Goal: Task Accomplishment & Management: Manage account settings

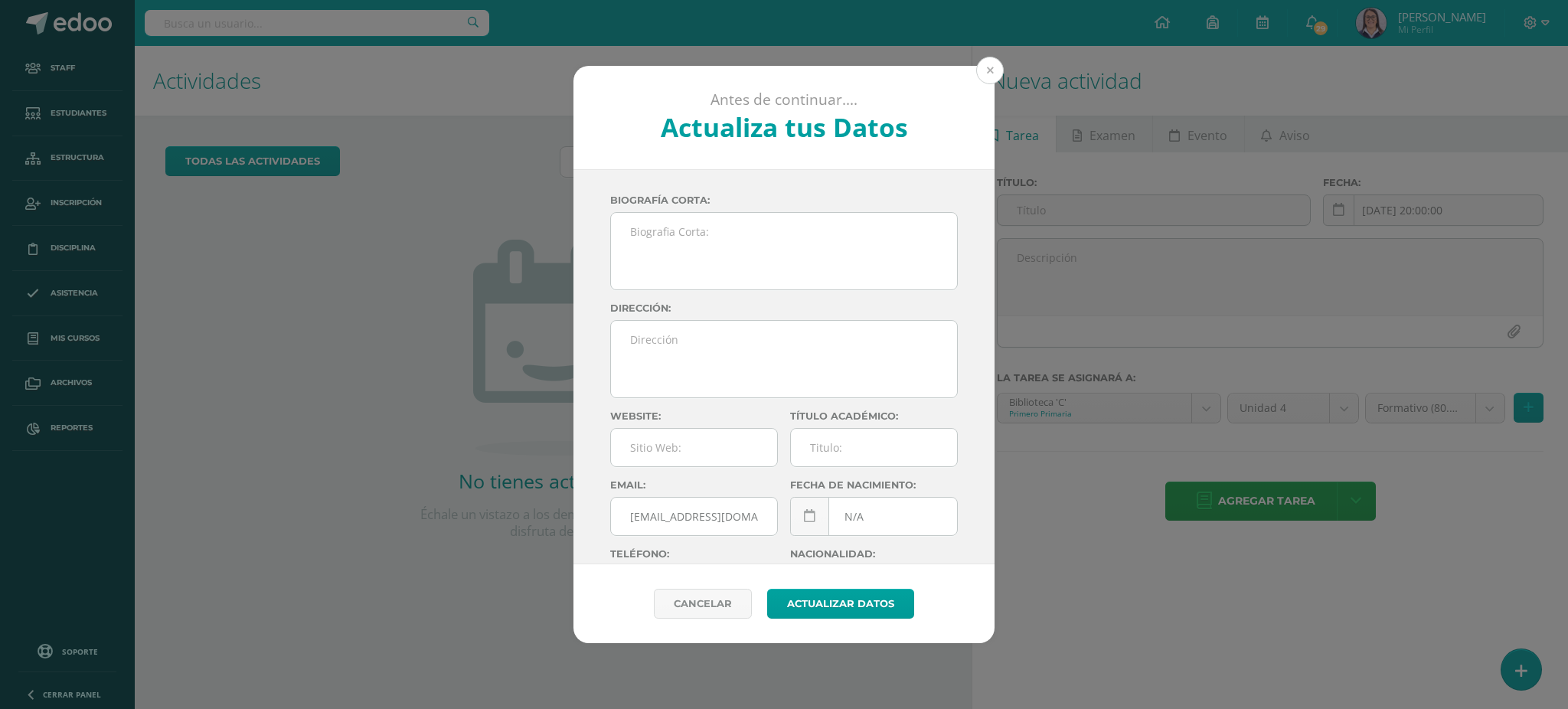
click at [1001, 71] on button at bounding box center [990, 71] width 28 height 28
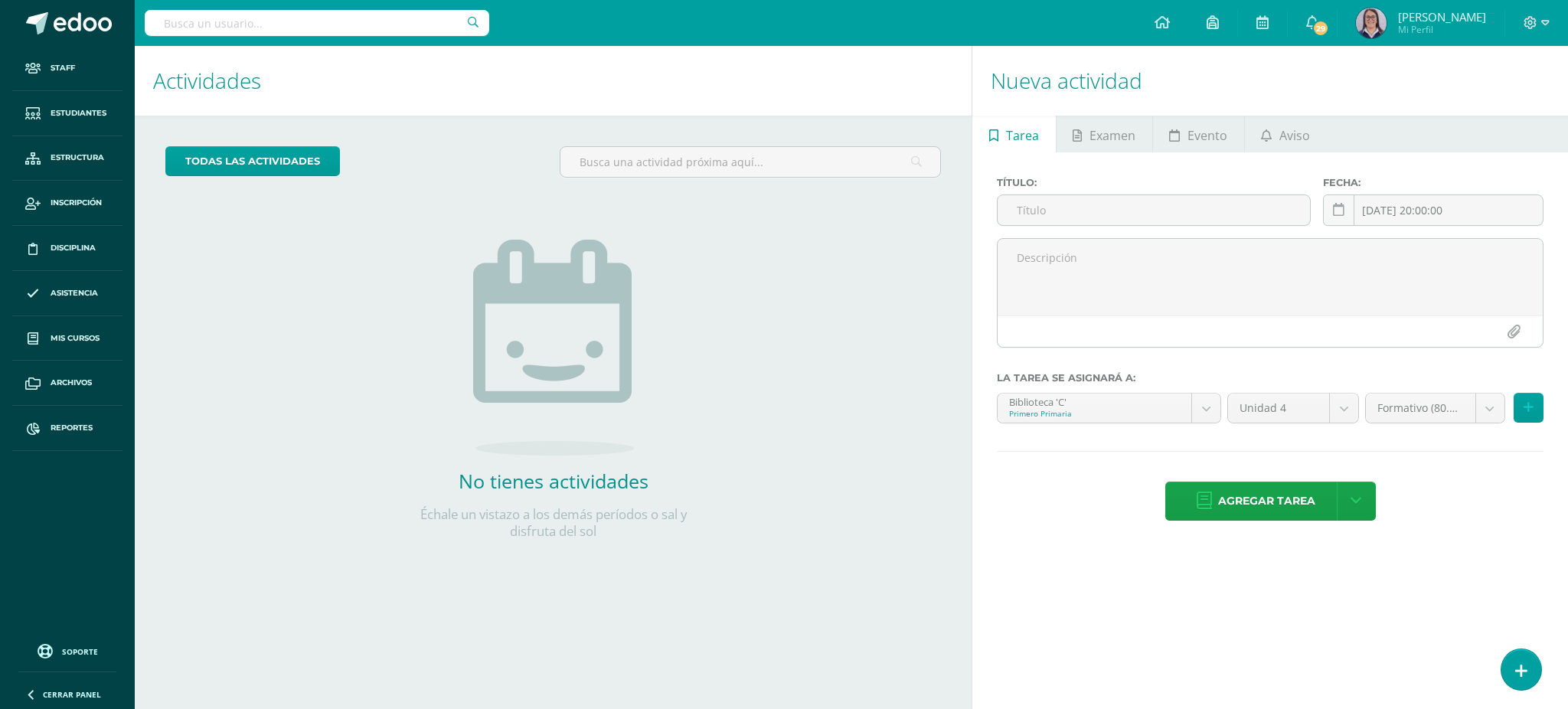
click at [411, 28] on input "text" at bounding box center [317, 23] width 345 height 26
click at [380, 25] on input "text" at bounding box center [317, 23] width 345 height 26
click at [387, 18] on input "text" at bounding box center [317, 23] width 345 height 26
type input "tecnologías I curso"
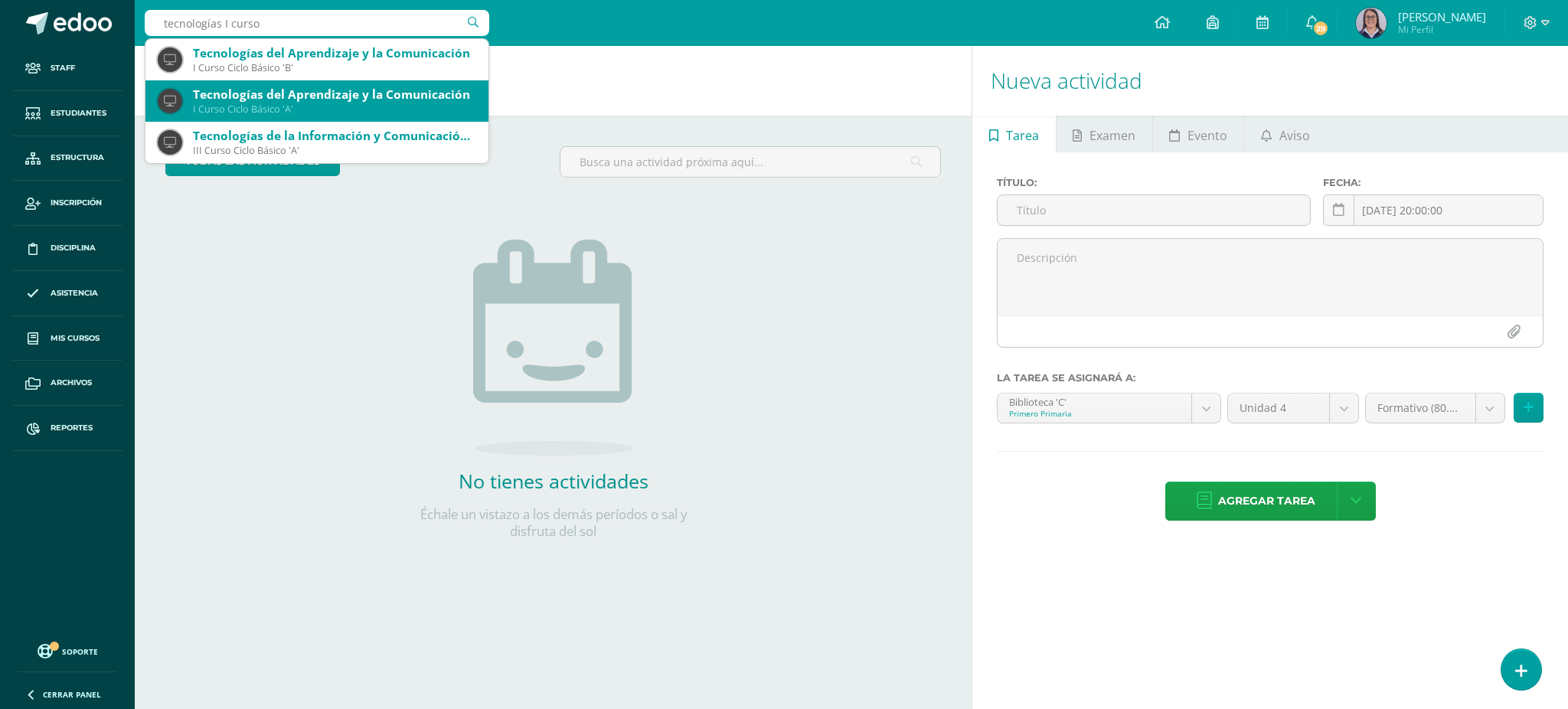
click at [354, 96] on div "Tecnologías del Aprendizaje y la Comunicación" at bounding box center [334, 94] width 283 height 16
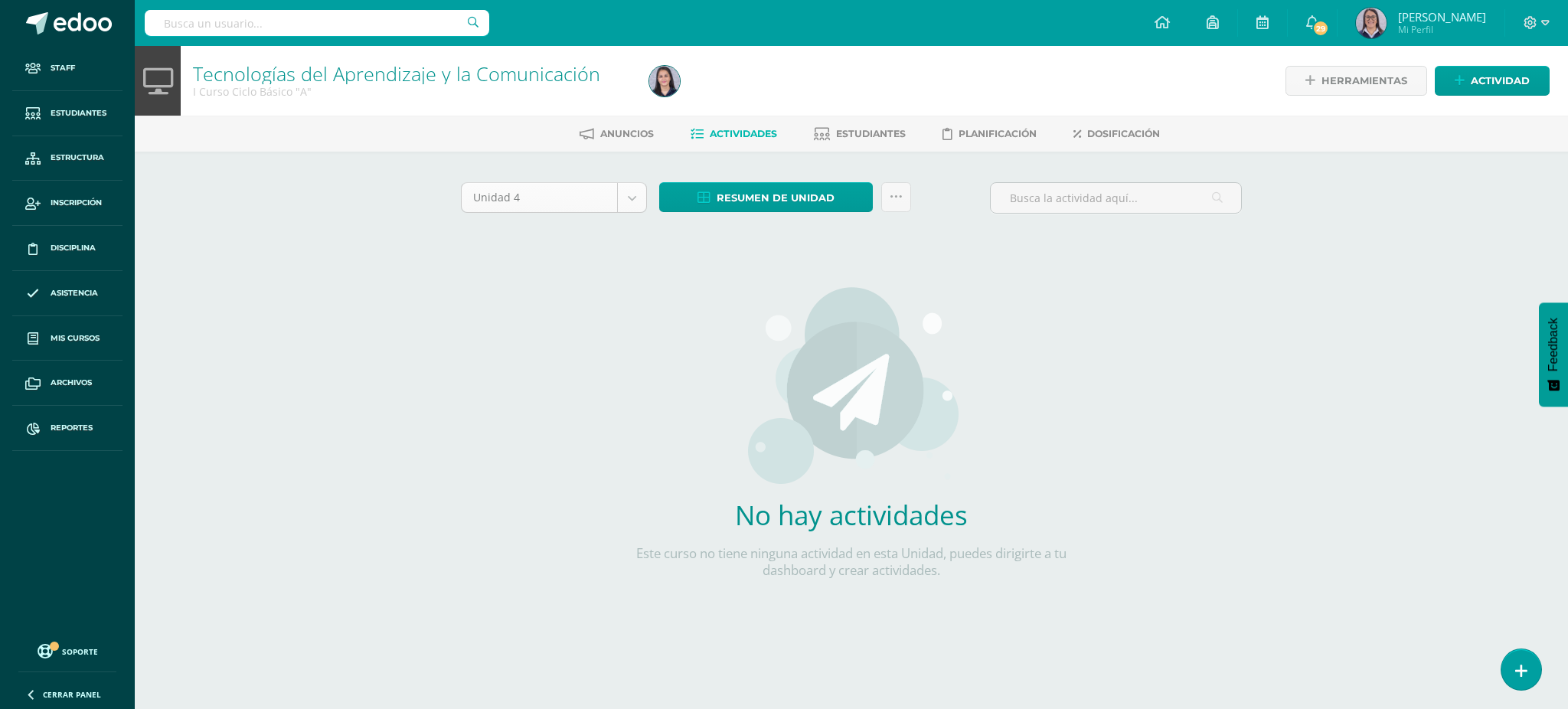
click at [536, 189] on body "Staff Estudiantes Estructura Inscripción Disciplina Asistencia Mis cursos Archi…" at bounding box center [784, 328] width 1568 height 658
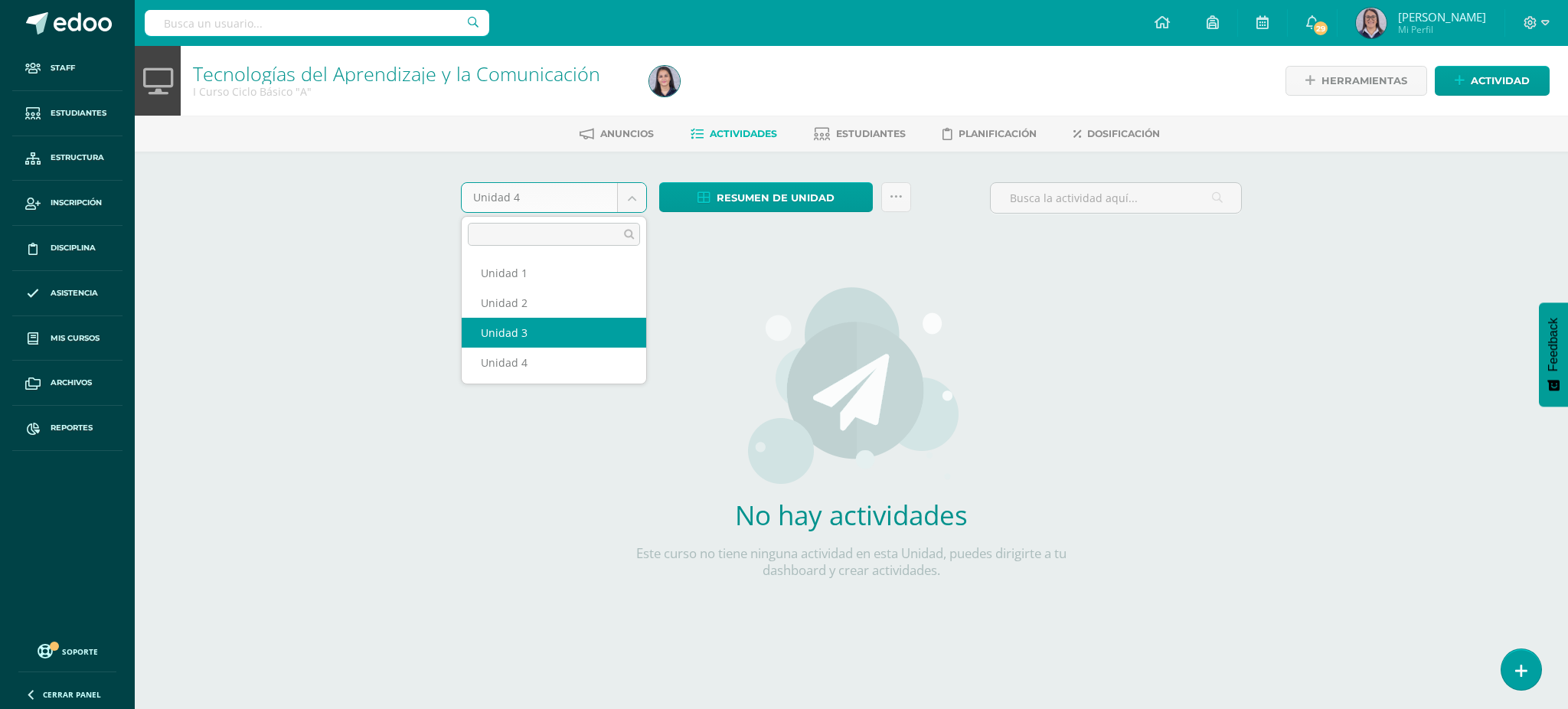
select select "Unidad 3"
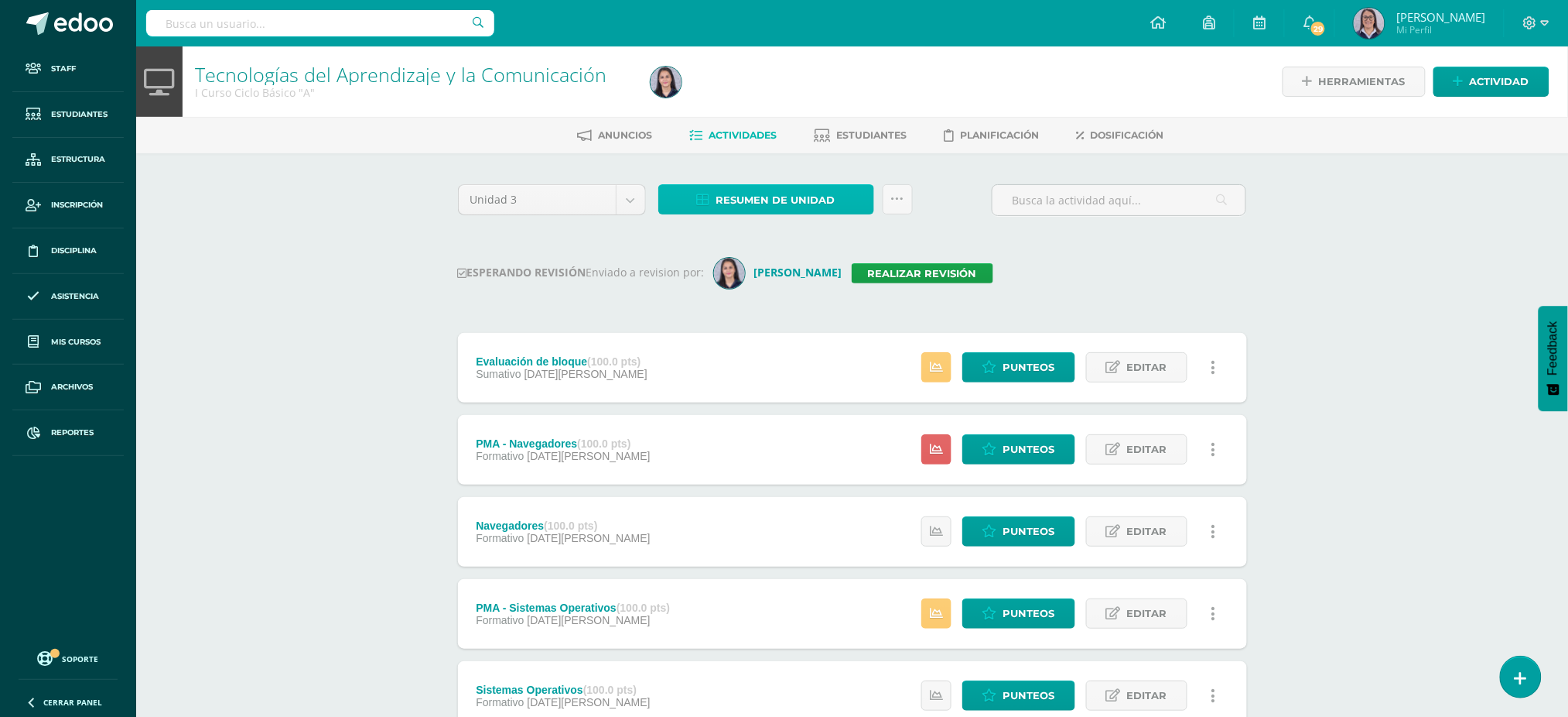
click at [764, 198] on span "Resumen de unidad" at bounding box center [776, 199] width 119 height 29
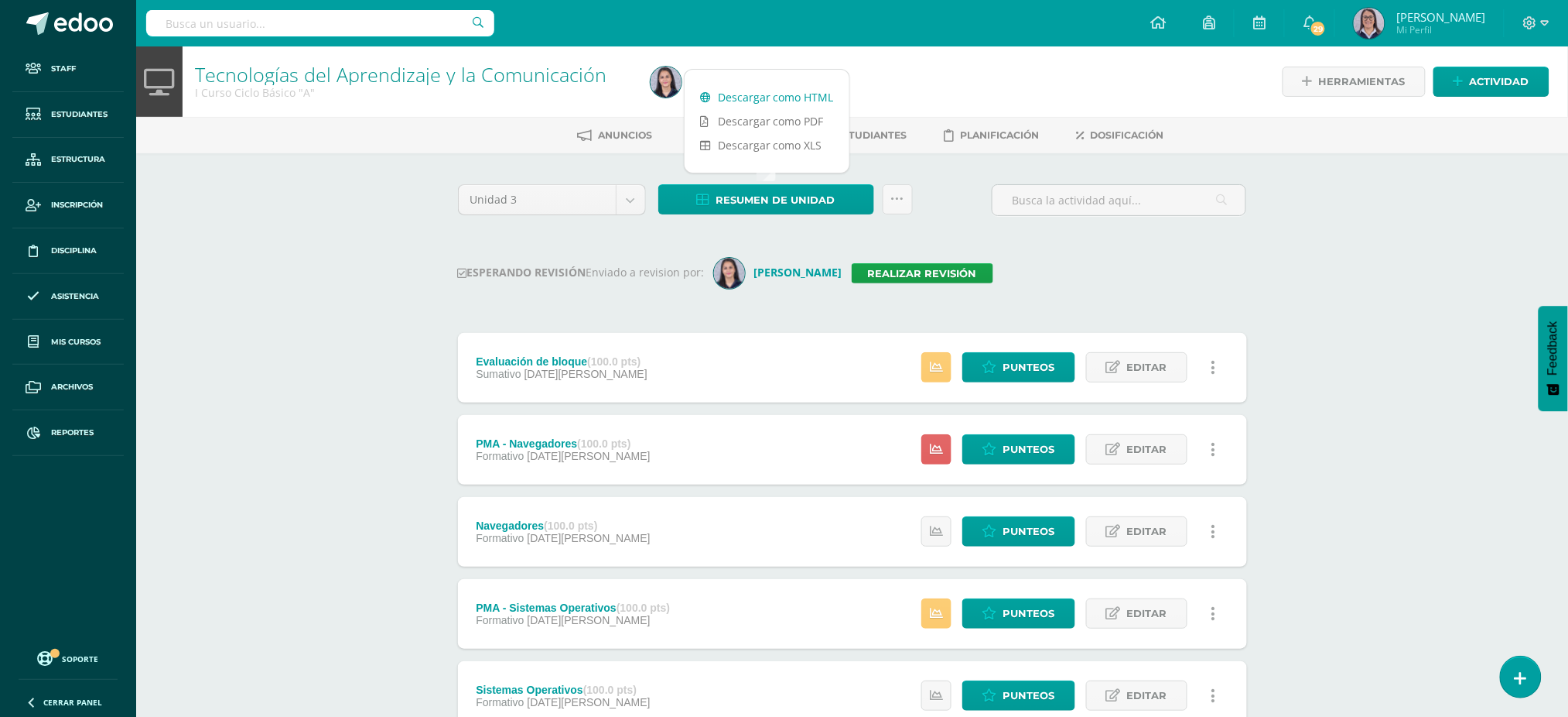
click at [788, 88] on link "Descargar como HTML" at bounding box center [767, 97] width 164 height 24
click at [318, 16] on input "text" at bounding box center [320, 23] width 348 height 26
click at [341, 12] on input "tecnologías I curso" at bounding box center [320, 23] width 348 height 26
type input "tecnologías I curso b"
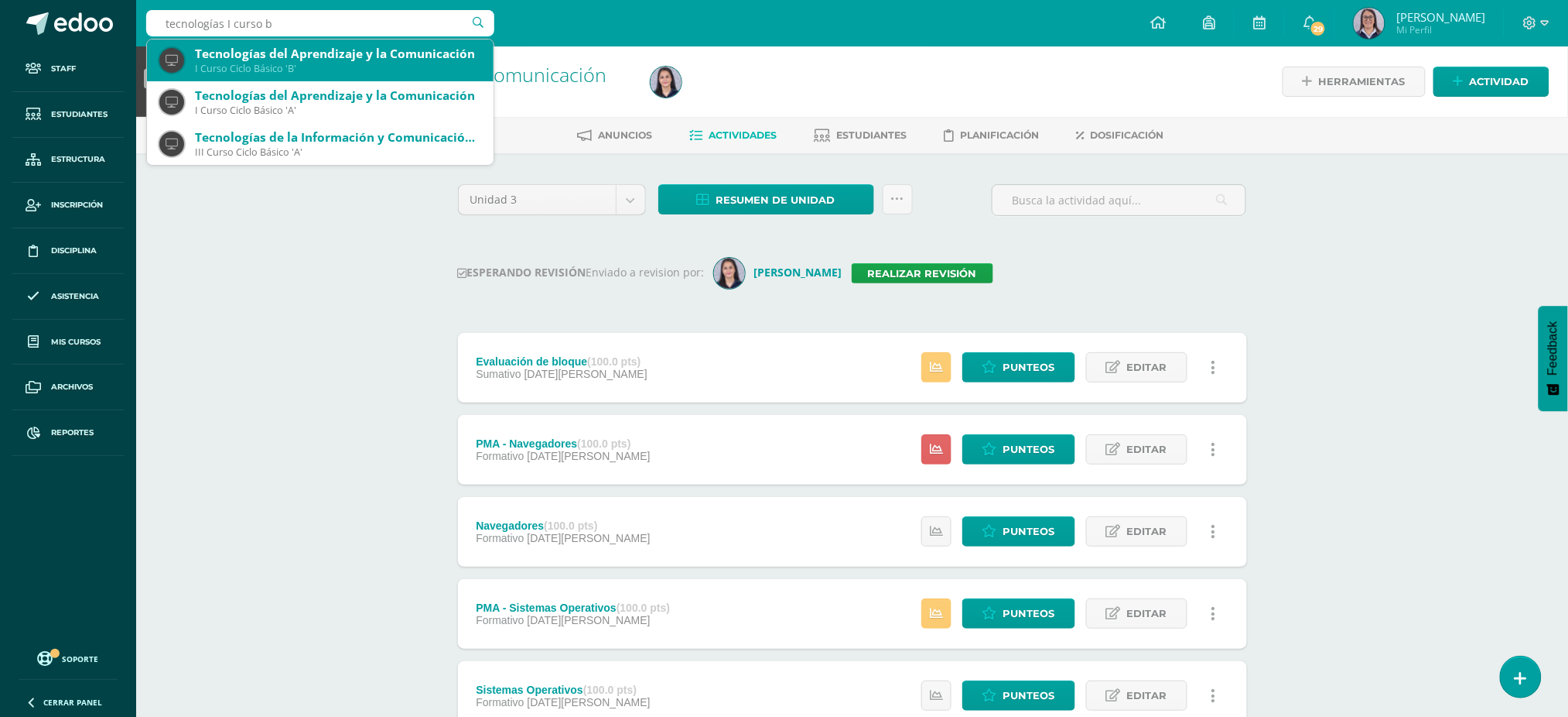
click at [295, 68] on div "I Curso Ciclo Básico 'B'" at bounding box center [337, 68] width 286 height 13
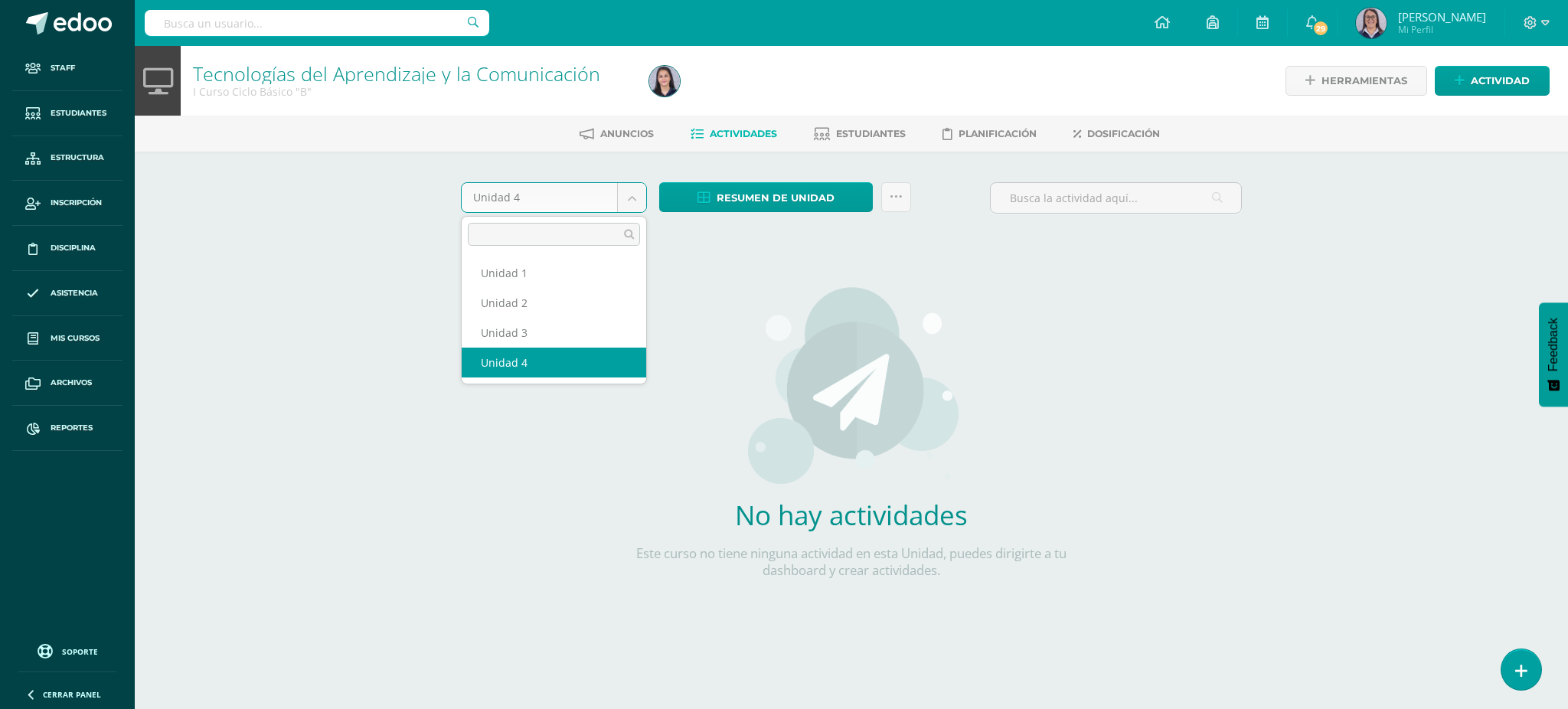
click at [566, 208] on body "Staff Estudiantes Estructura Inscripción Disciplina Asistencia Mis cursos Archi…" at bounding box center [784, 328] width 1568 height 658
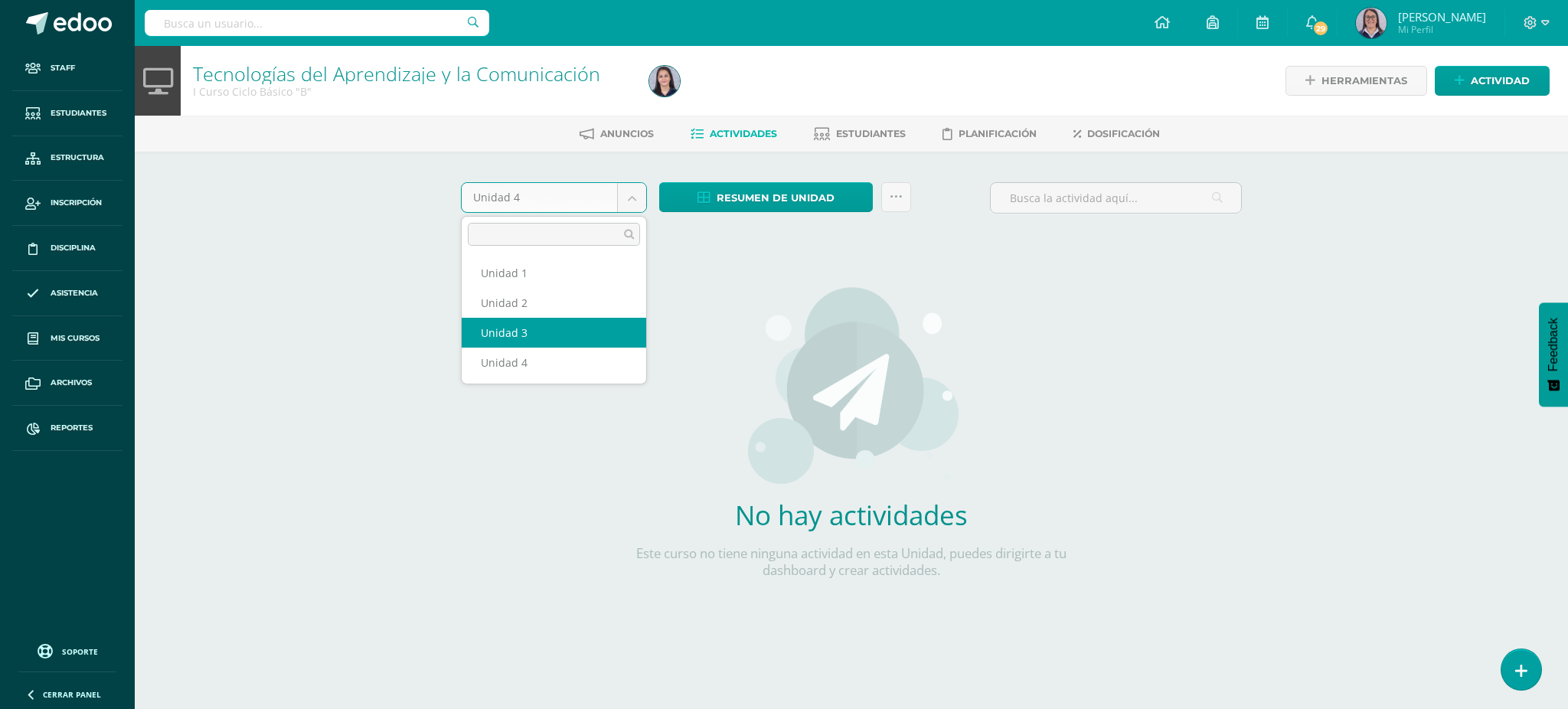
select select "Unidad 3"
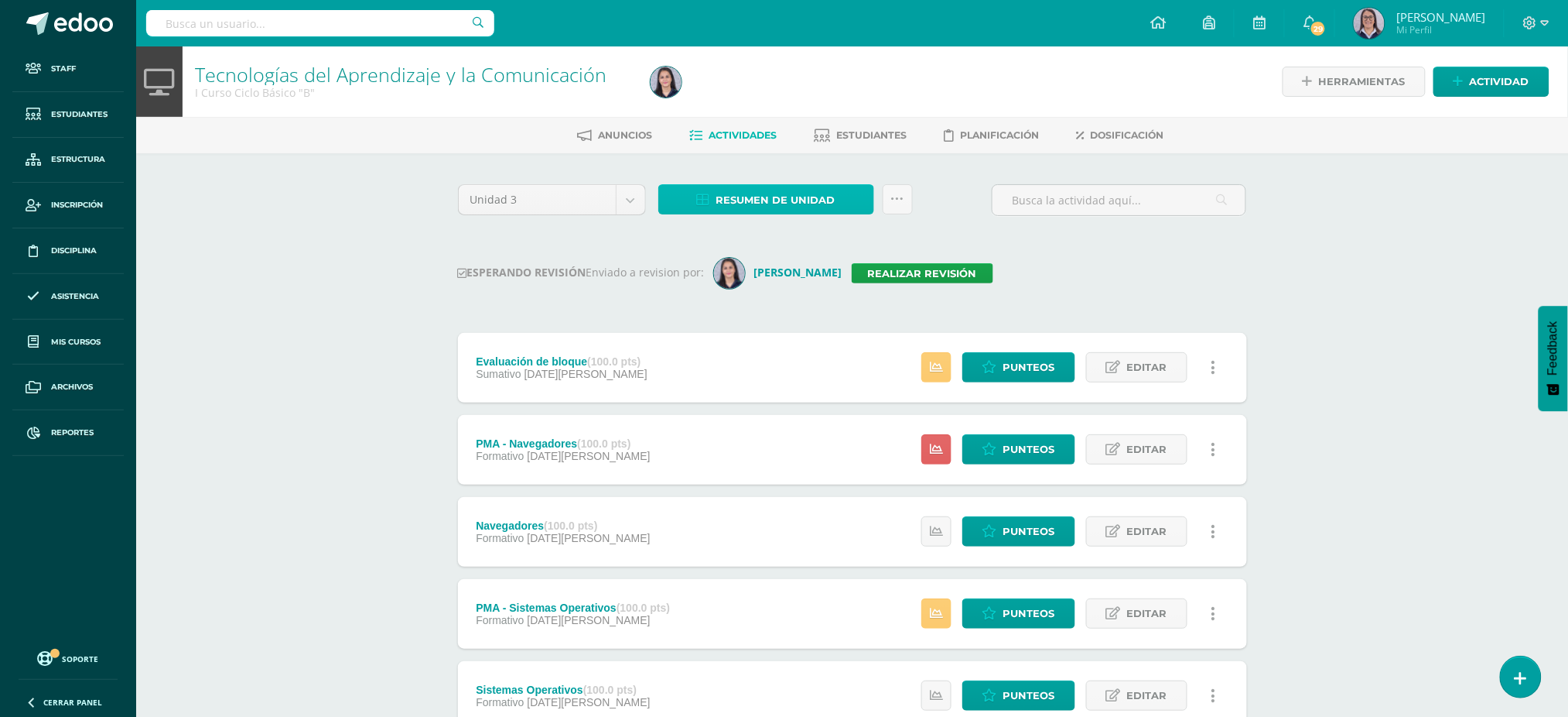
click at [741, 202] on span "Resumen de unidad" at bounding box center [776, 199] width 119 height 29
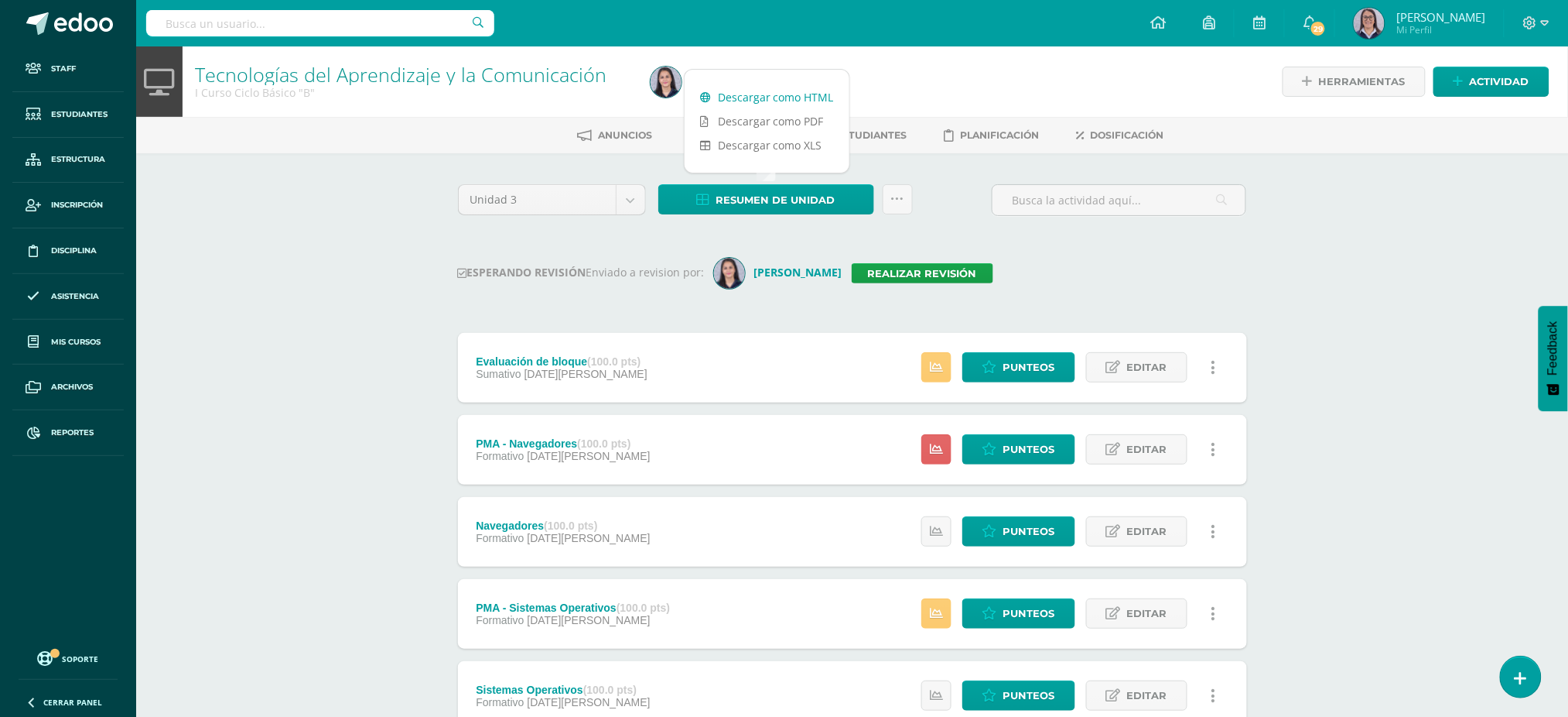
click at [746, 96] on link "Descargar como HTML" at bounding box center [767, 97] width 164 height 24
click at [320, 26] on input "text" at bounding box center [320, 23] width 348 height 26
type input "ana gabriela cif"
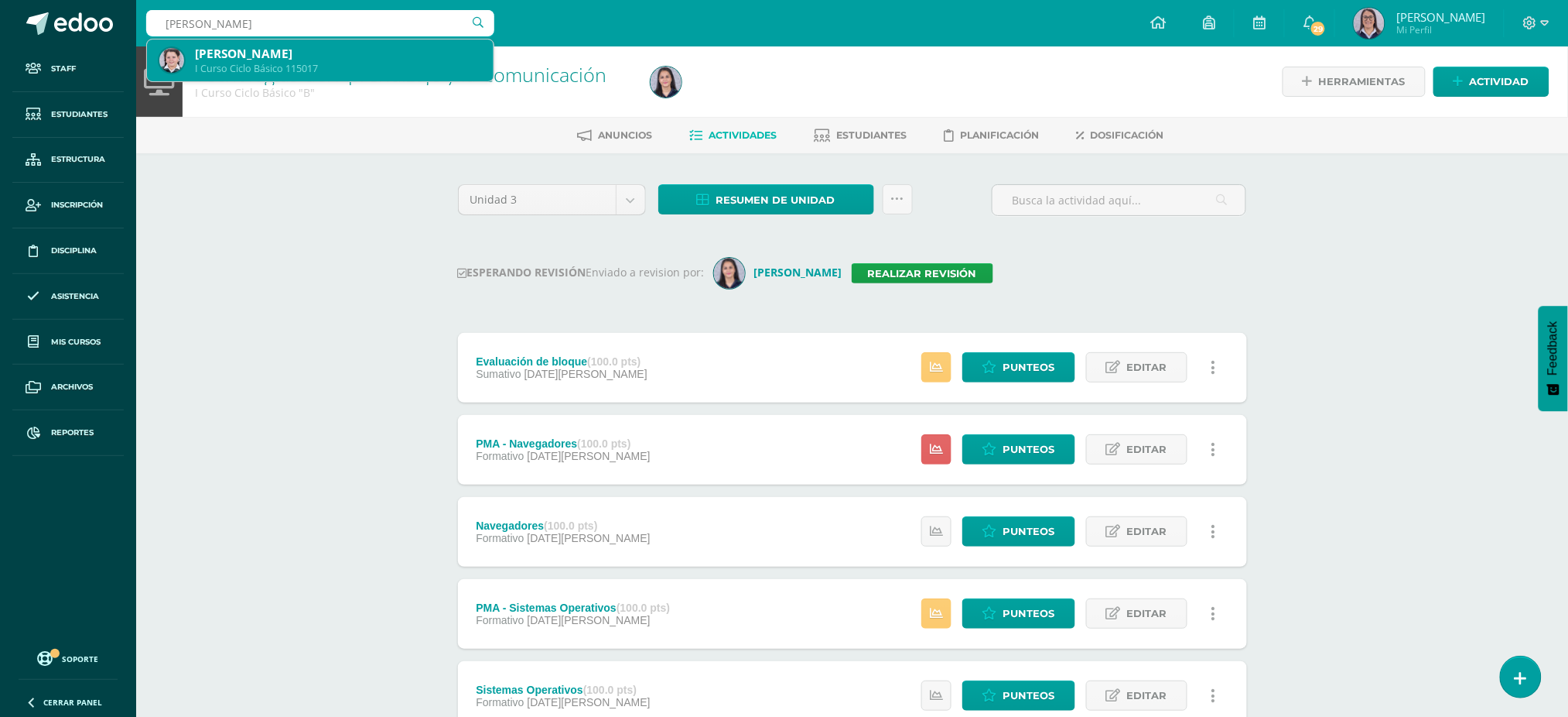
click at [231, 71] on div "I Curso Ciclo Básico 115017" at bounding box center [337, 68] width 286 height 13
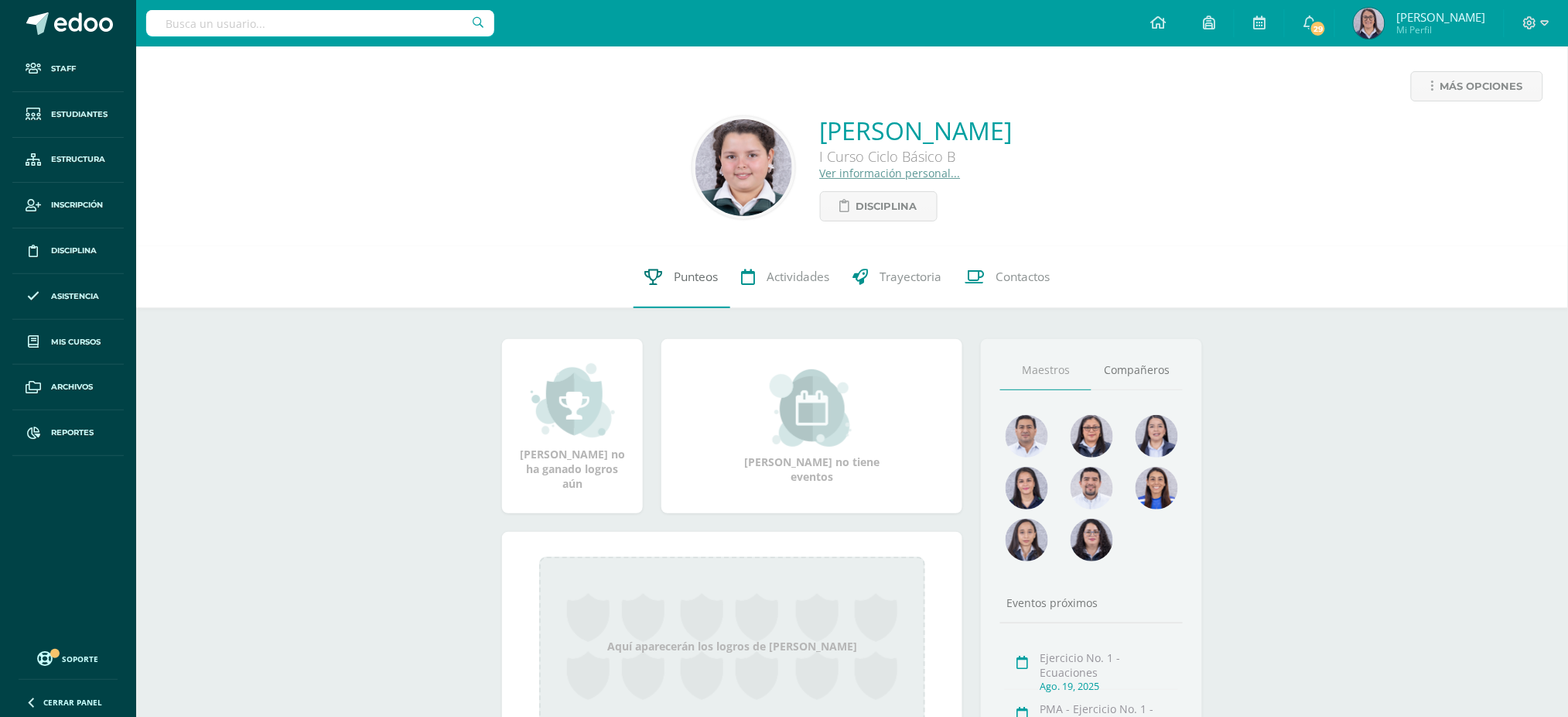
click at [646, 254] on link "Punteos" at bounding box center [682, 277] width 97 height 62
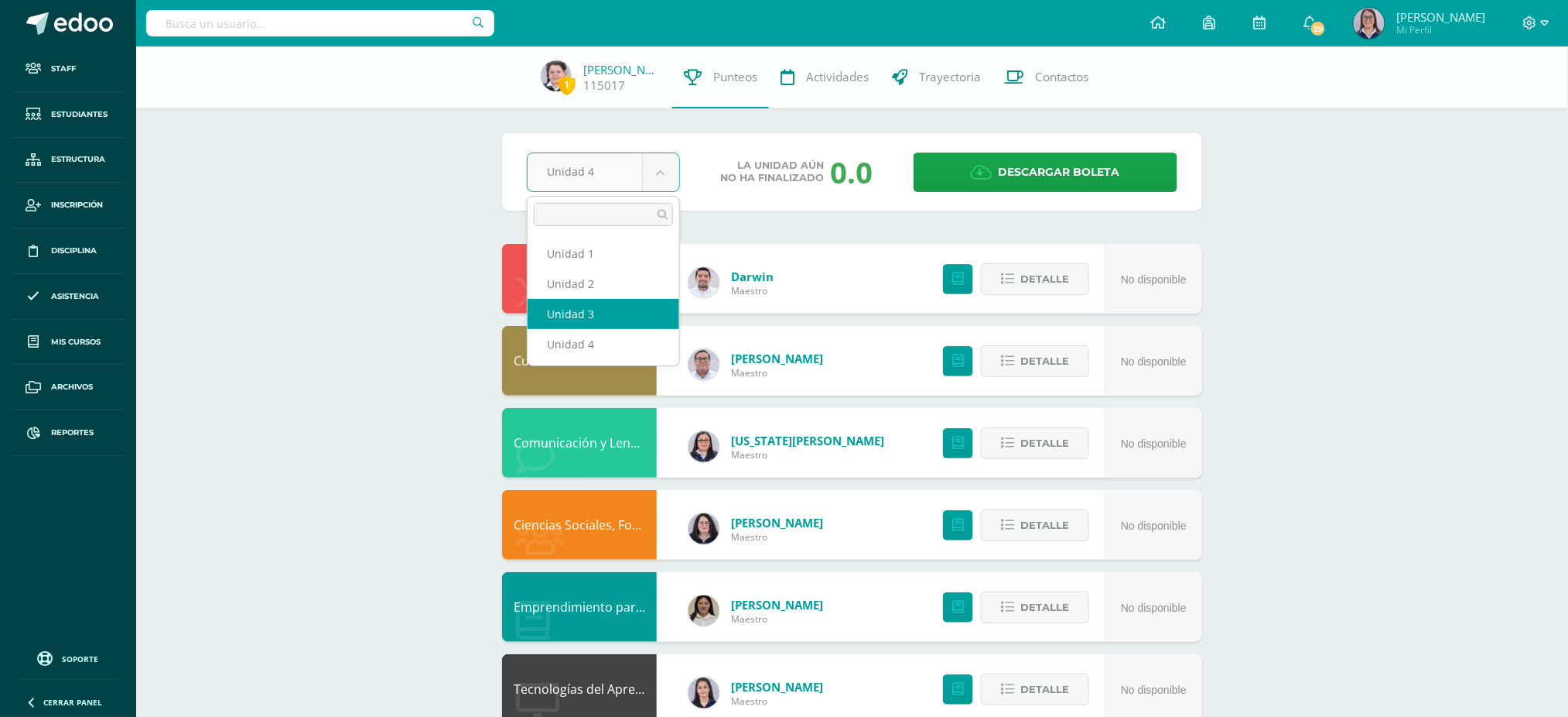
select select "Unidad 3"
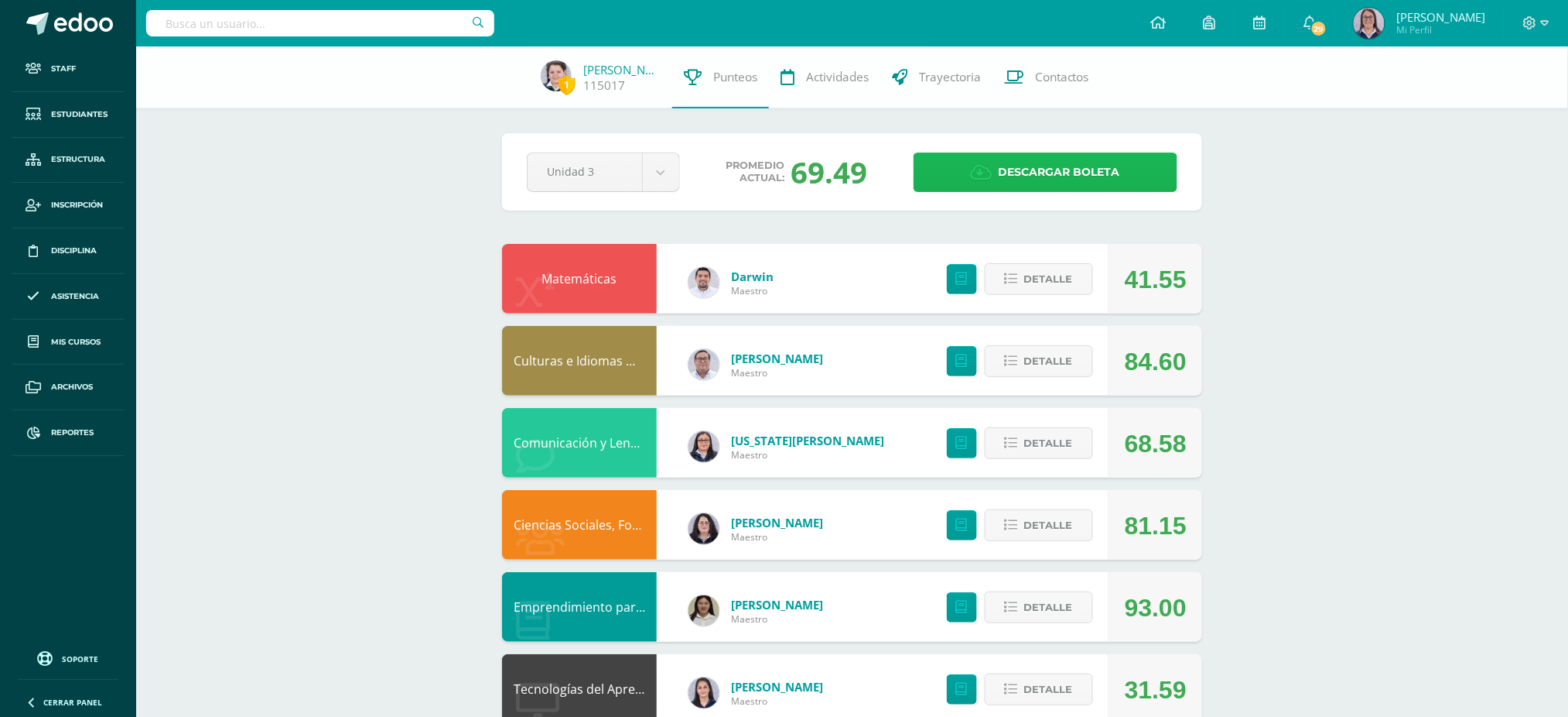
click at [1025, 171] on span "Descargar boleta" at bounding box center [1059, 171] width 122 height 38
click at [423, 16] on input "text" at bounding box center [320, 23] width 348 height 26
click at [421, 21] on input "text" at bounding box center [320, 23] width 348 height 26
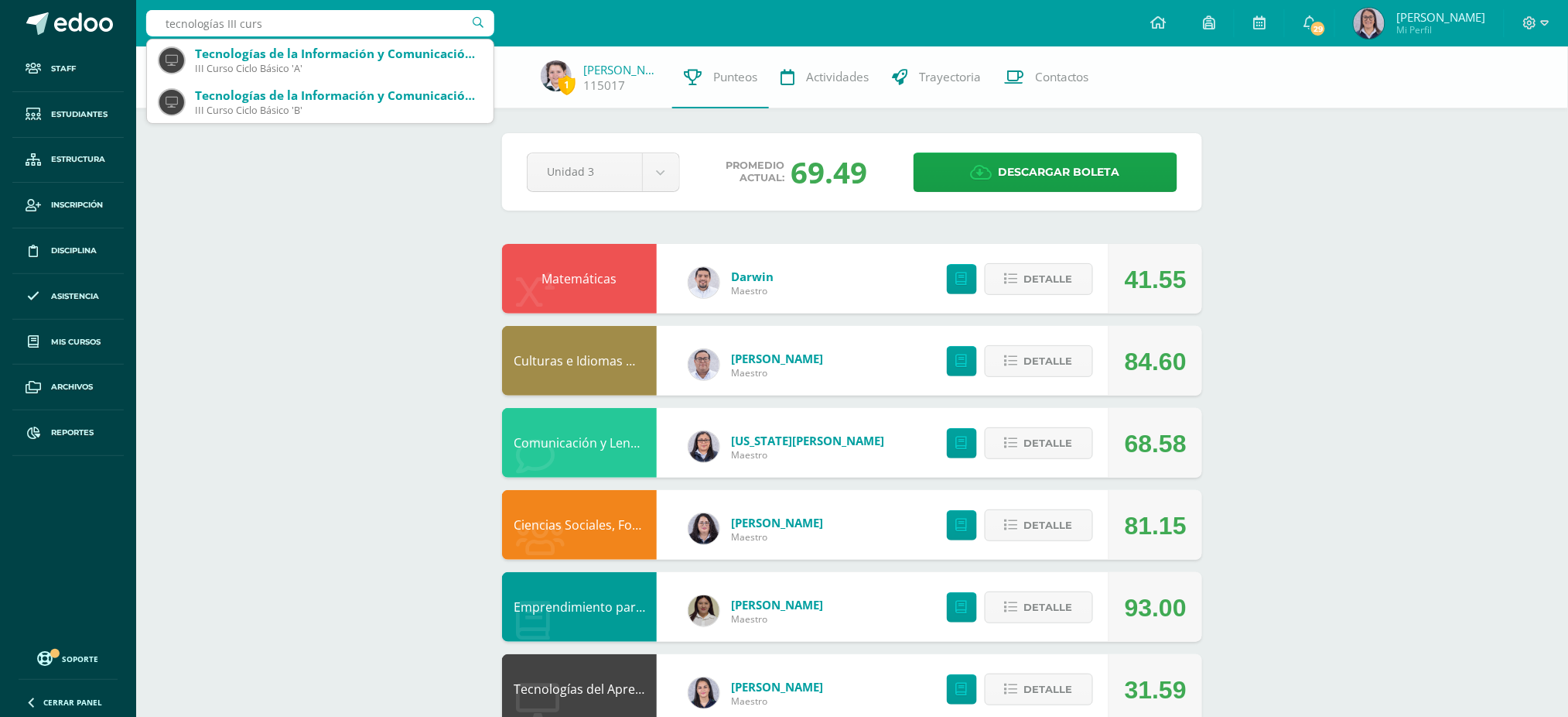
type input "tecnologías III curso"
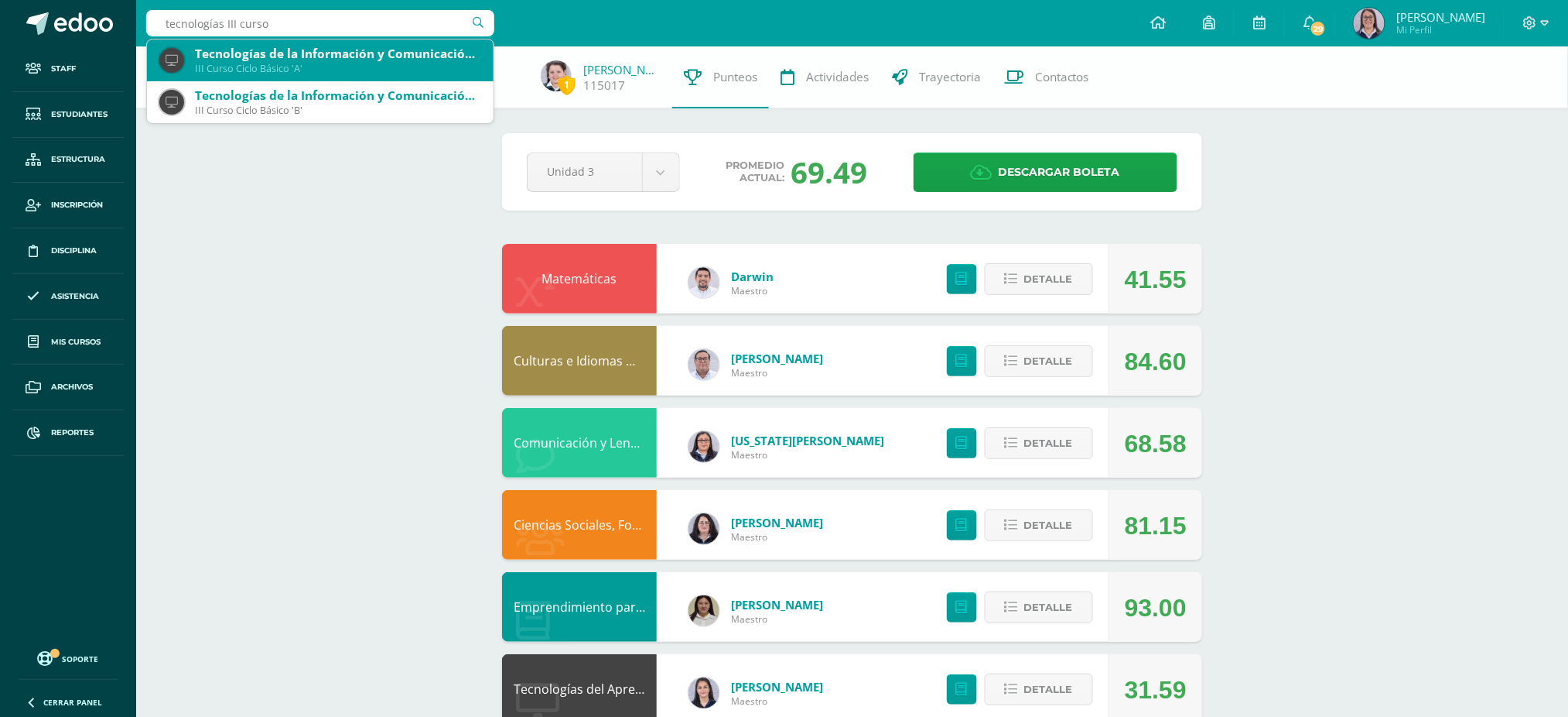
click at [218, 69] on div "III Curso Ciclo Básico 'A'" at bounding box center [337, 68] width 286 height 13
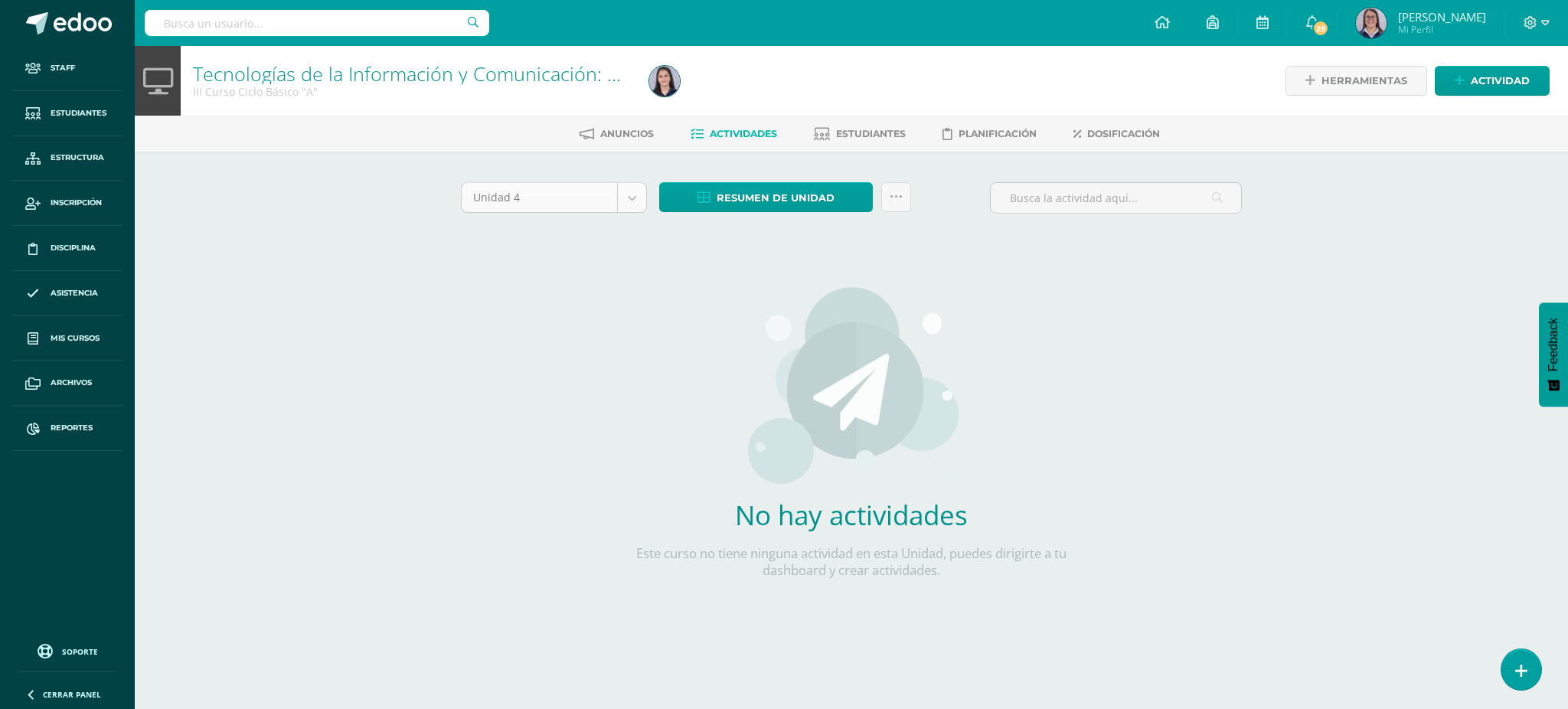
click at [600, 204] on body "Staff Estudiantes Estructura Inscripción Disciplina Asistencia Mis cursos Archi…" at bounding box center [784, 328] width 1568 height 658
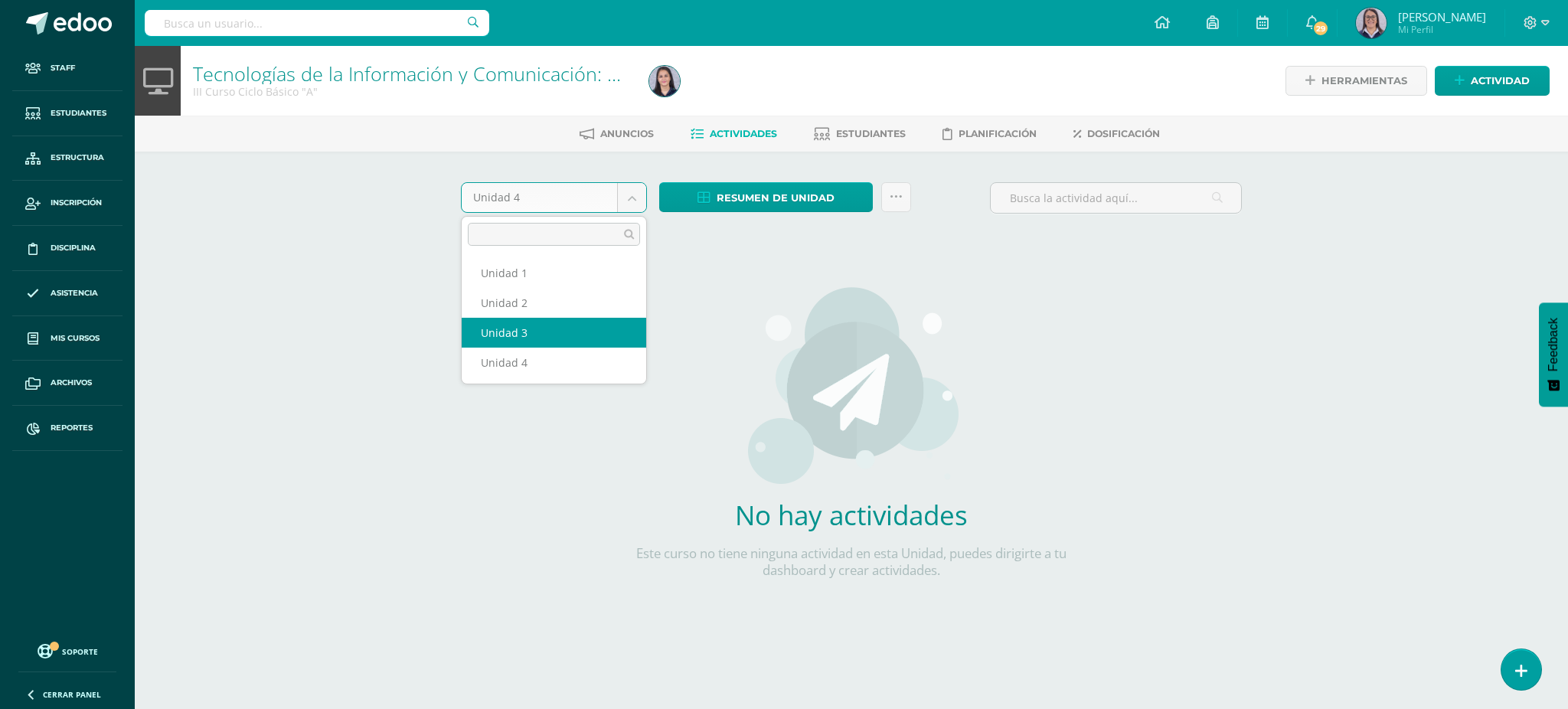
select select "Unidad 3"
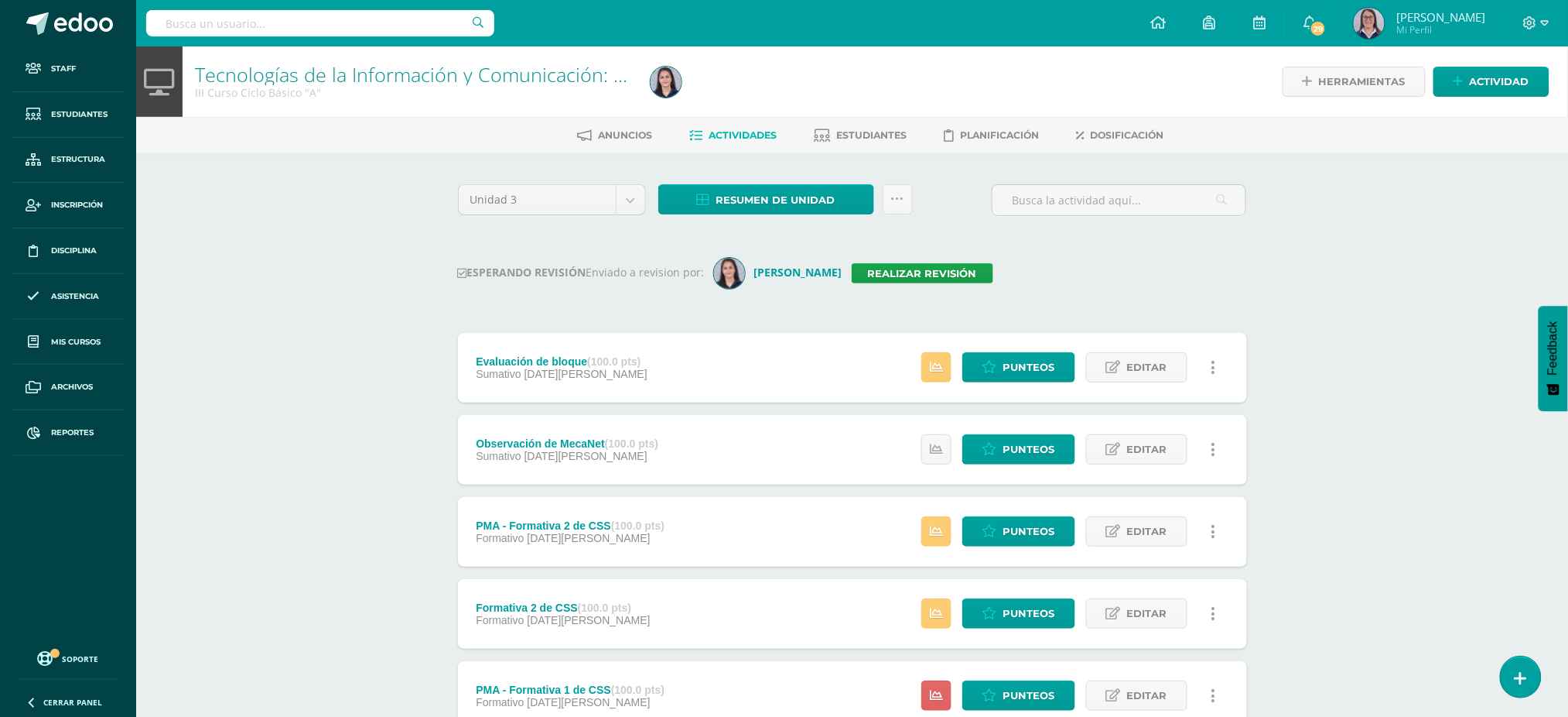
click at [769, 178] on div "Unidad 3 Unidad 1 Unidad 2 Unidad 3 Unidad 4 Resumen de unidad Descargar como H…" at bounding box center [852, 695] width 851 height 1085
click at [759, 197] on span "Resumen de unidad" at bounding box center [776, 199] width 119 height 29
click at [752, 92] on link "Descargar como HTML" at bounding box center [767, 97] width 164 height 24
click at [252, 20] on input "text" at bounding box center [320, 23] width 348 height 26
type input "tecnologías III"
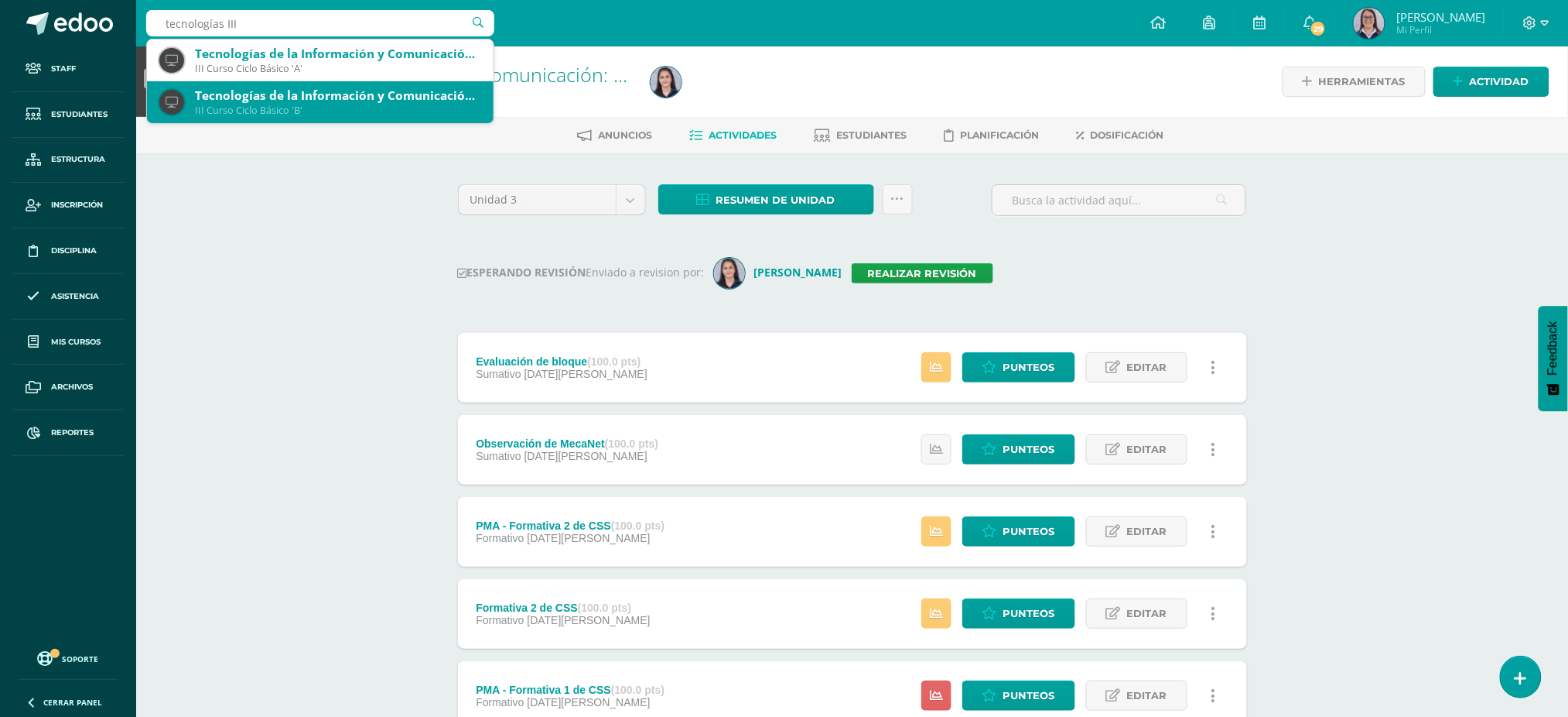
click at [276, 95] on div "Tecnologías de la Información y Comunicación: Computación" at bounding box center [337, 95] width 286 height 16
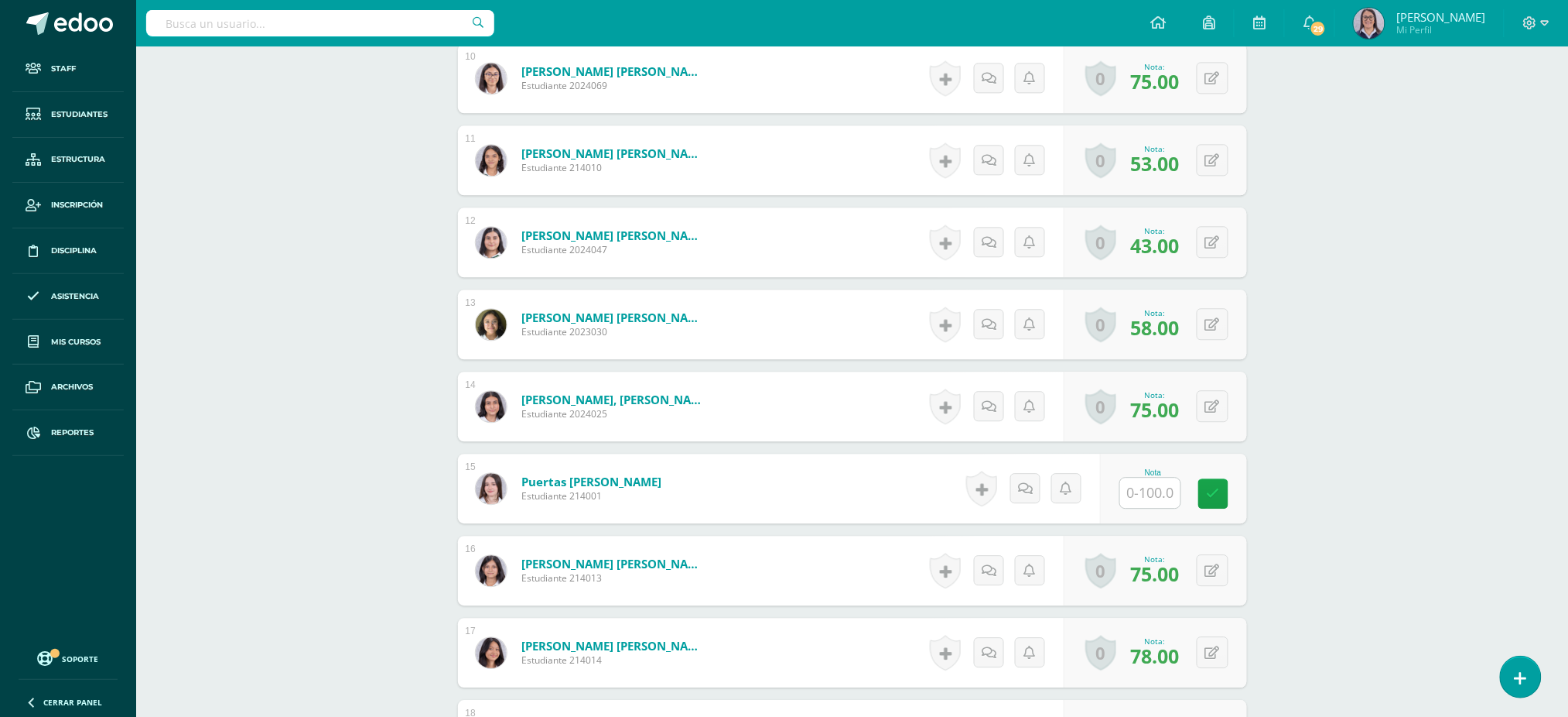
scroll to position [1241, 0]
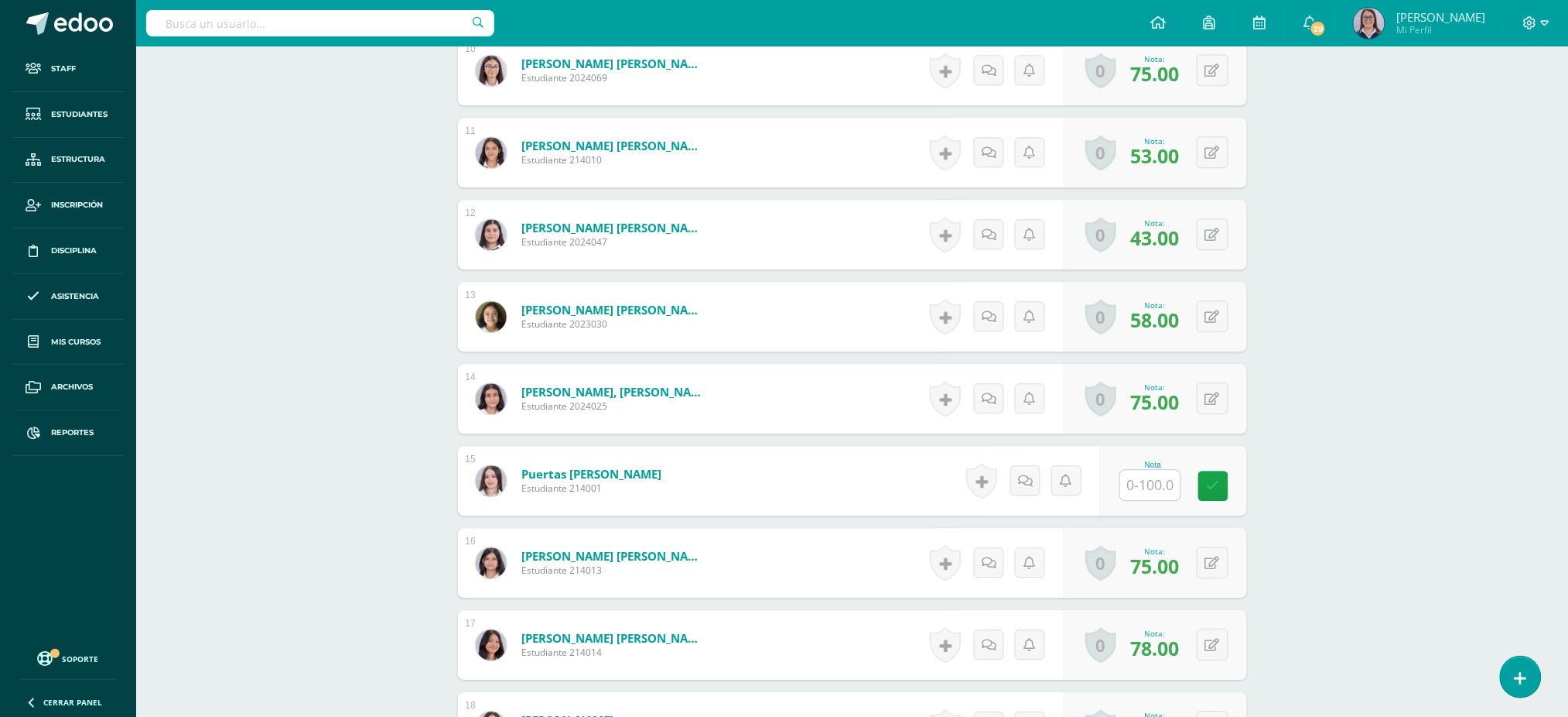
click at [1166, 482] on input "text" at bounding box center [1150, 484] width 60 height 30
type input "93"
click at [1230, 494] on link at bounding box center [1224, 486] width 31 height 31
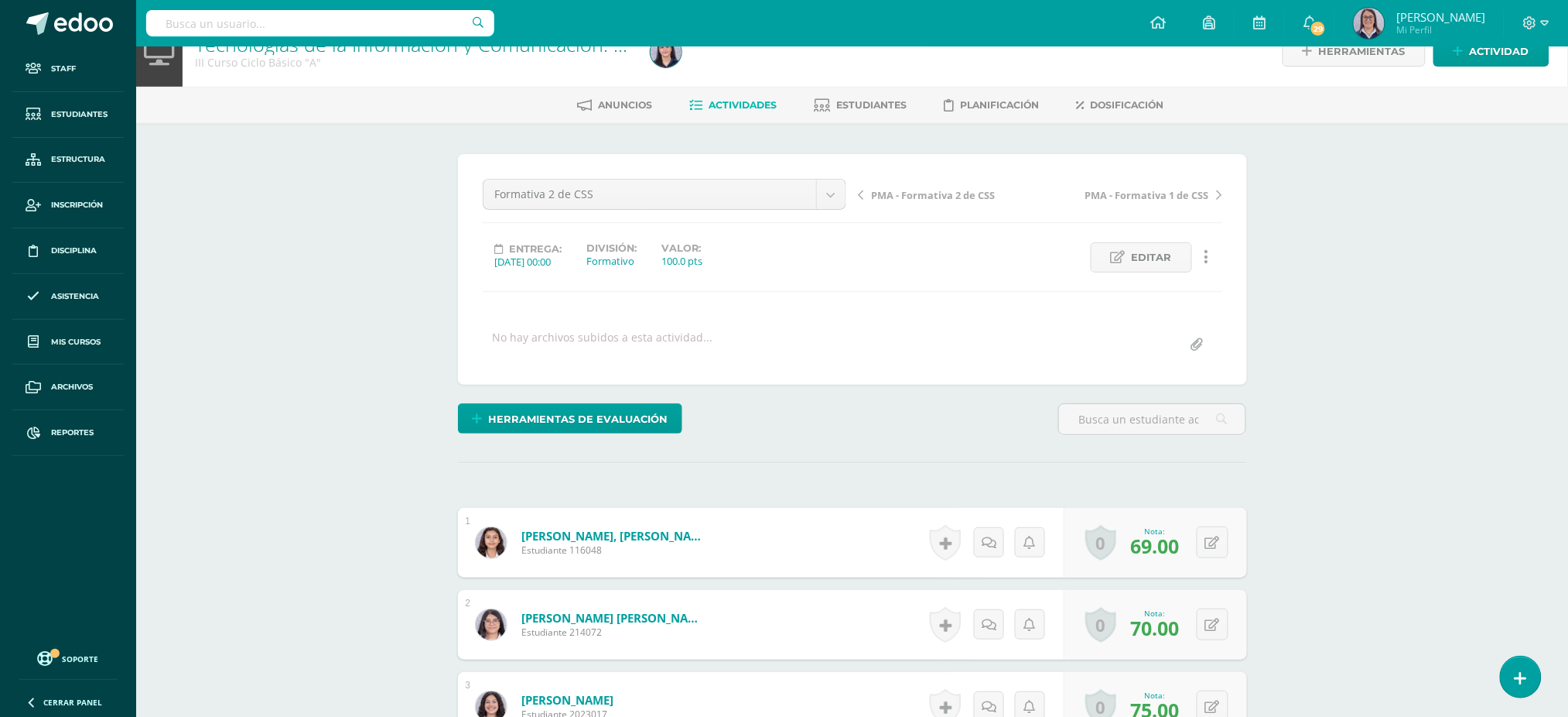
scroll to position [0, 0]
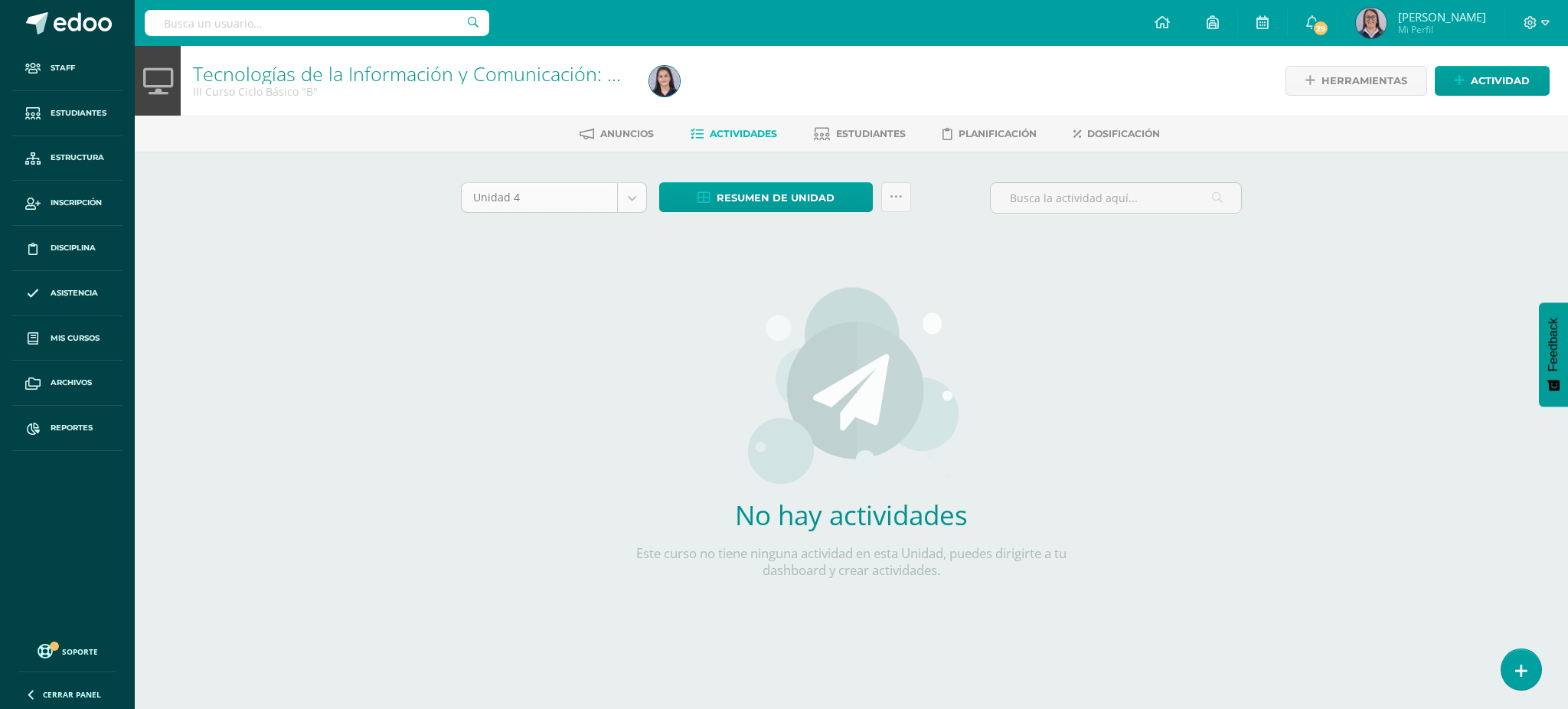
click at [588, 211] on div "Unidad 4 Unidad 1 Unidad 2 Unidad 3 Unidad 4" at bounding box center [553, 203] width 198 height 44
click at [586, 203] on body "Staff Estudiantes Estructura Inscripción Disciplina Asistencia Mis cursos Archi…" at bounding box center [784, 328] width 1568 height 658
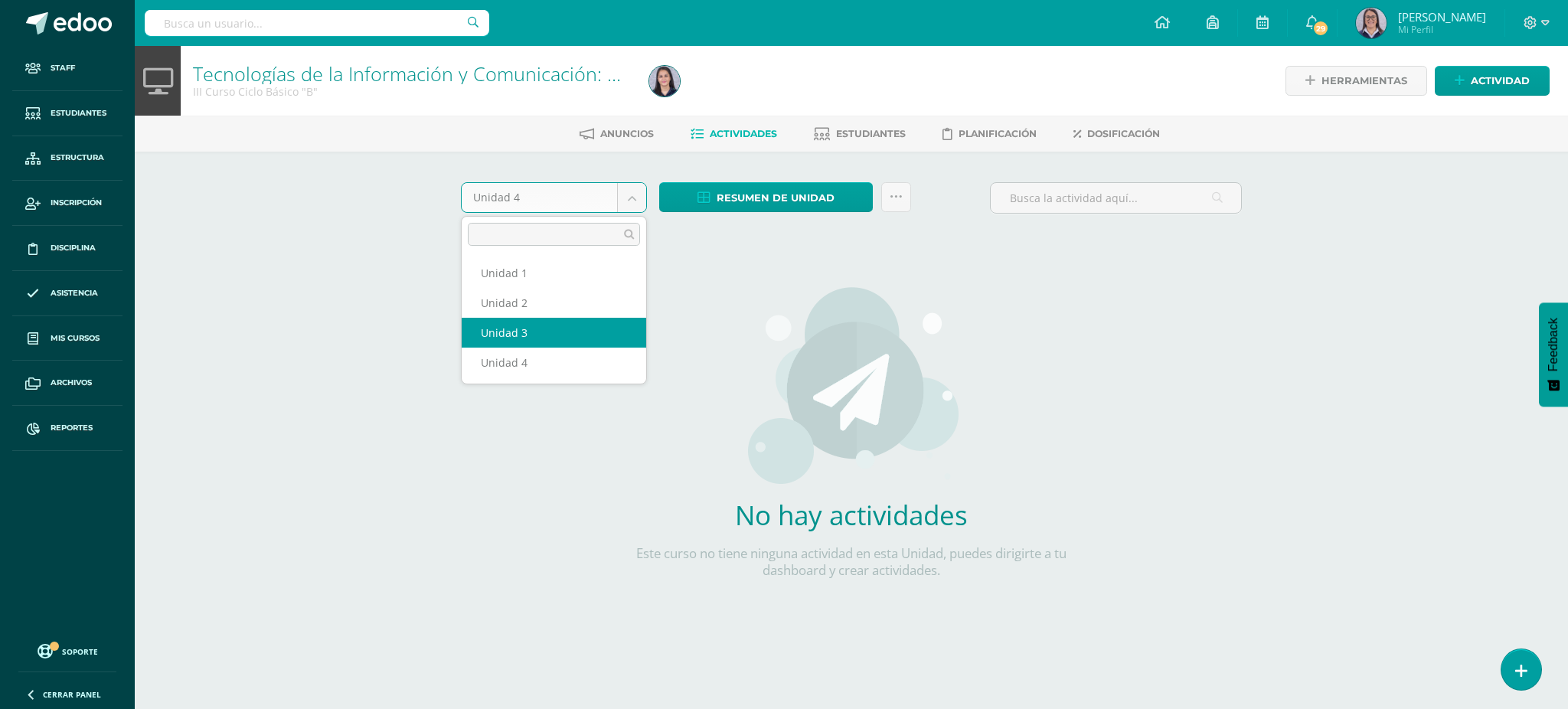
select select "Unidad 3"
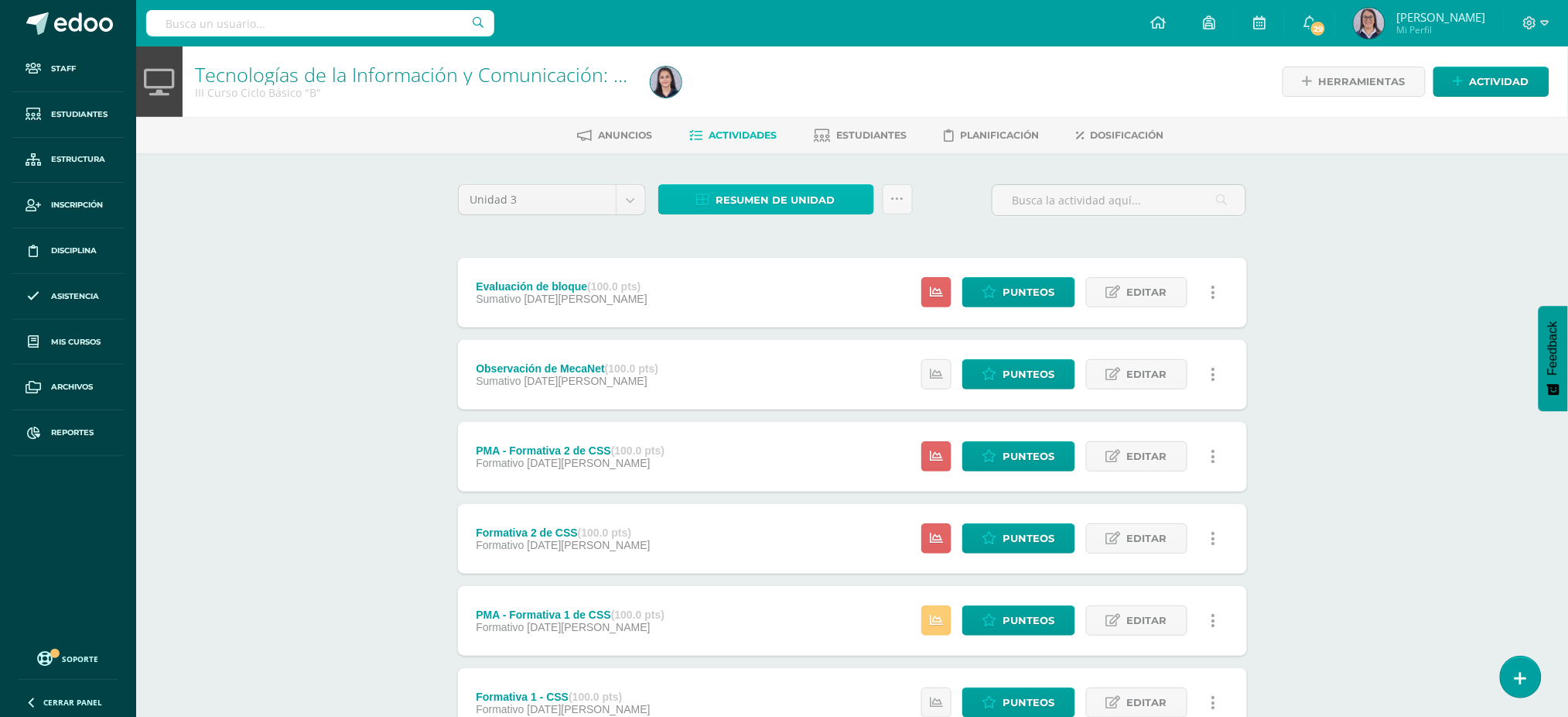
click at [756, 193] on span "Resumen de unidad" at bounding box center [776, 199] width 119 height 29
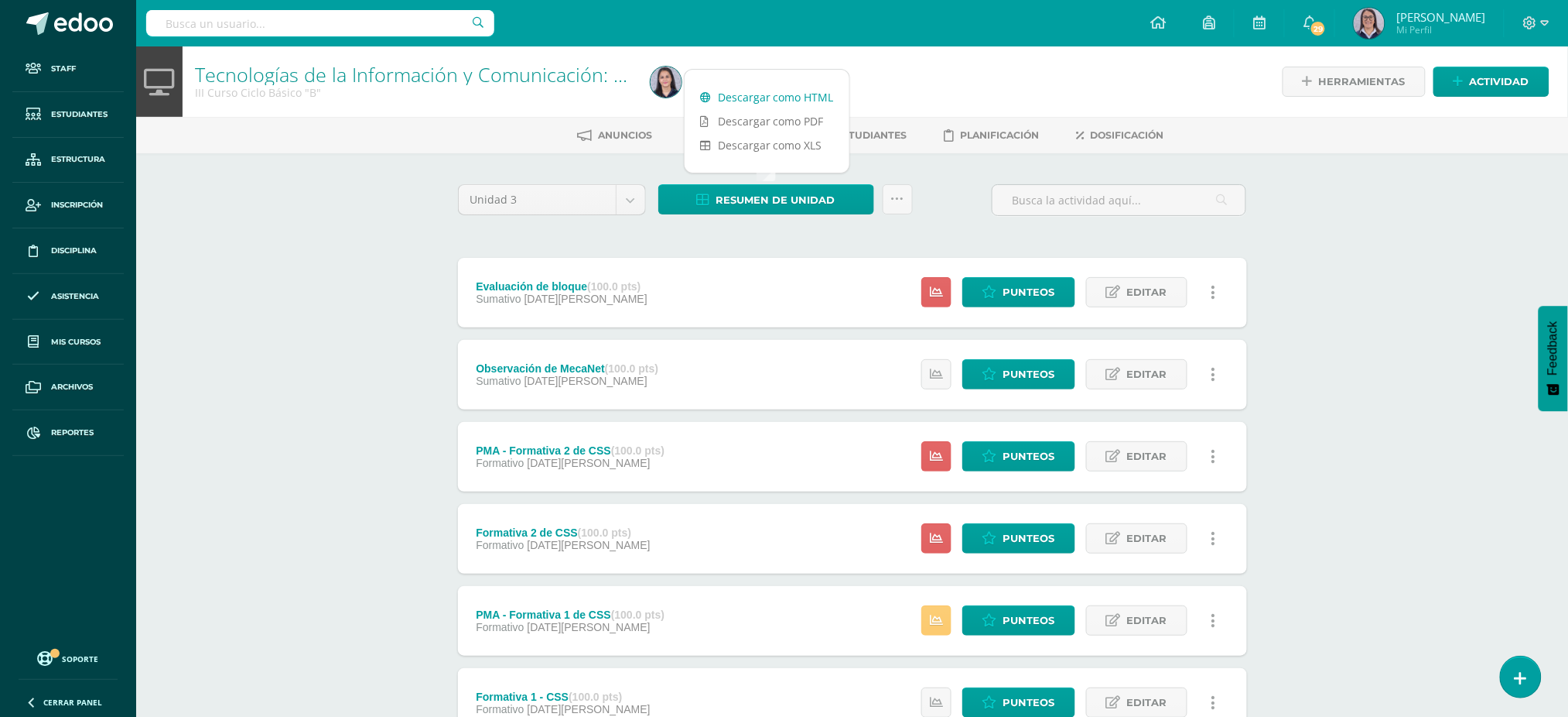
click at [775, 96] on link "Descargar como HTML" at bounding box center [767, 97] width 164 height 24
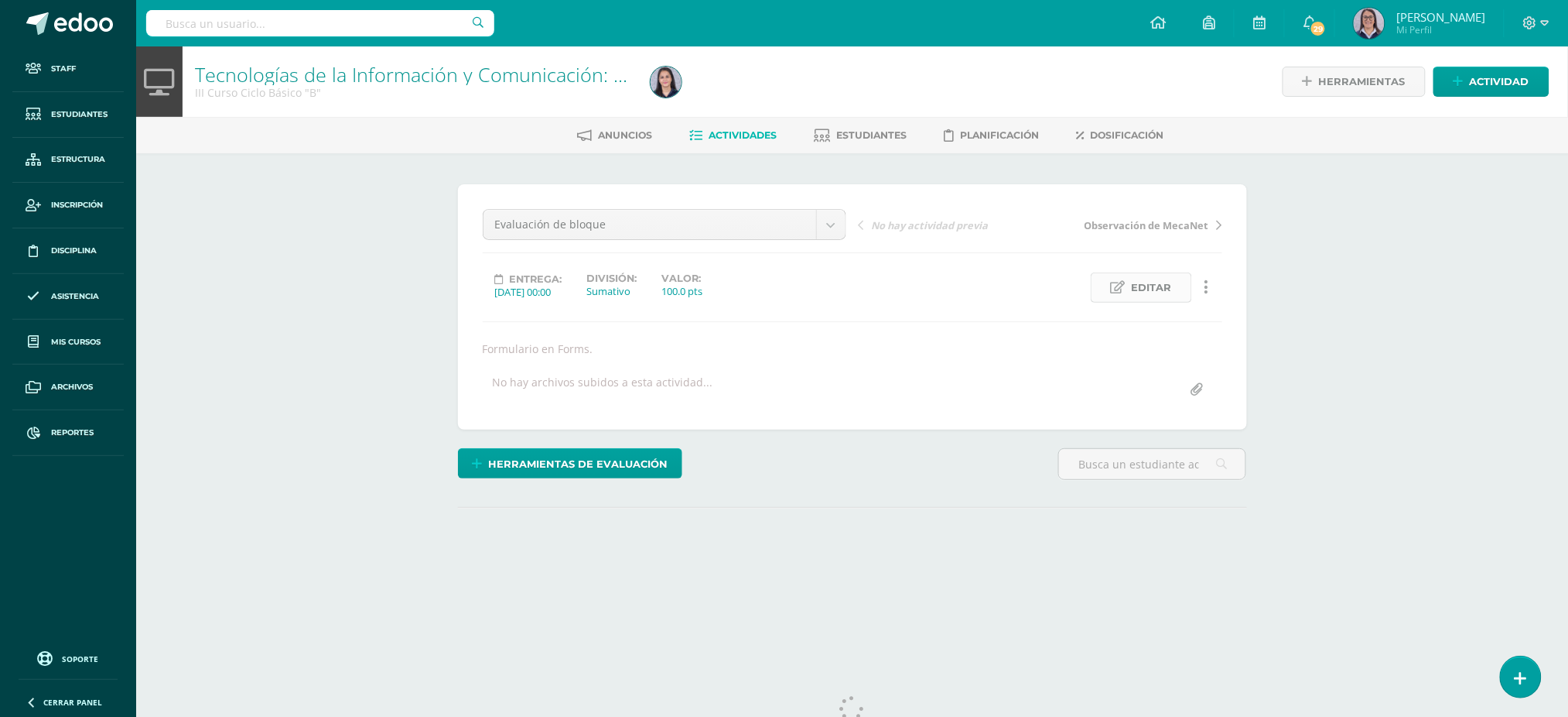
click at [1111, 275] on link "Editar" at bounding box center [1141, 287] width 102 height 30
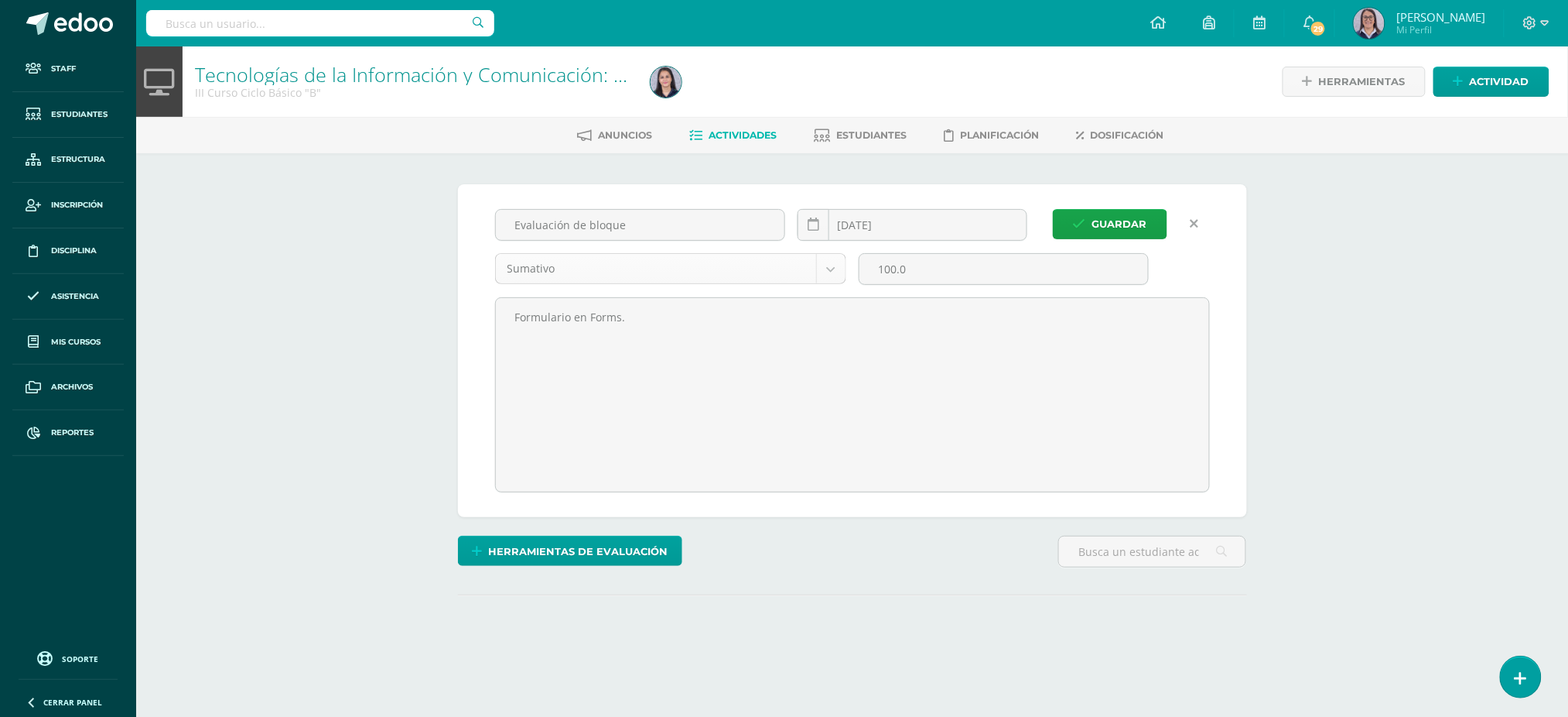
click at [782, 275] on body "Staff Estudiantes Estructura Inscripción Disciplina Asistencia Mis cursos Archi…" at bounding box center [784, 358] width 1568 height 715
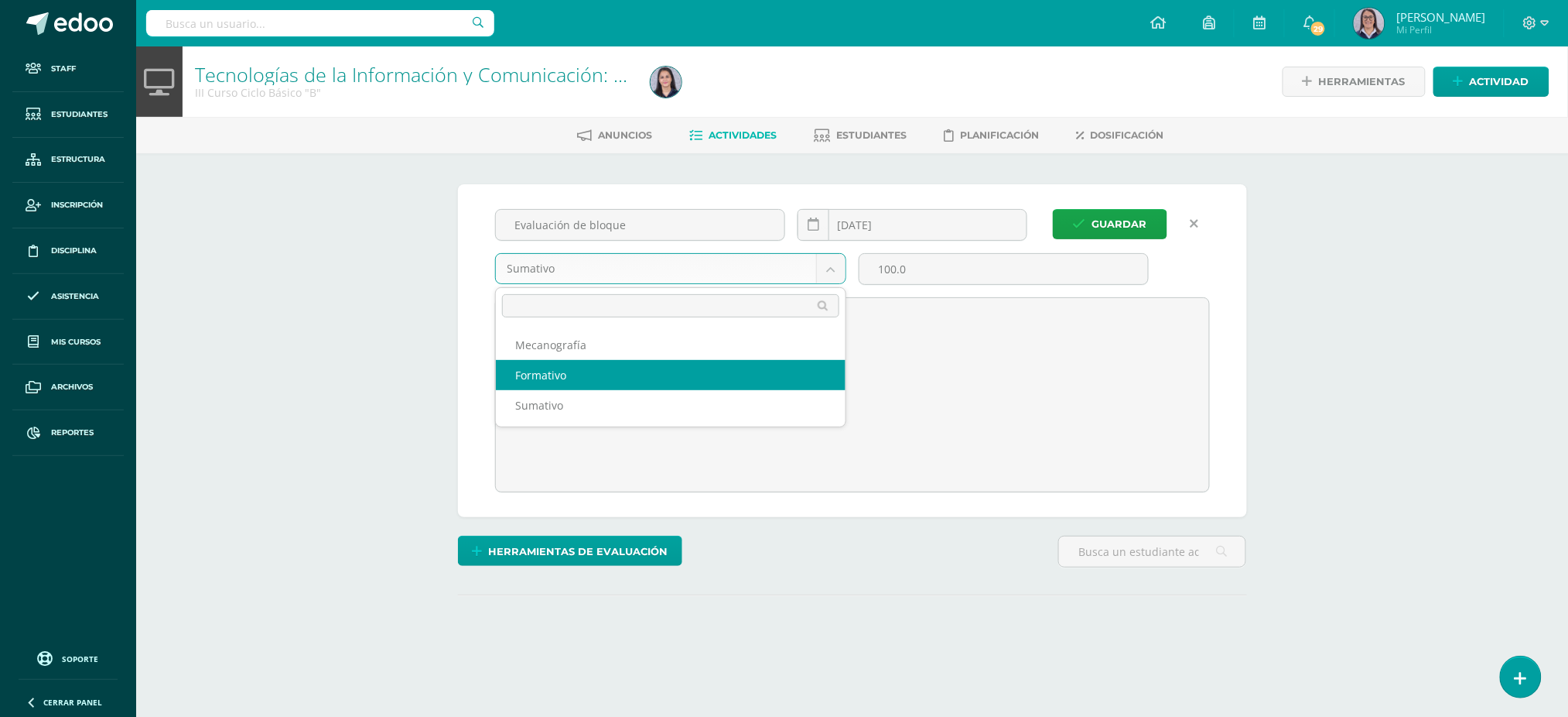
select select "254624"
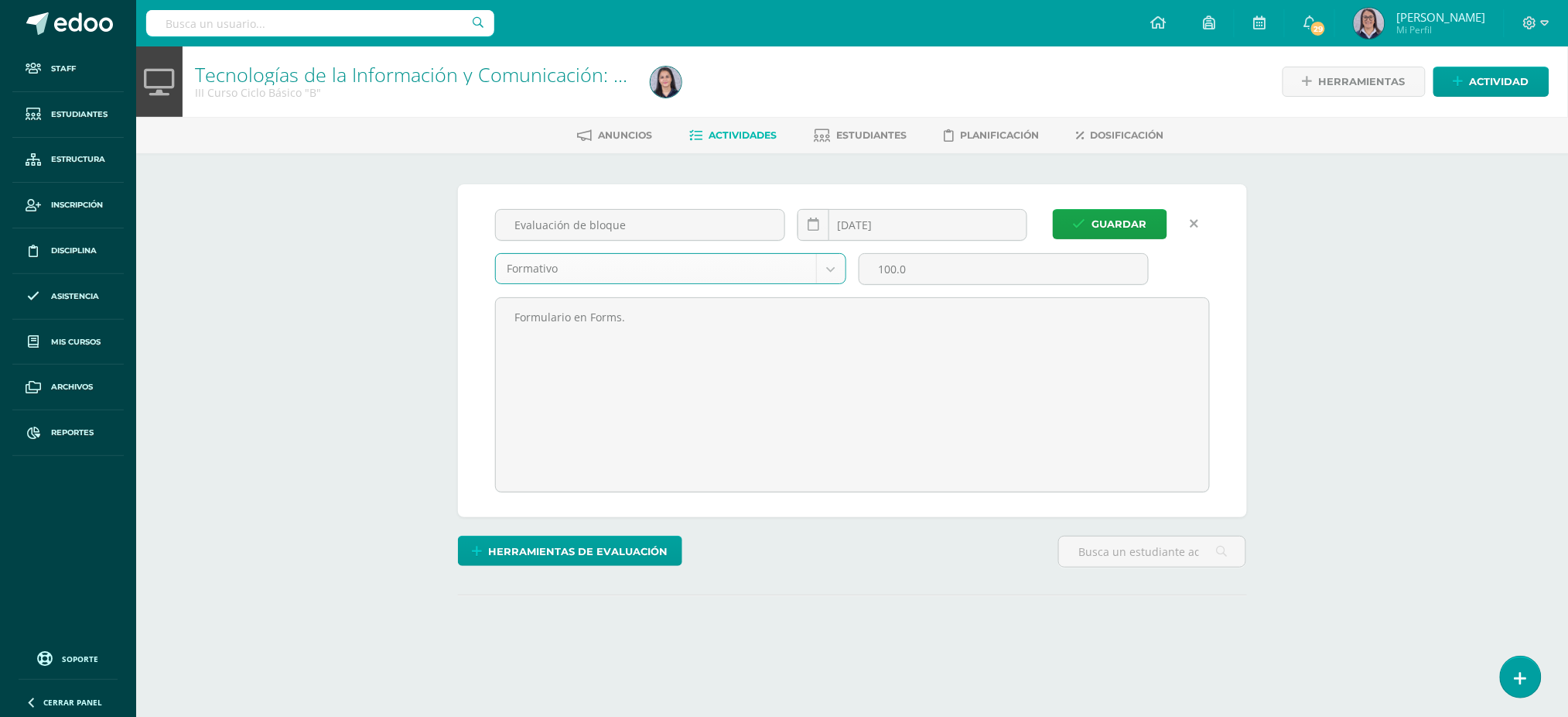
click at [1407, 333] on div "Tecnologías de la Información y Comunicación: Computación III Curso Ciclo Básic…" at bounding box center [852, 381] width 1432 height 669
click at [1118, 219] on span "Guardar" at bounding box center [1119, 223] width 55 height 29
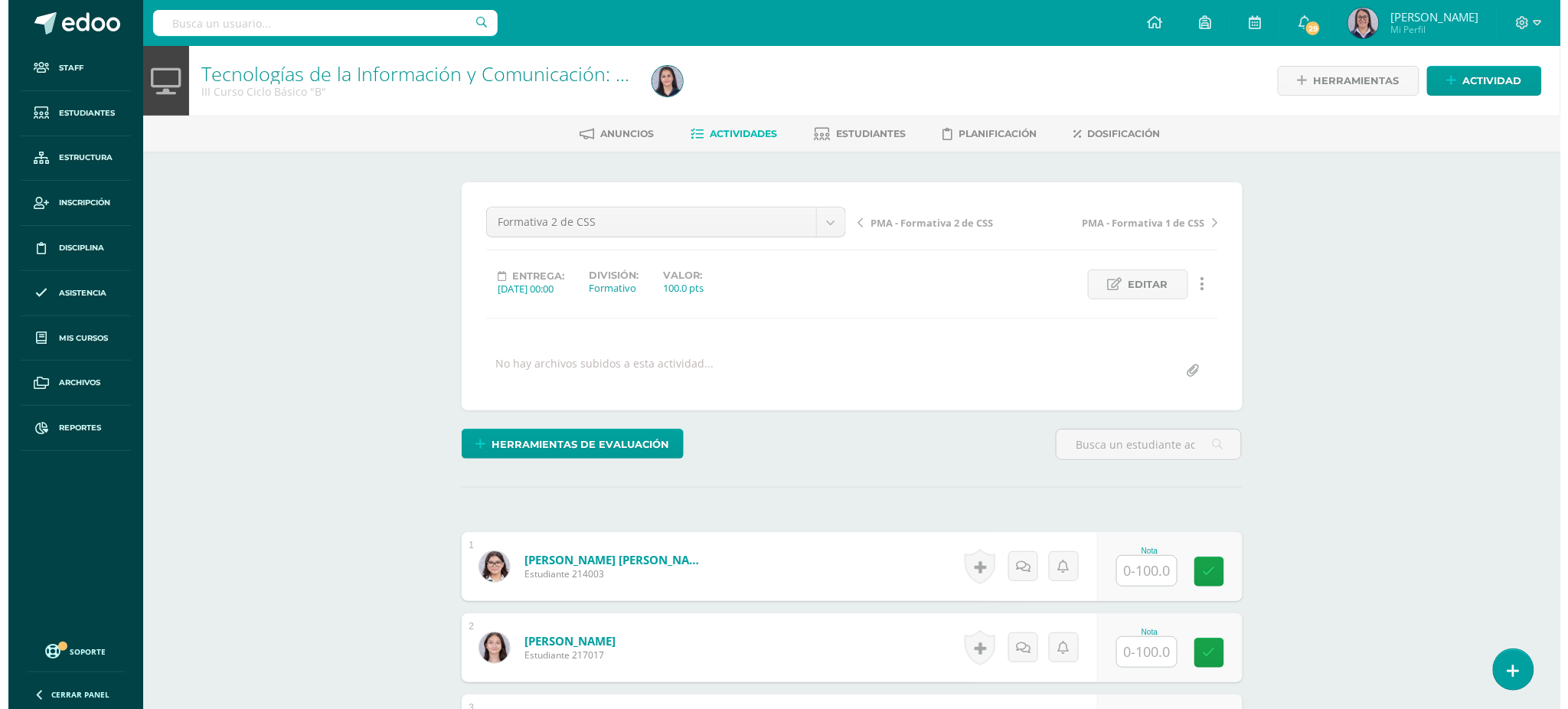
scroll to position [1, 0]
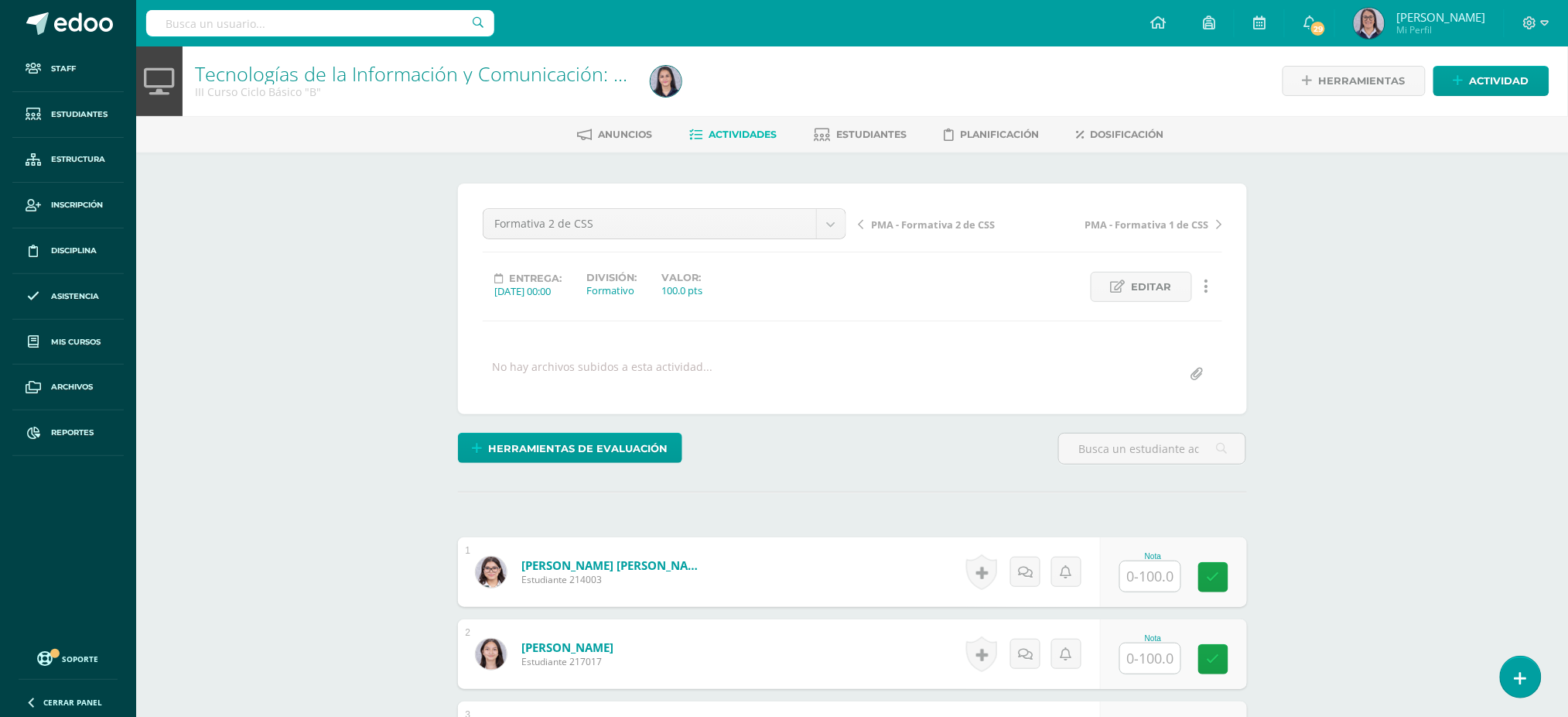
click at [1208, 290] on link at bounding box center [1207, 286] width 30 height 30
click at [1154, 383] on link "Eliminar" at bounding box center [1177, 384] width 158 height 24
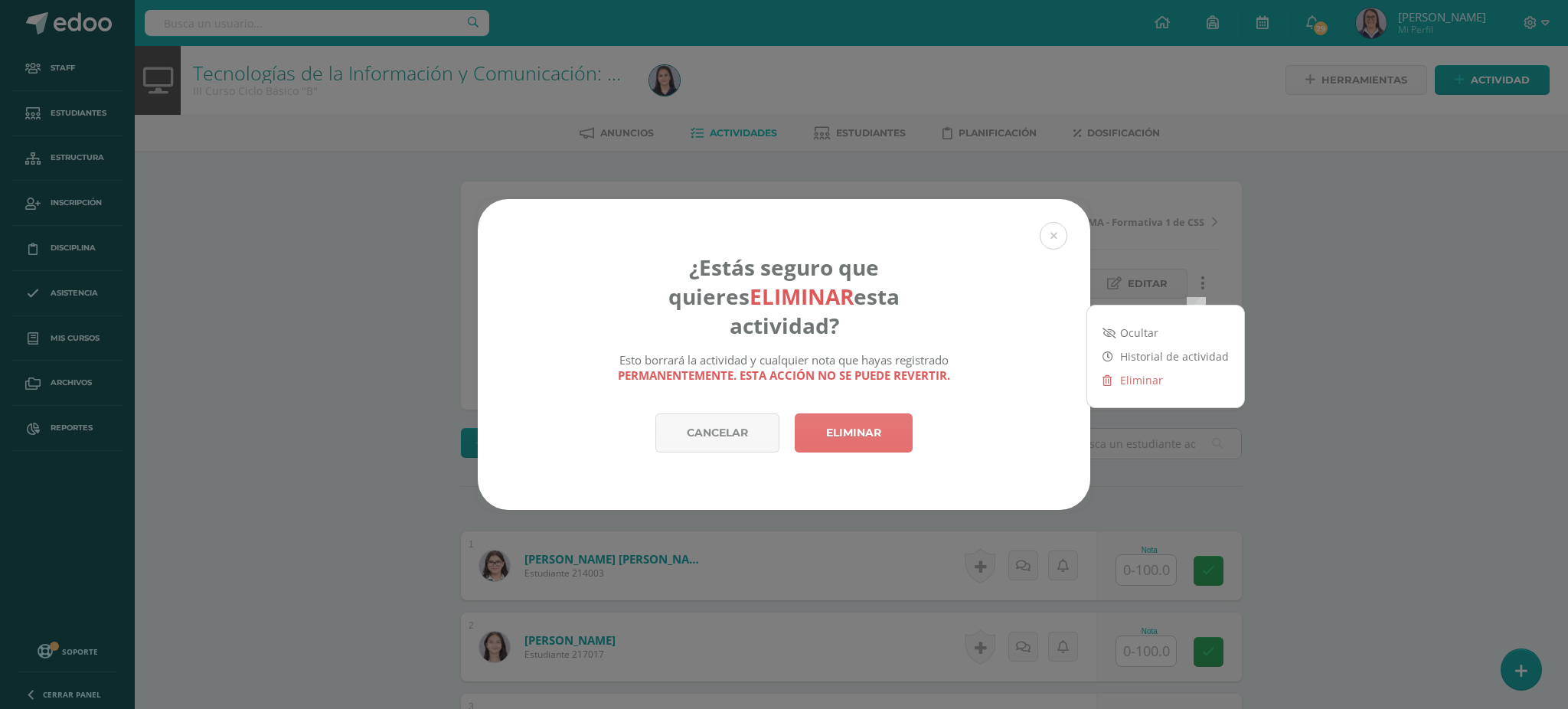
scroll to position [2, 0]
click at [851, 424] on link "Eliminar" at bounding box center [853, 433] width 118 height 39
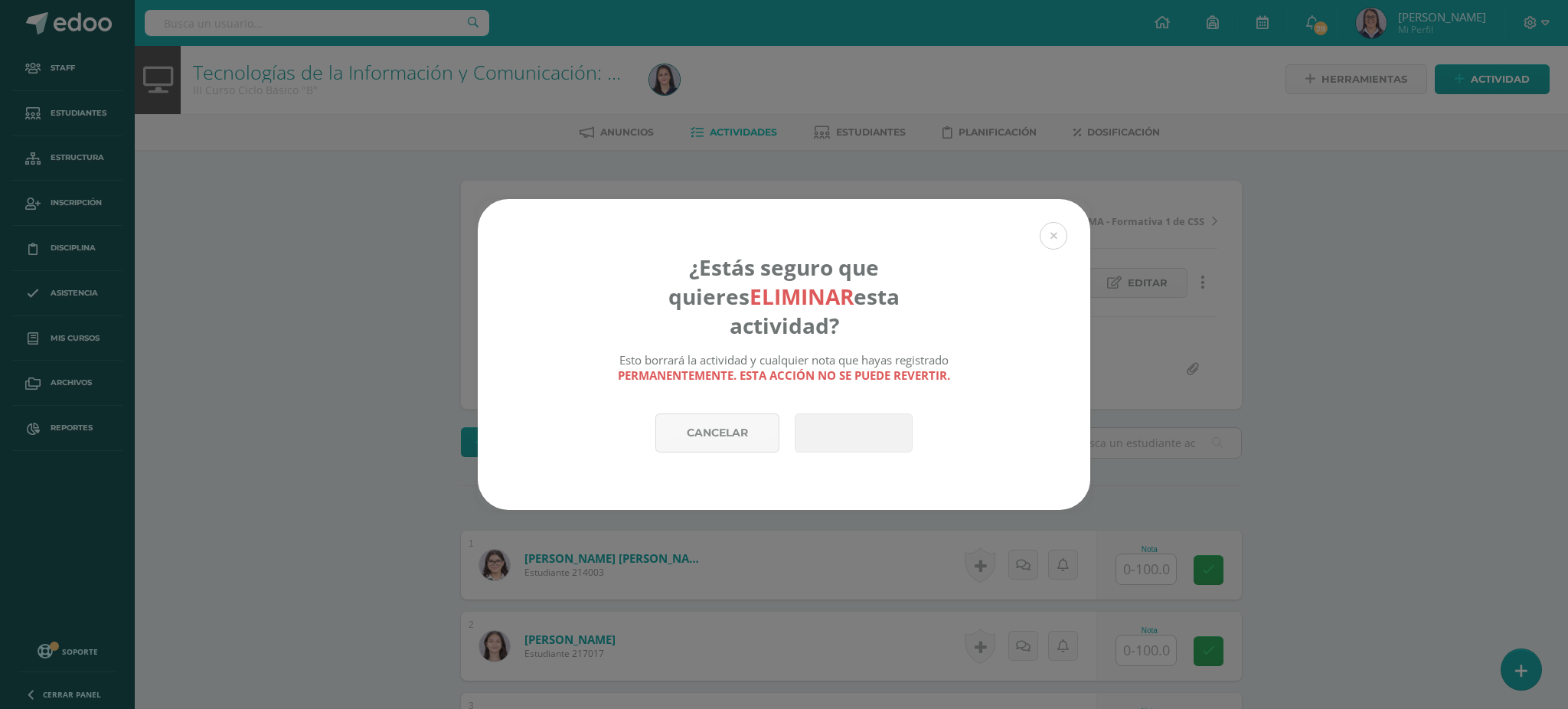
scroll to position [2, 0]
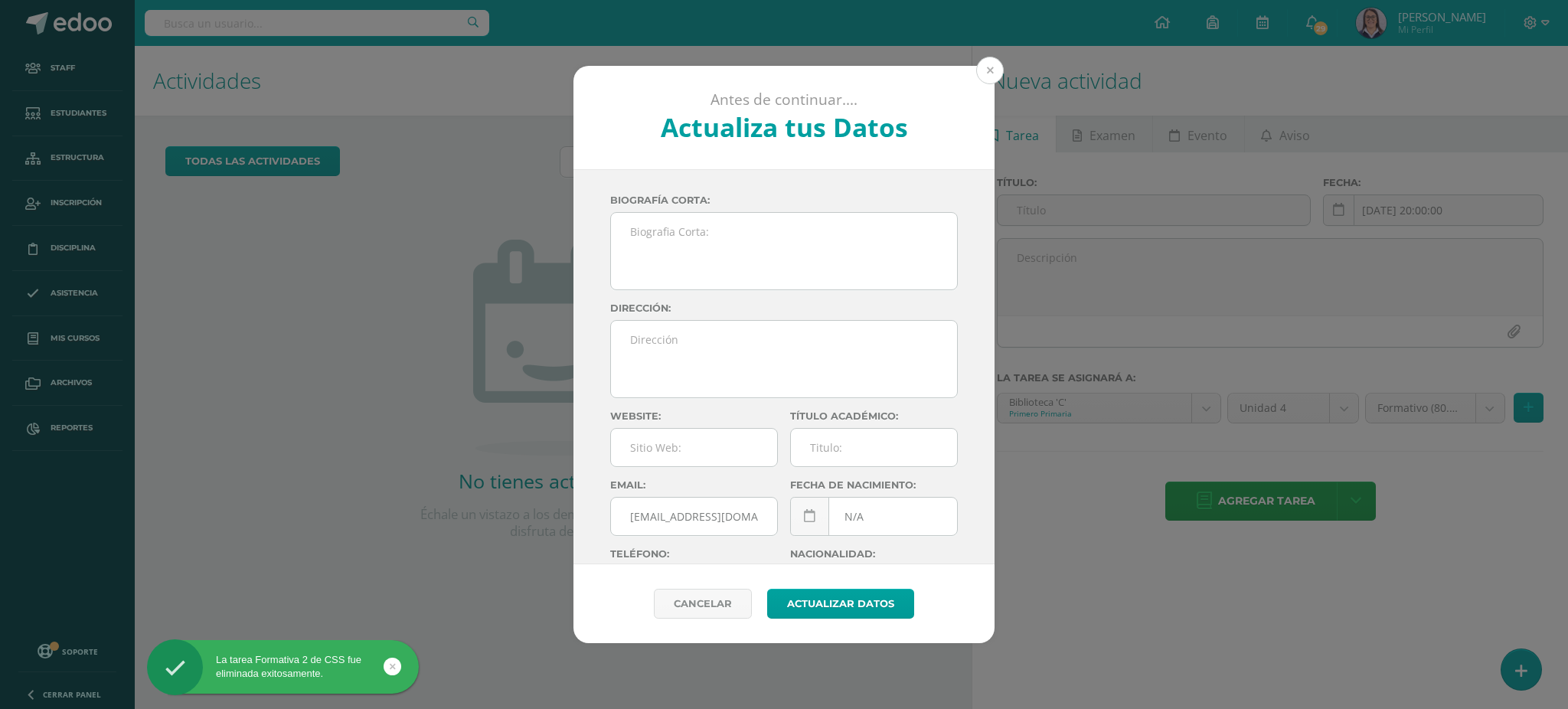
click at [989, 64] on button at bounding box center [990, 71] width 28 height 28
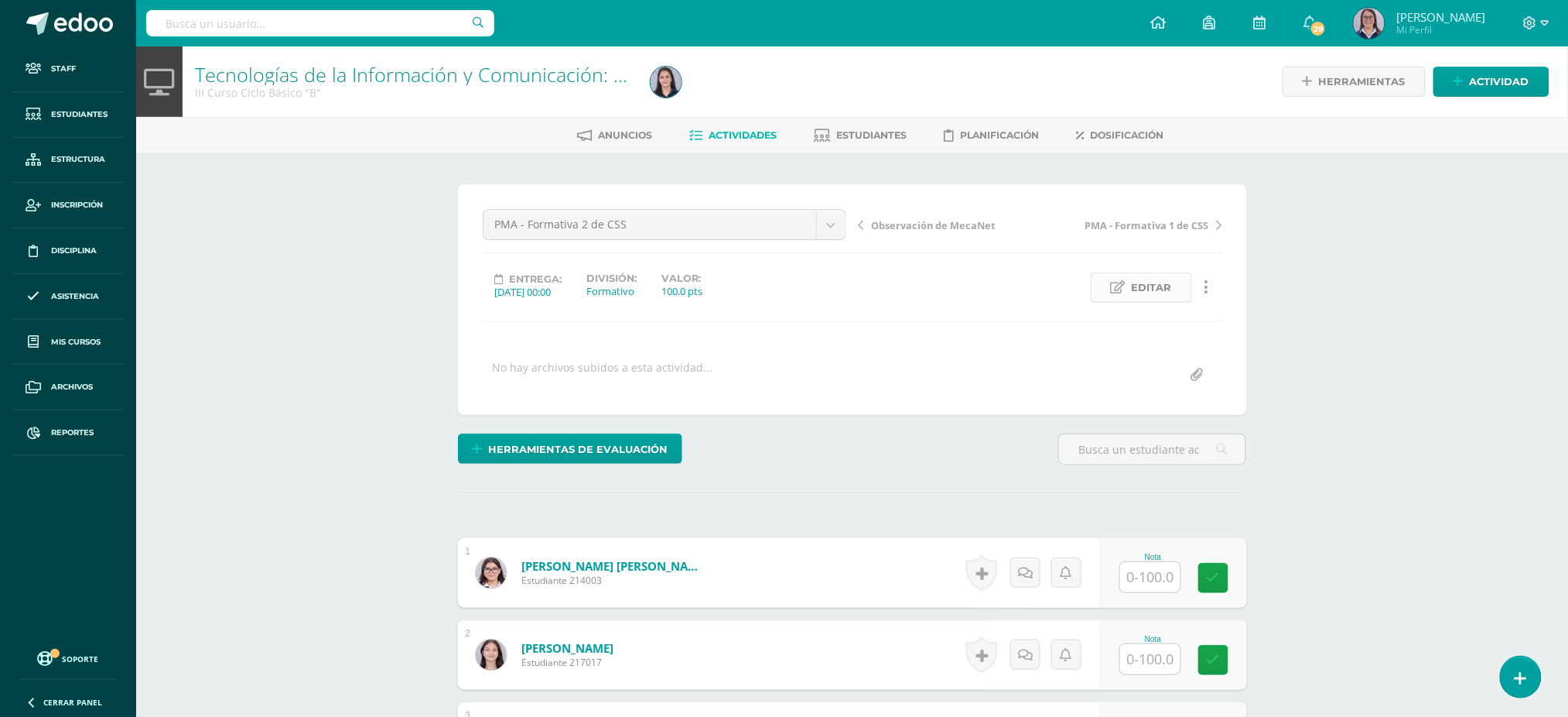
scroll to position [1, 0]
click at [1182, 281] on link "Editar" at bounding box center [1141, 286] width 102 height 30
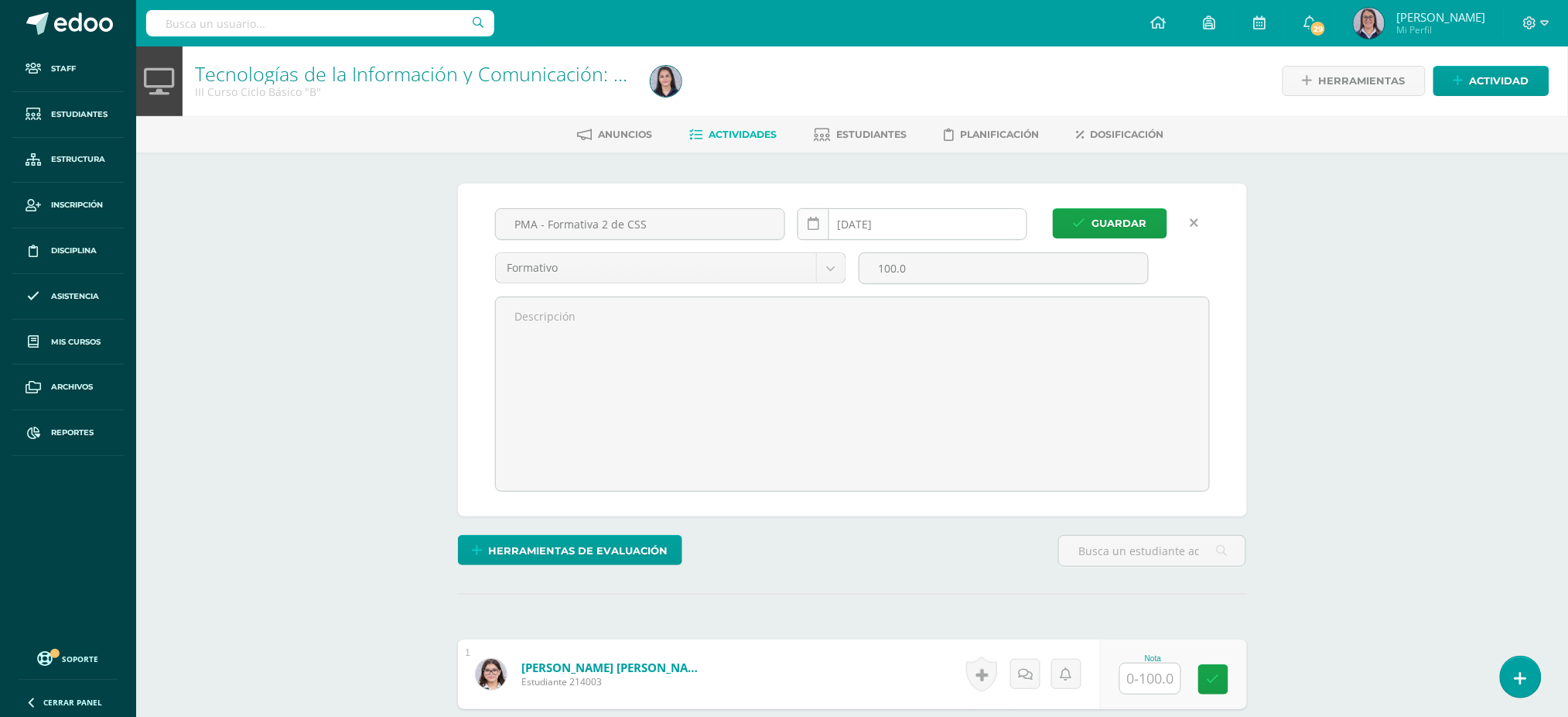
scroll to position [2, 0]
click at [813, 221] on icon at bounding box center [813, 223] width 12 height 13
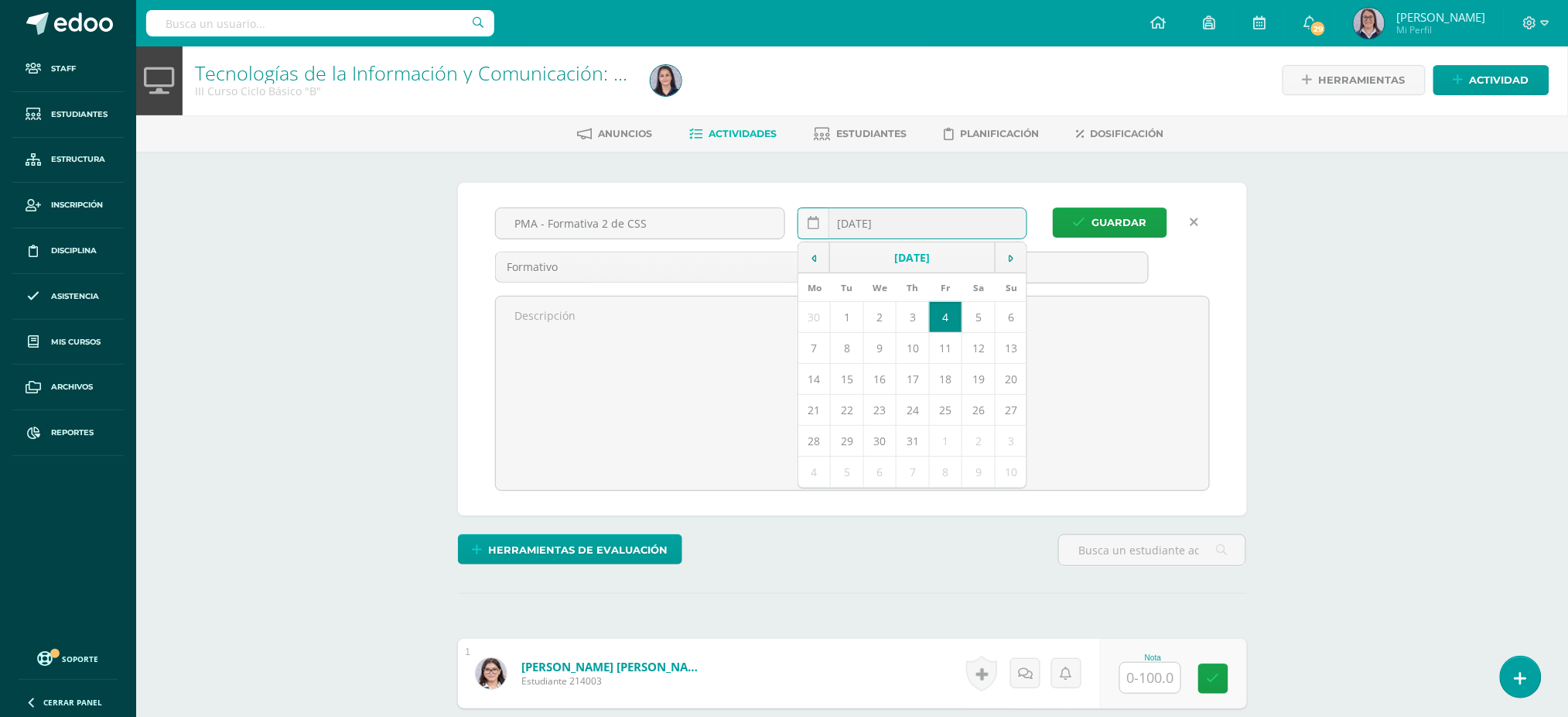
scroll to position [2, 0]
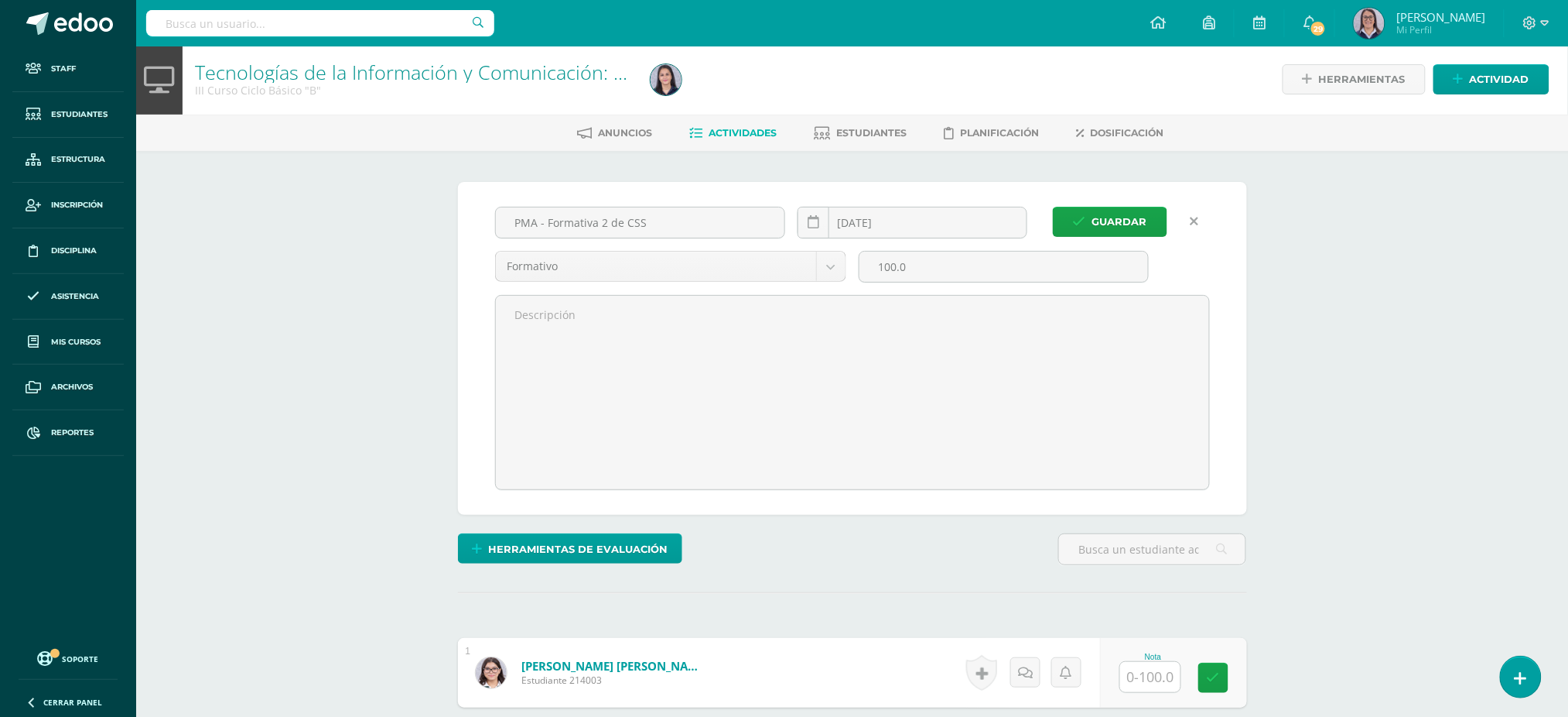
click at [1198, 218] on link at bounding box center [1194, 221] width 30 height 30
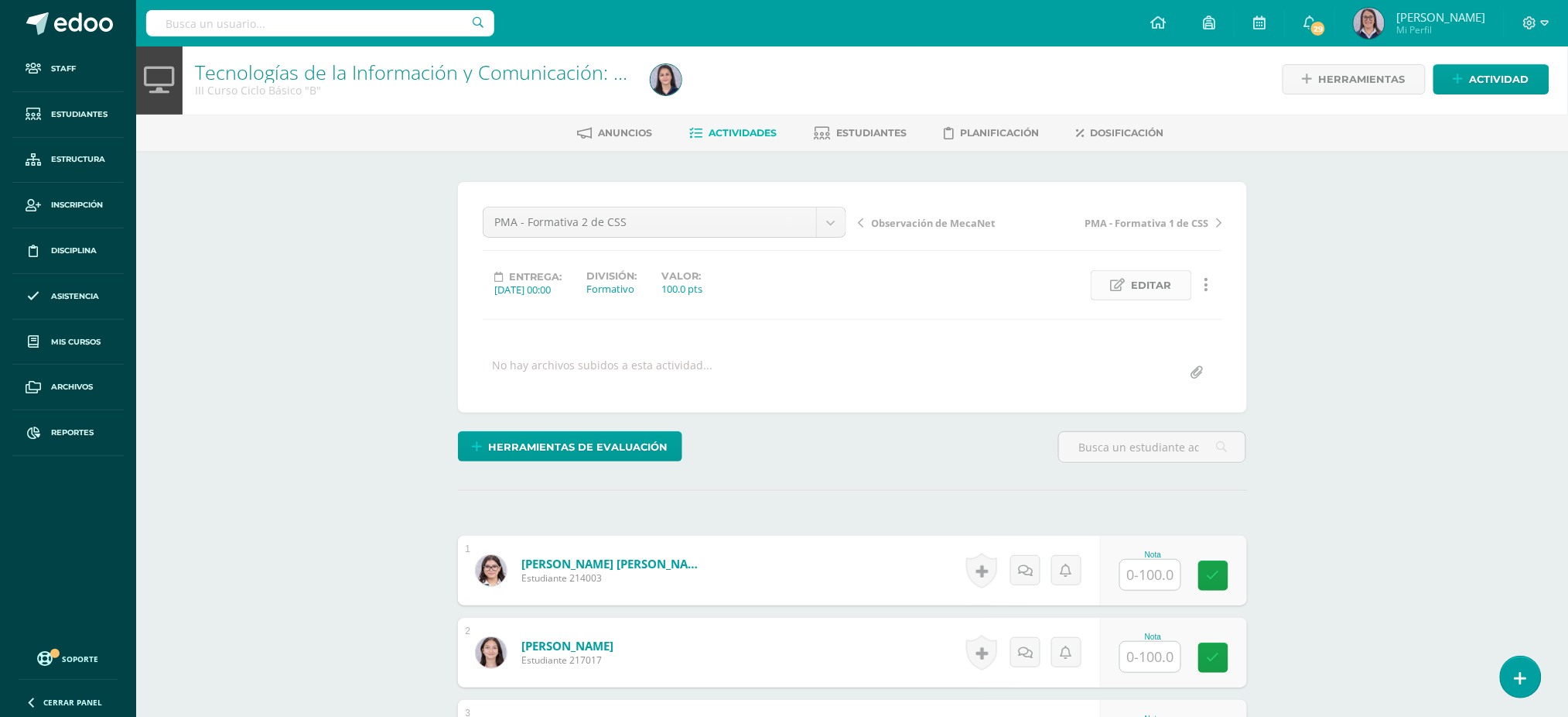
click at [1151, 295] on span "Editar" at bounding box center [1152, 285] width 40 height 29
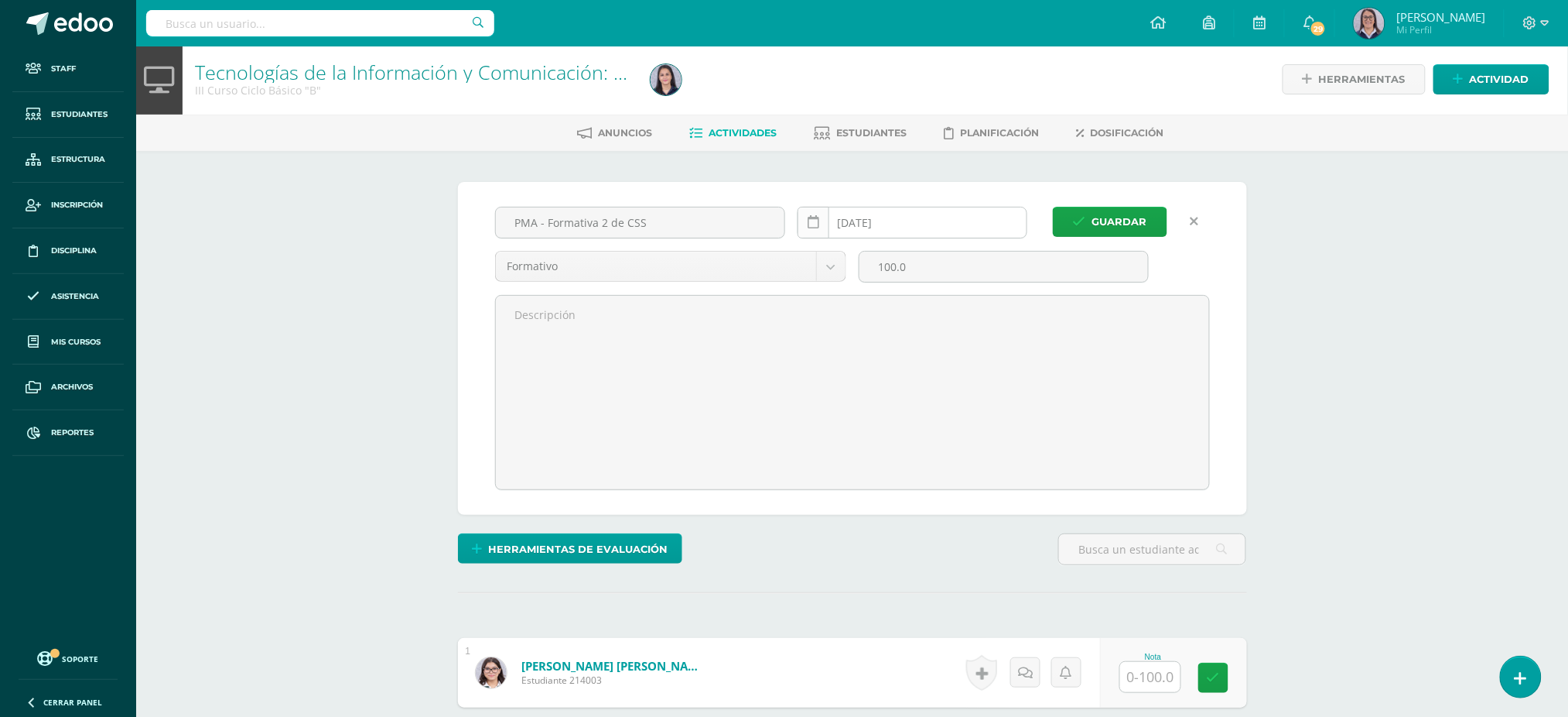
click at [813, 216] on icon at bounding box center [813, 222] width 12 height 13
click at [1005, 247] on td at bounding box center [1011, 257] width 32 height 31
click at [821, 348] on td "4" at bounding box center [814, 347] width 33 height 31
type input "[DATE]"
click at [962, 216] on input "2025-08-04" at bounding box center [912, 222] width 228 height 30
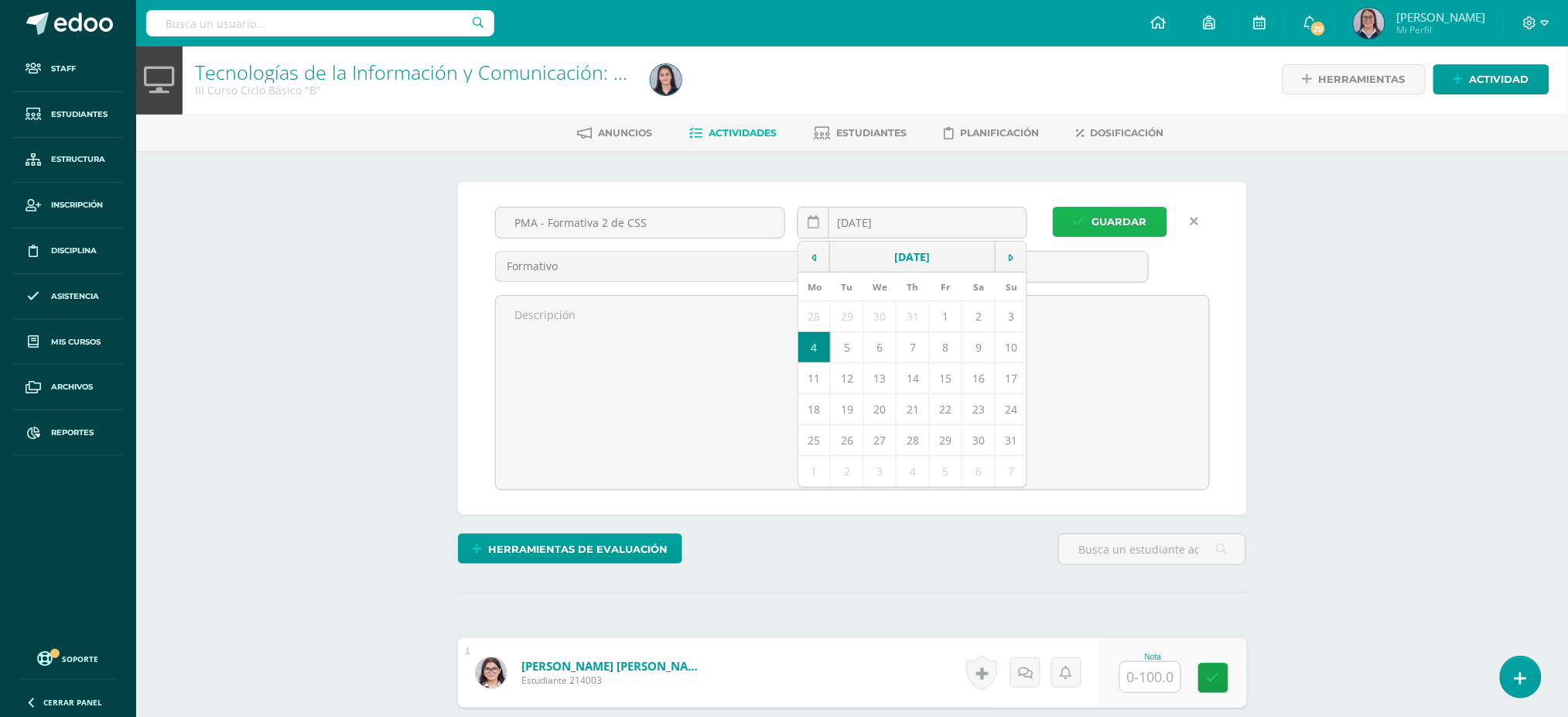
click at [1094, 214] on span "Guardar" at bounding box center [1119, 221] width 55 height 29
click at [1131, 230] on span "Guardar" at bounding box center [1119, 221] width 55 height 29
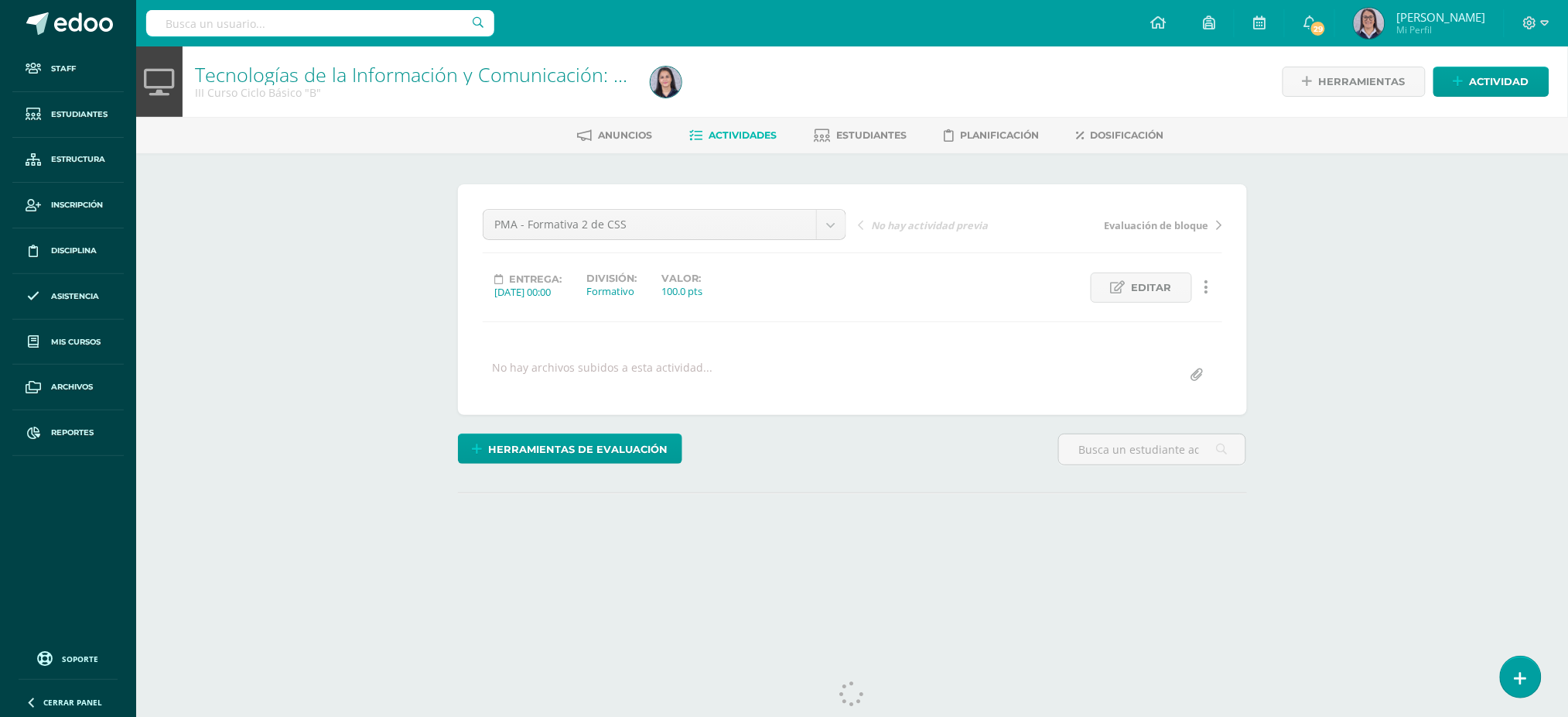
click at [1138, 284] on span "Editar" at bounding box center [1152, 287] width 40 height 29
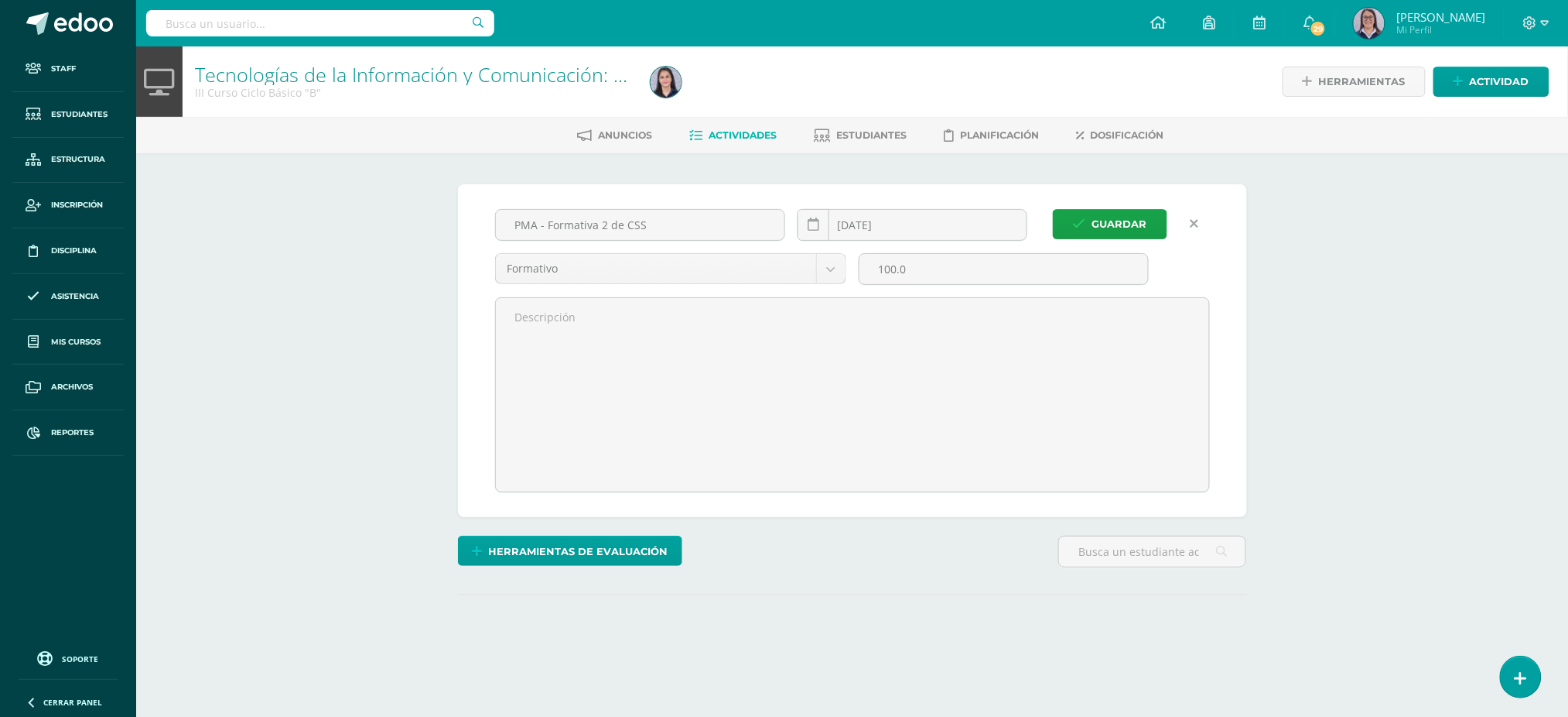
click at [682, 247] on div "PMA - Formativa 2 de CSS" at bounding box center [640, 230] width 303 height 44
drag, startPoint x: 688, startPoint y: 224, endPoint x: 554, endPoint y: 226, distance: 134.0
click at [554, 226] on input "PMA - Formativa 2 de CSS" at bounding box center [640, 224] width 289 height 30
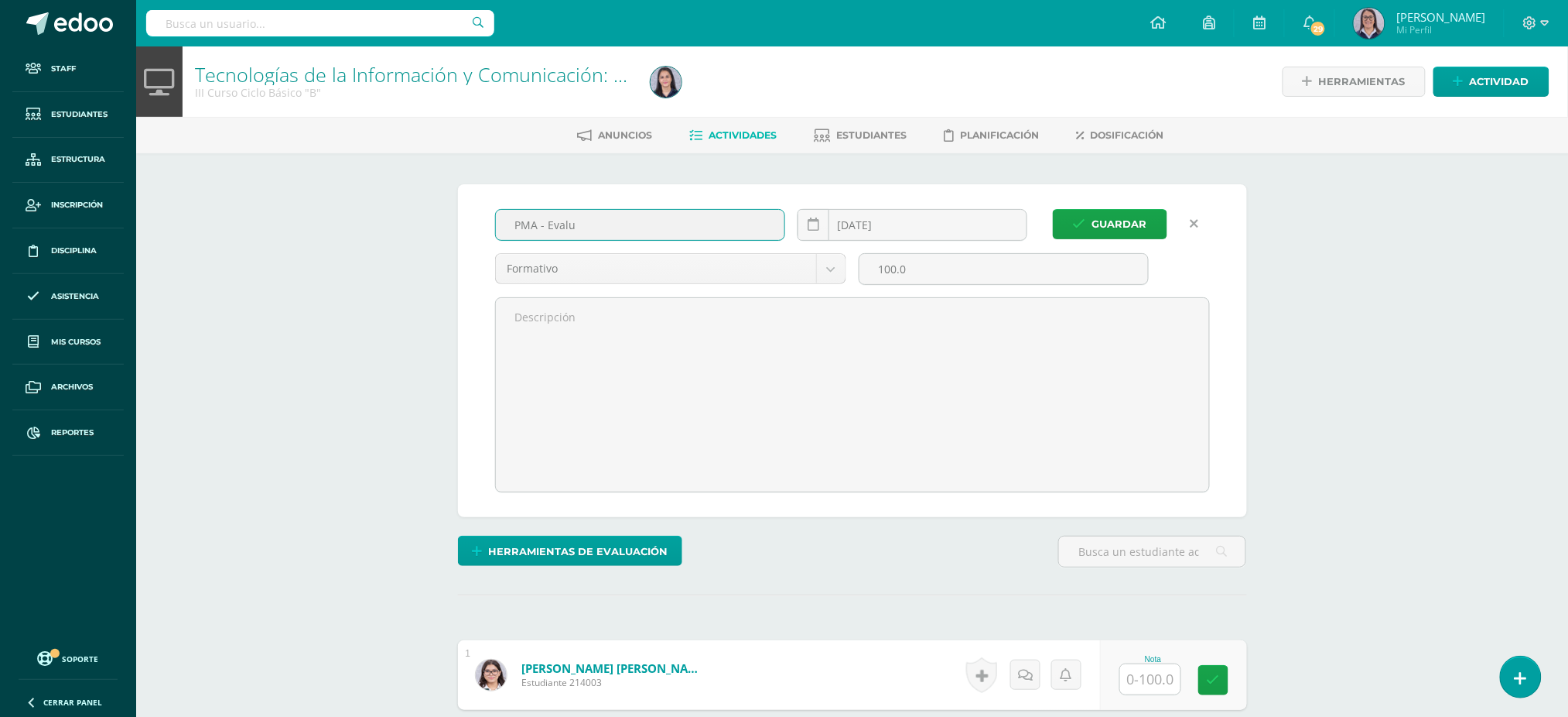
scroll to position [1, 0]
type input "PMA - Evaluación de bloque"
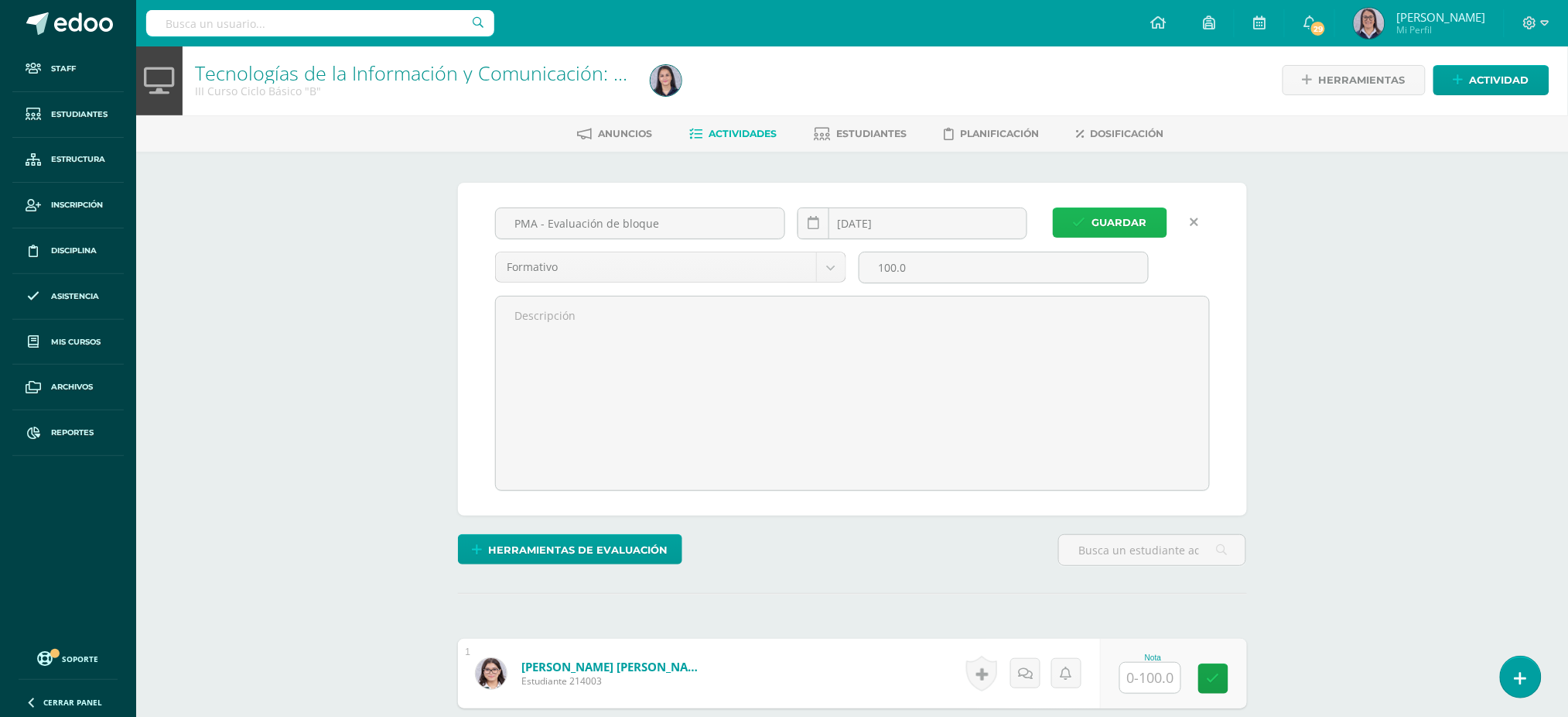
click at [1099, 221] on span "Guardar" at bounding box center [1119, 222] width 55 height 29
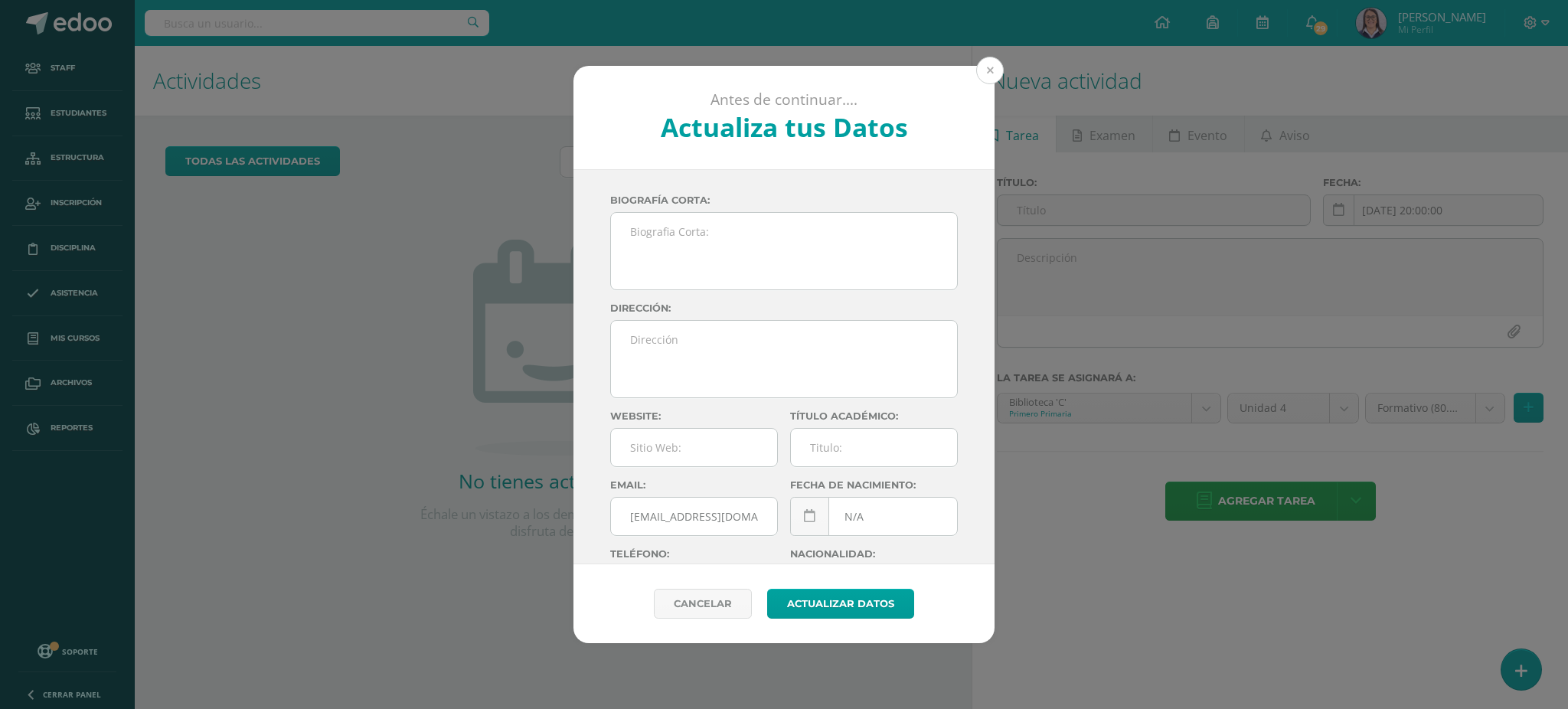
click at [997, 65] on button at bounding box center [990, 71] width 28 height 28
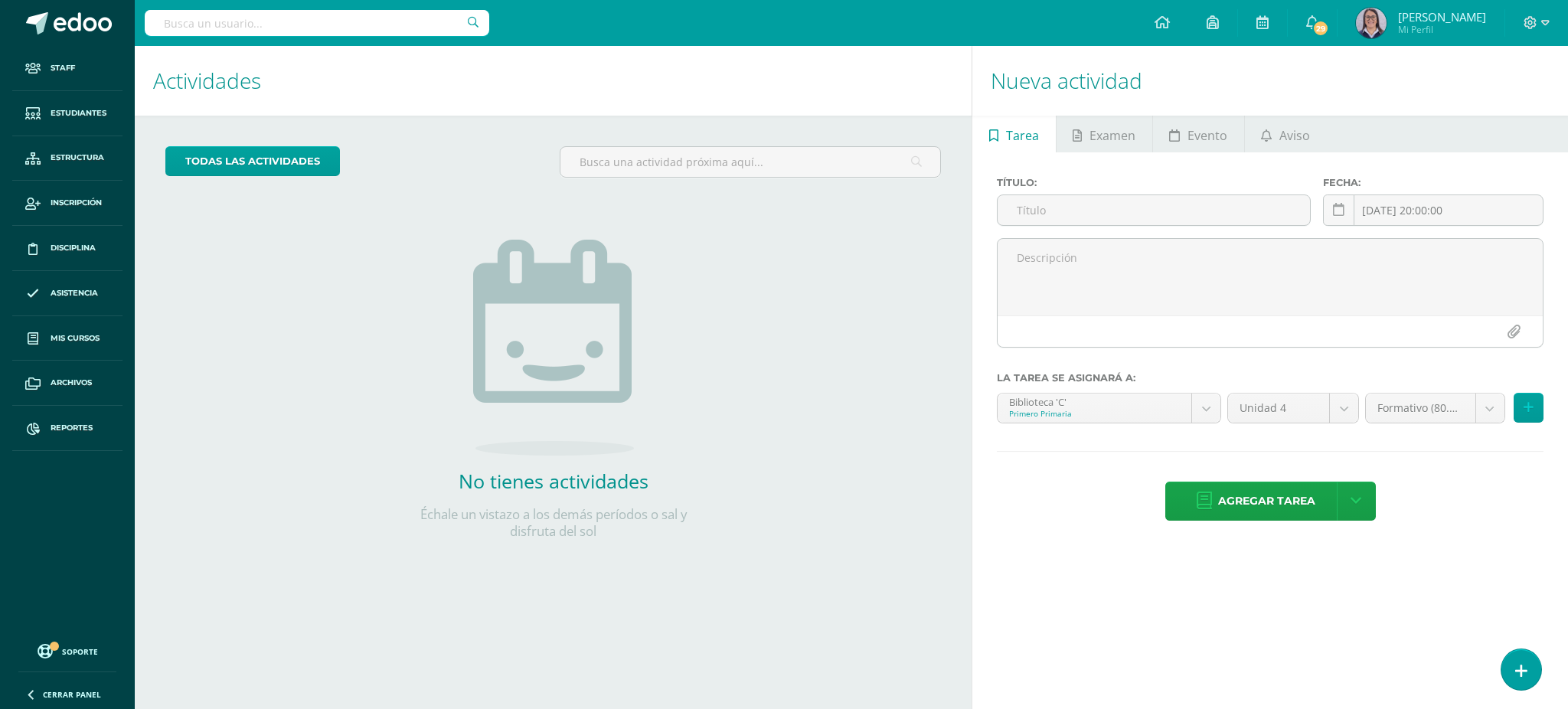
click at [401, 21] on input "text" at bounding box center [317, 23] width 345 height 26
type input "tecnologías IIIB"
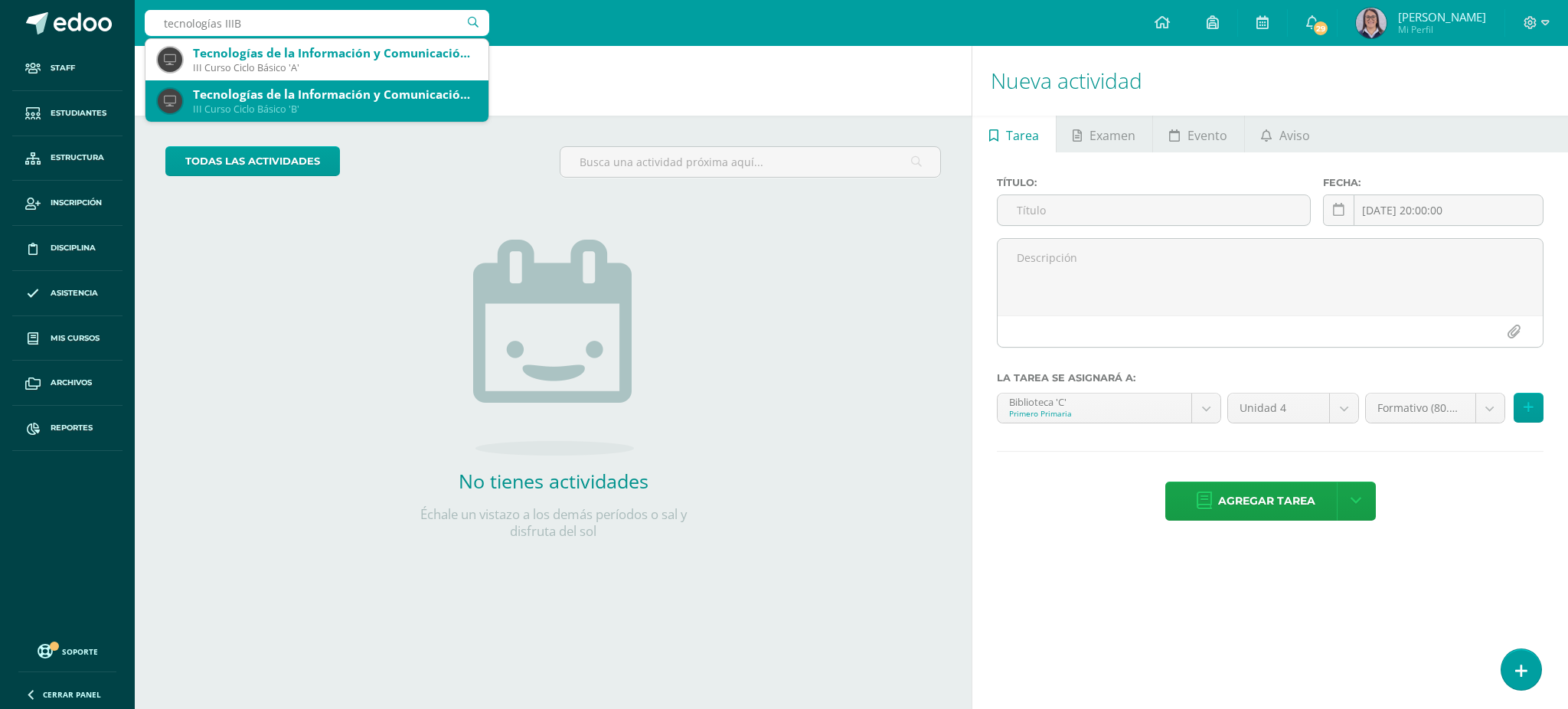
click at [365, 91] on div "Tecnologías de la Información y Comunicación: Computación" at bounding box center [334, 94] width 283 height 16
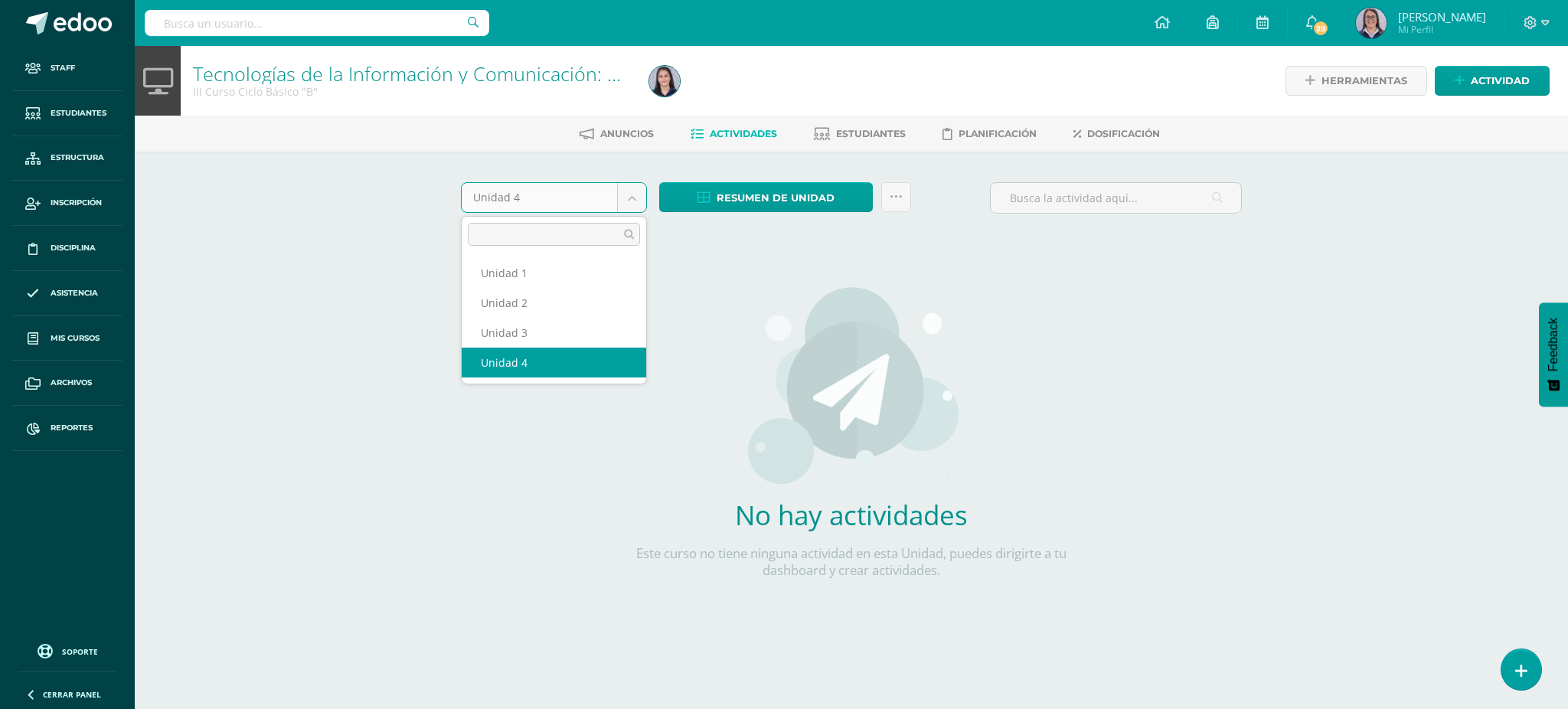
click at [601, 195] on body "Staff Estudiantes Estructura Inscripción Disciplina Asistencia Mis cursos Archi…" at bounding box center [784, 328] width 1568 height 658
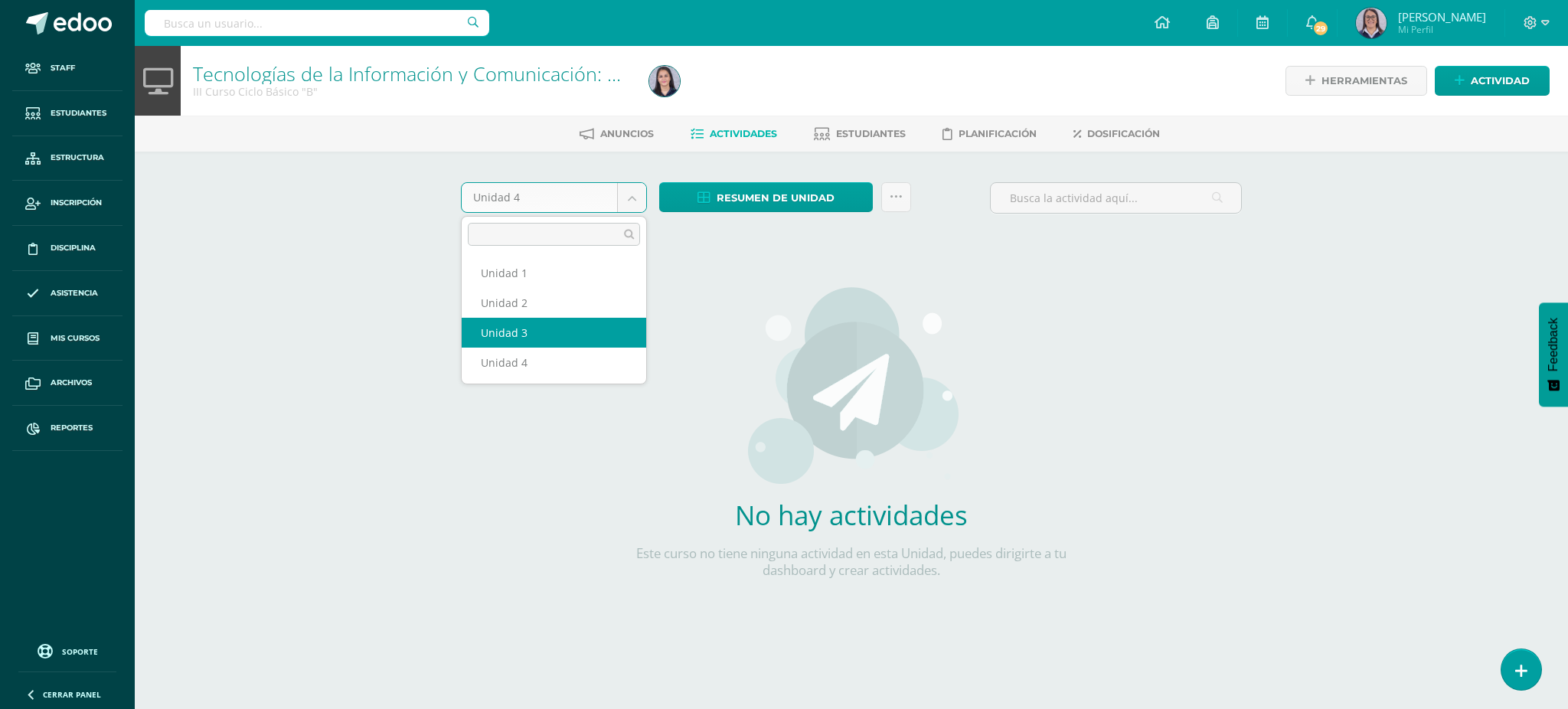
select select "Unidad 3"
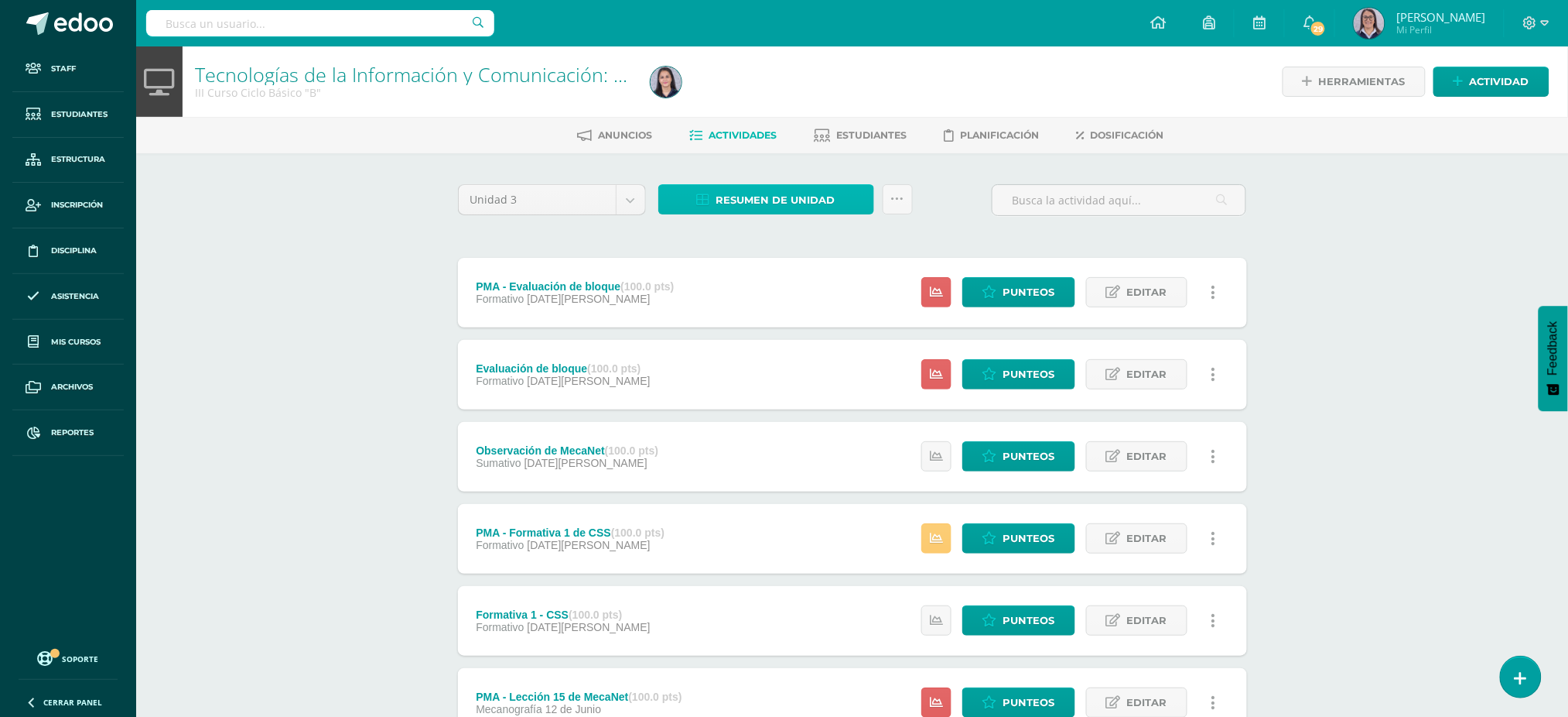
click at [696, 201] on link "Resumen de unidad" at bounding box center [766, 199] width 216 height 30
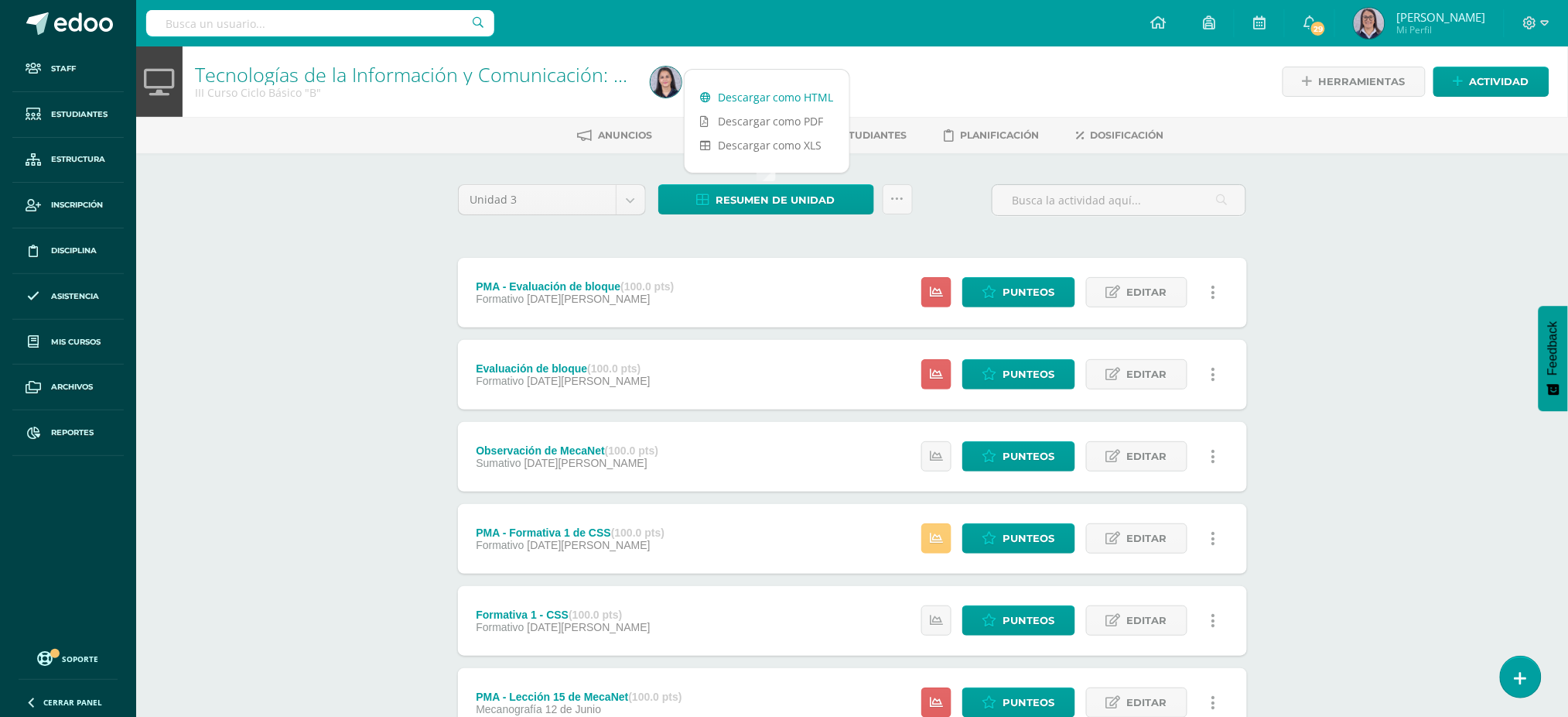
click at [755, 99] on link "Descargar como HTML" at bounding box center [767, 97] width 164 height 24
click at [292, 10] on input "text" at bounding box center [320, 23] width 348 height 26
type input "tecnologías IV [PERSON_NAME]"
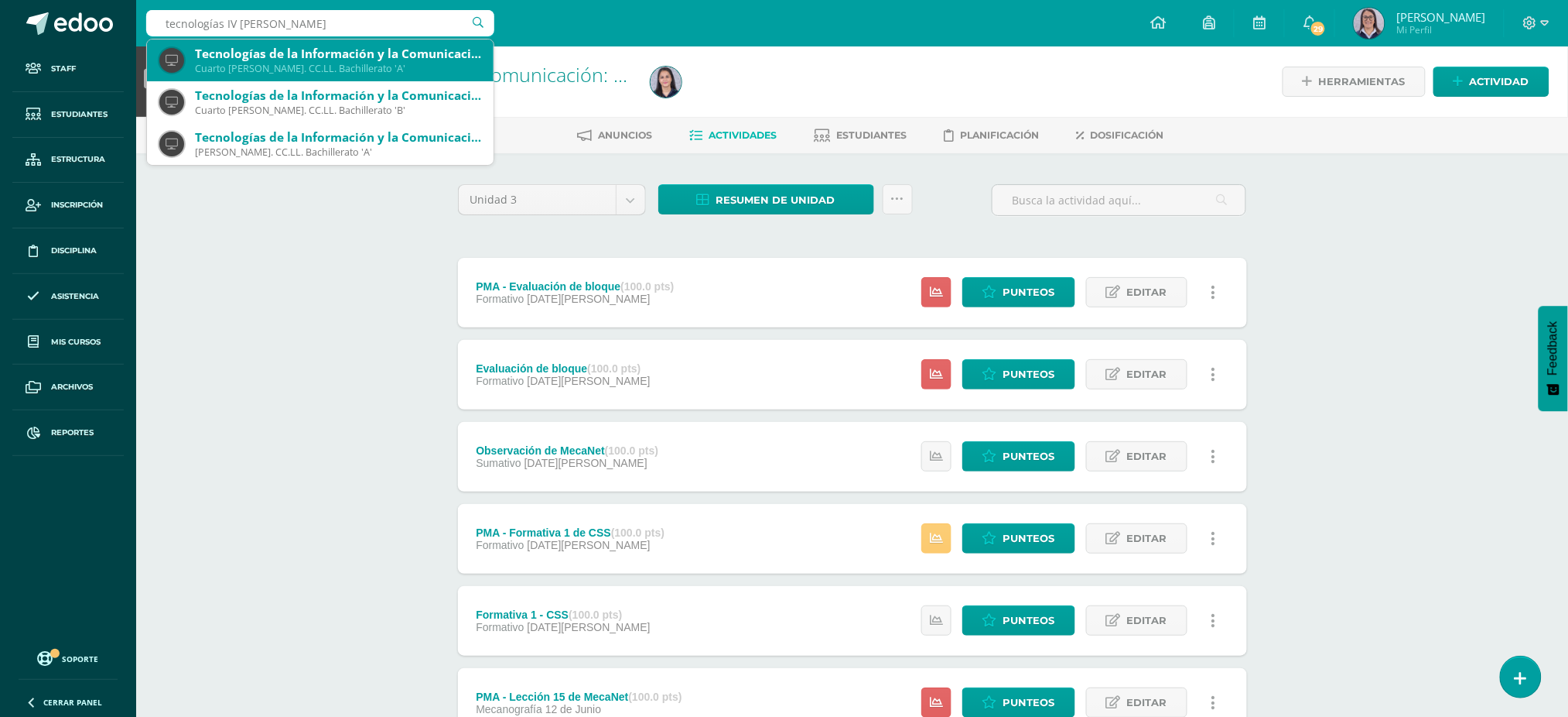
click at [278, 70] on div "Cuarto [PERSON_NAME]. CC.LL. Bachillerato 'A'" at bounding box center [337, 68] width 286 height 13
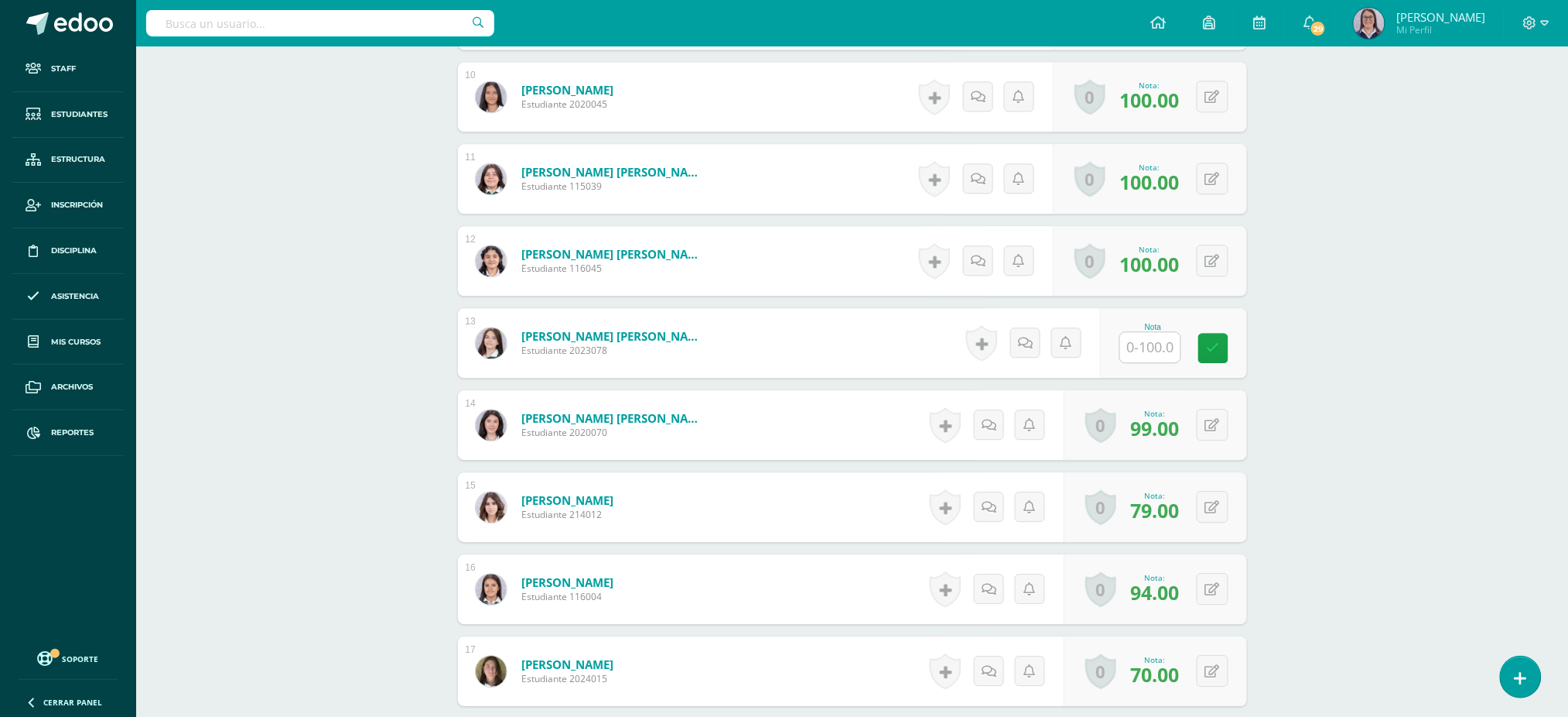
scroll to position [1230, 0]
click at [1180, 324] on div "Nota" at bounding box center [1153, 326] width 68 height 9
click at [1160, 342] on input "text" at bounding box center [1150, 346] width 60 height 30
type input "100"
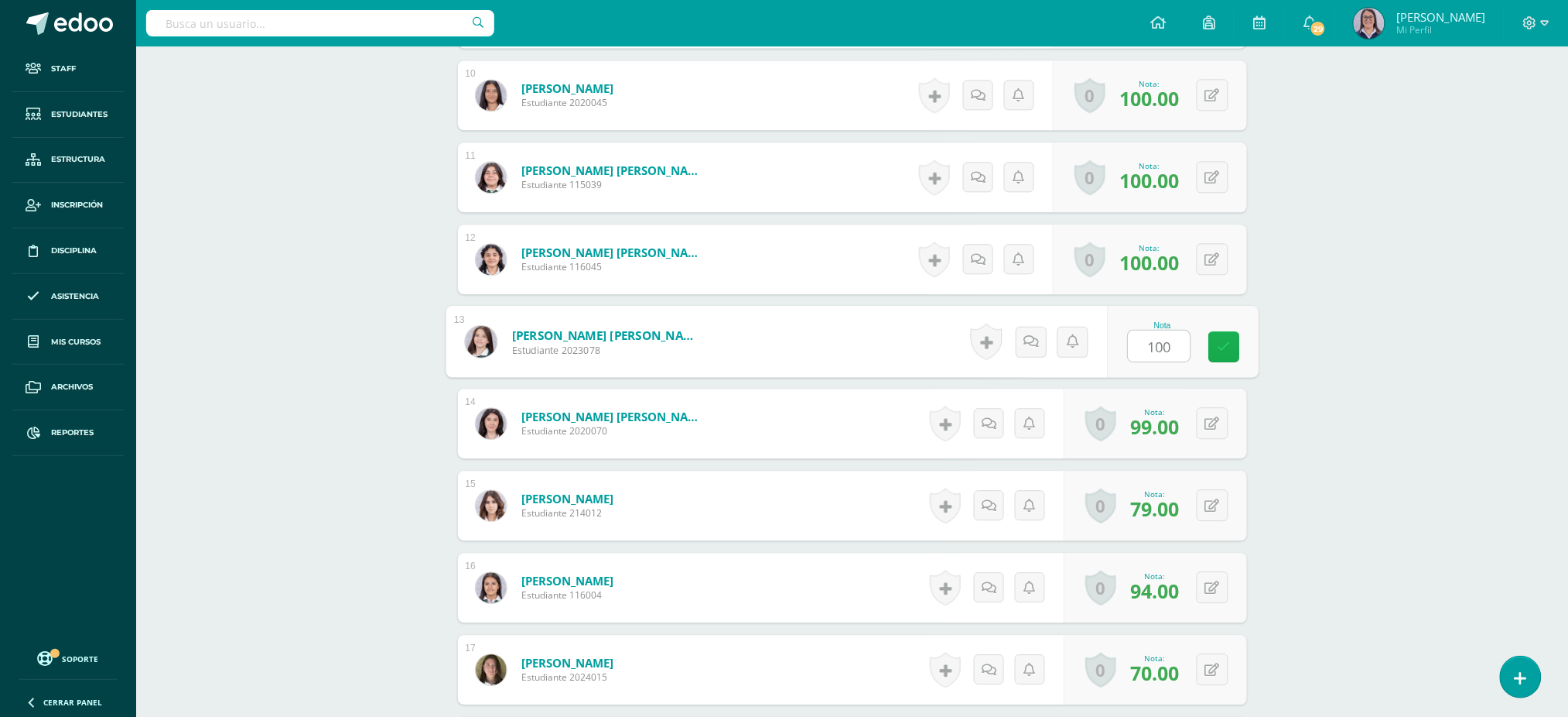
click at [1211, 345] on link at bounding box center [1224, 347] width 31 height 31
click at [1430, 221] on div "Tecnologías de la Información y Comunicación: Computación III Curso Ciclo Básic…" at bounding box center [852, 54] width 1432 height 2476
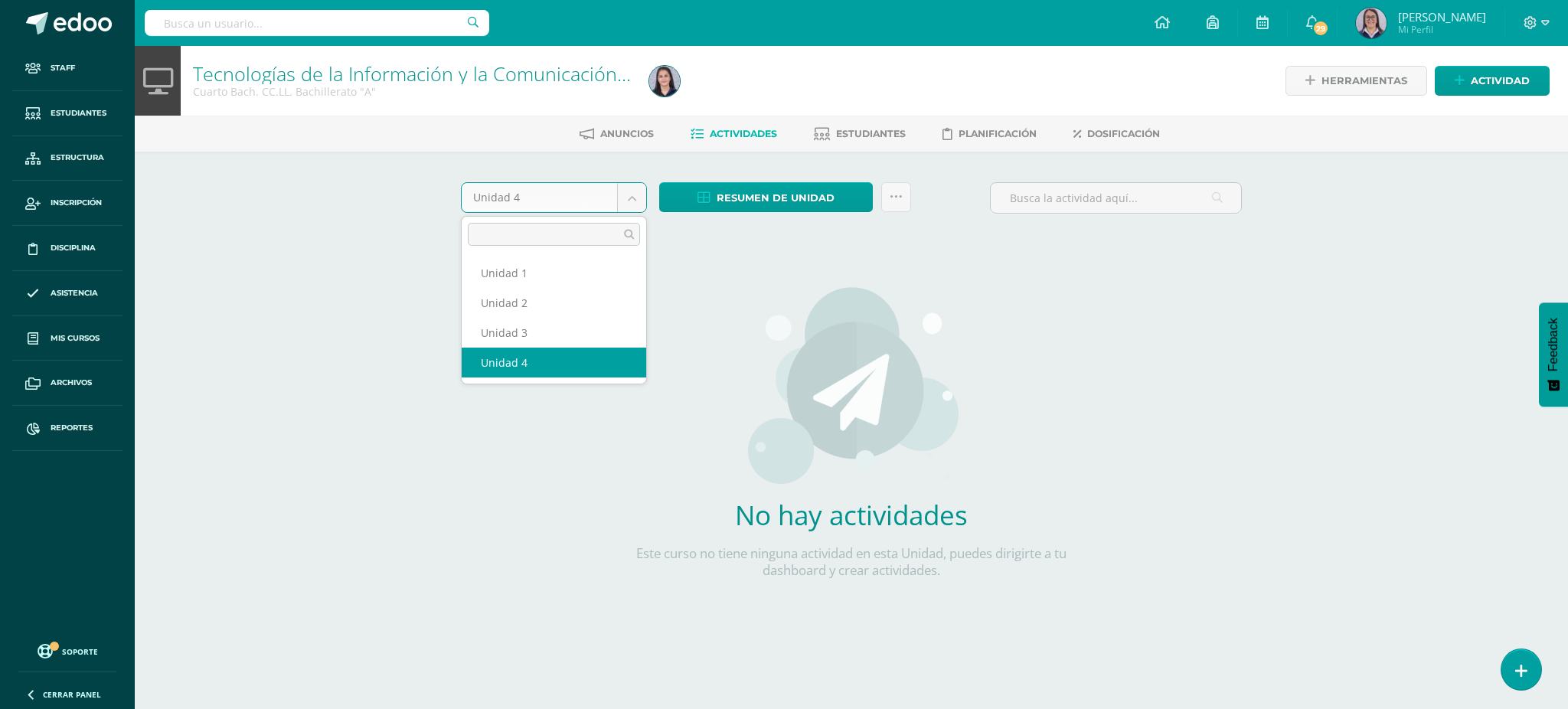
click at [541, 199] on body "Staff Estudiantes Estructura Inscripción Disciplina Asistencia Mis cursos Archi…" at bounding box center [784, 328] width 1568 height 658
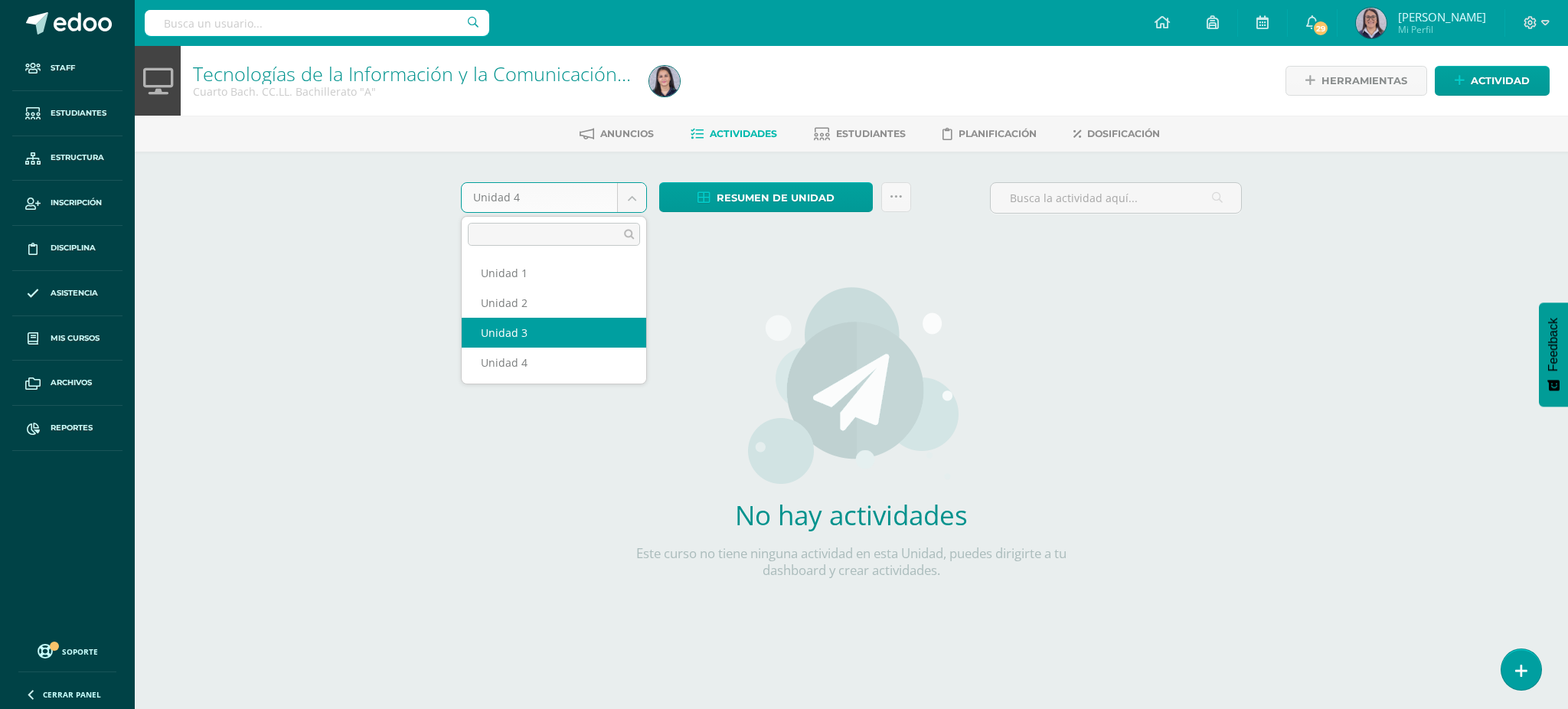
select select "Unidad 3"
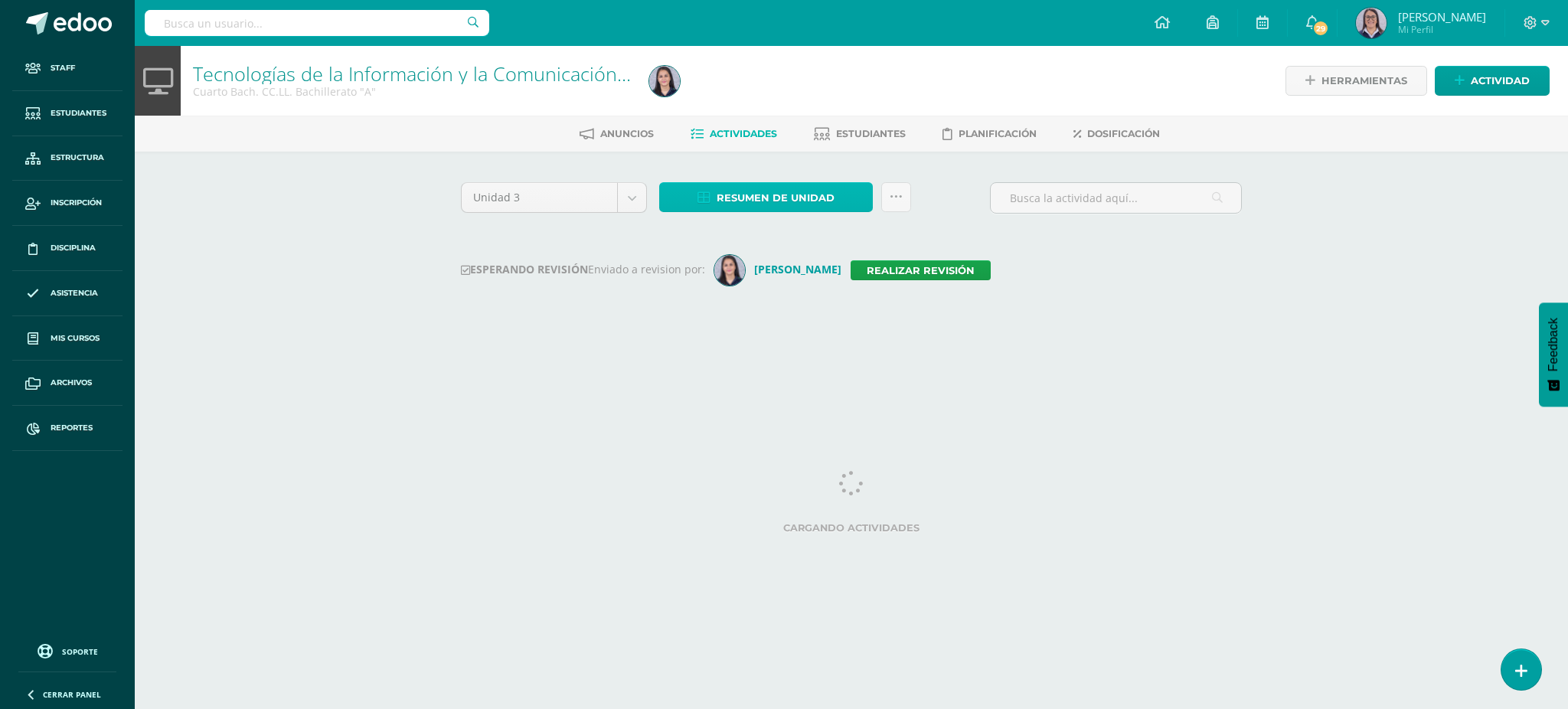
click at [807, 193] on span "Resumen de unidad" at bounding box center [776, 197] width 118 height 28
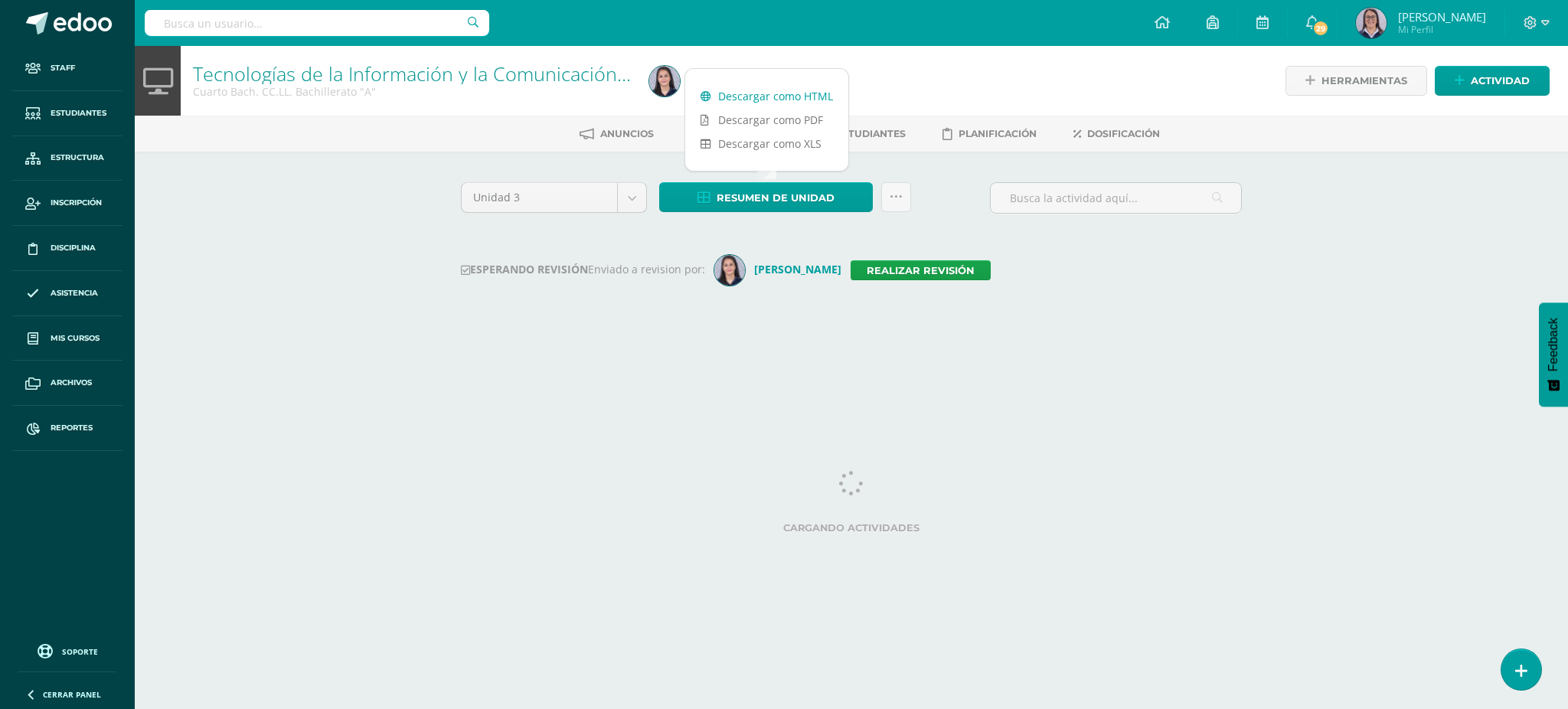
click at [755, 90] on link "Descargar como HTML" at bounding box center [767, 96] width 163 height 24
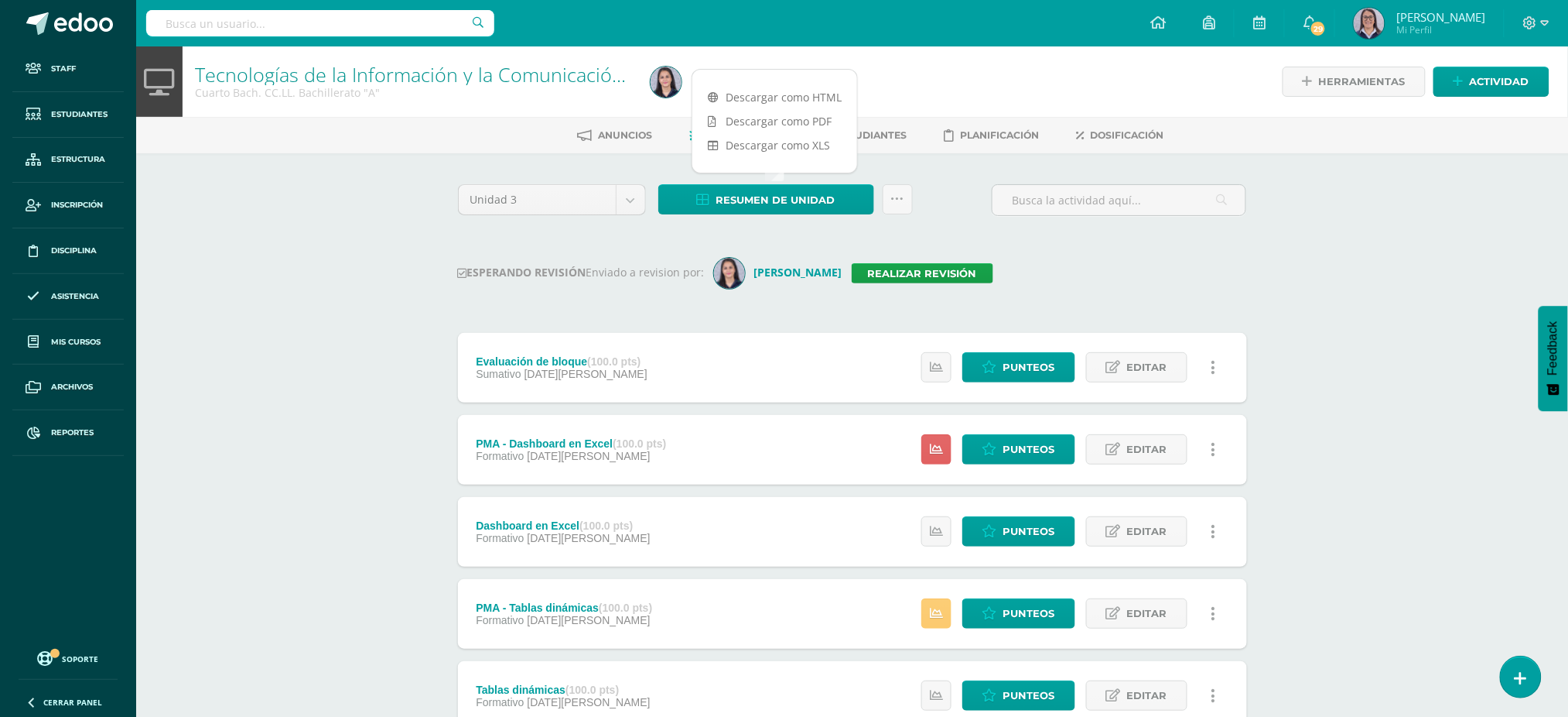
click at [310, 26] on input "text" at bounding box center [320, 23] width 348 height 26
type input "tecnología IV [PERSON_NAME]"
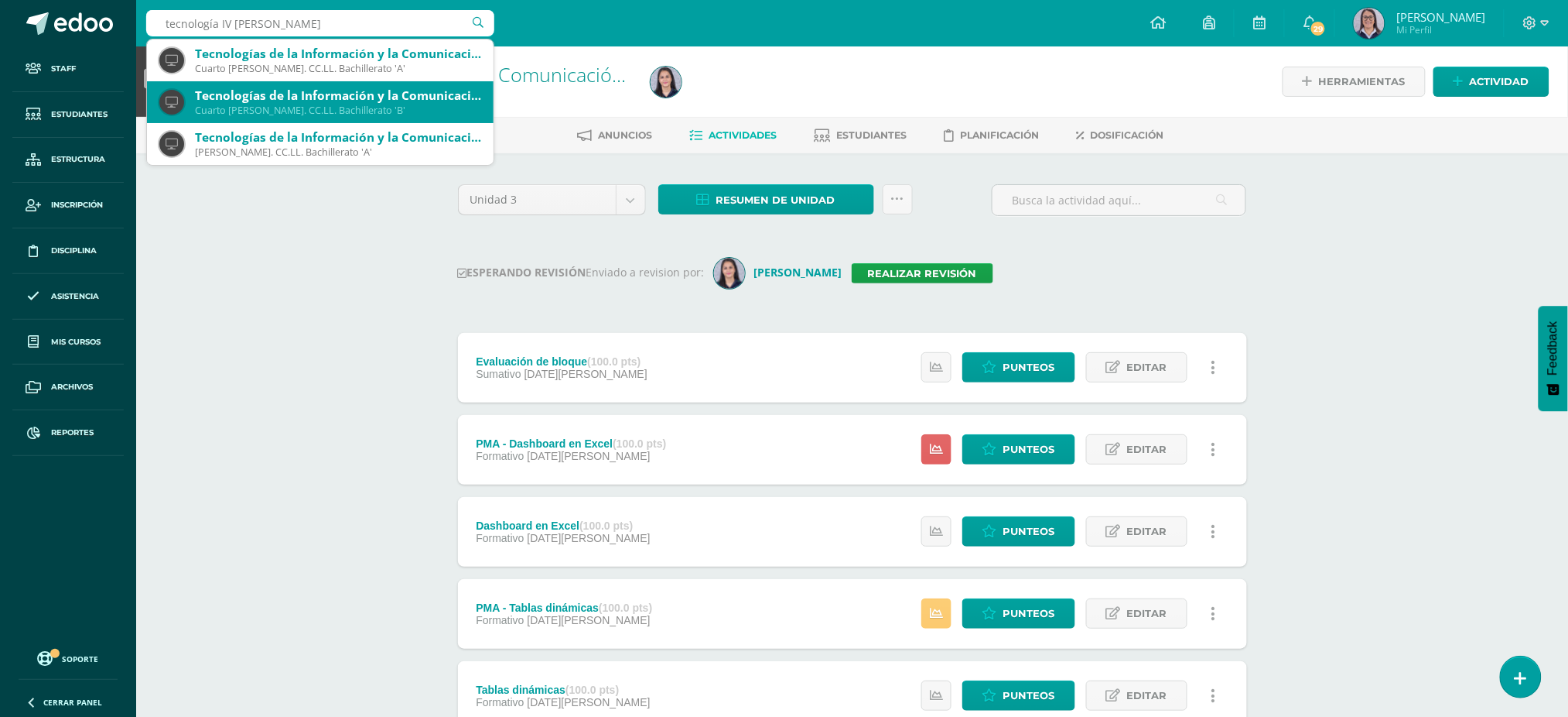
click at [313, 99] on div "Tecnologías de la Información y la Comunicación 4" at bounding box center [337, 95] width 286 height 16
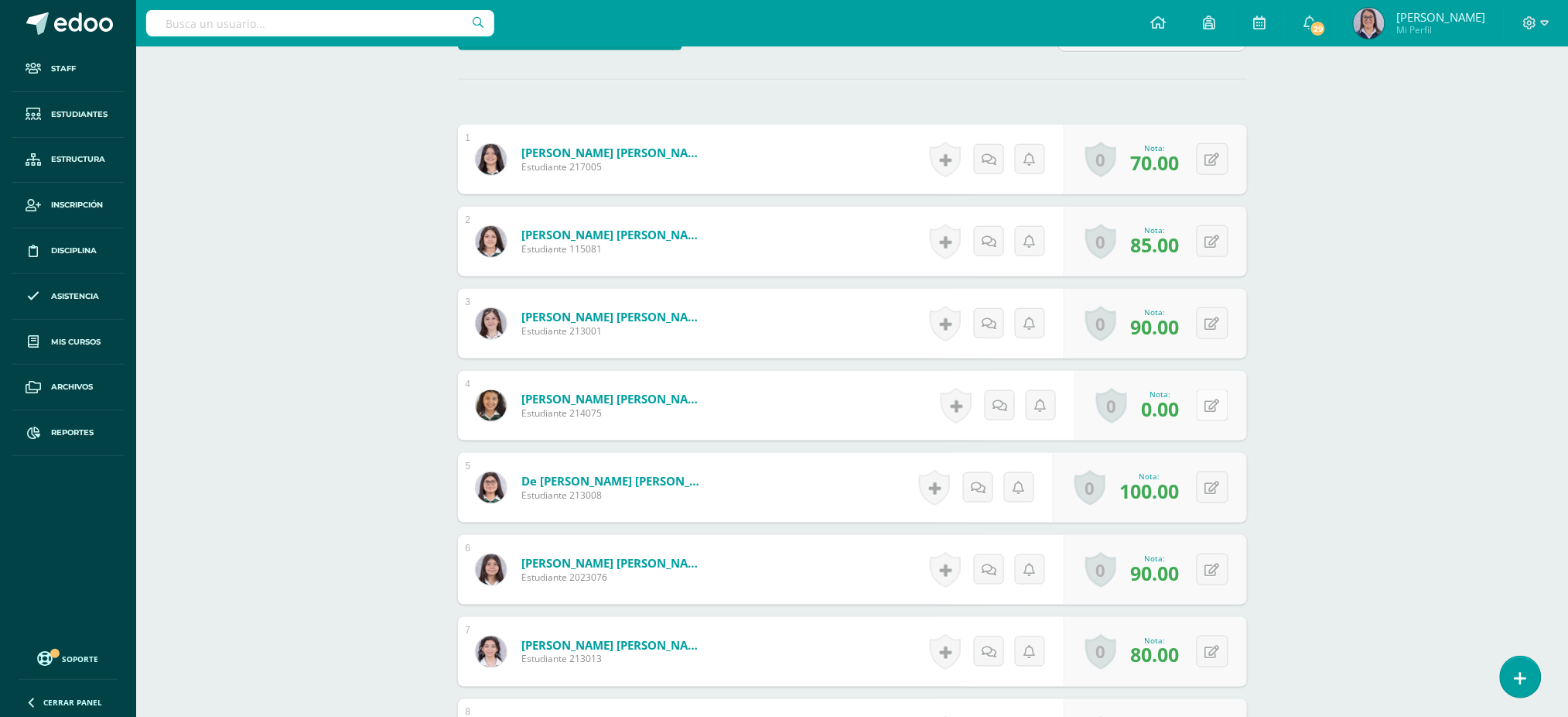
scroll to position [414, 0]
click at [1213, 412] on button at bounding box center [1223, 405] width 33 height 33
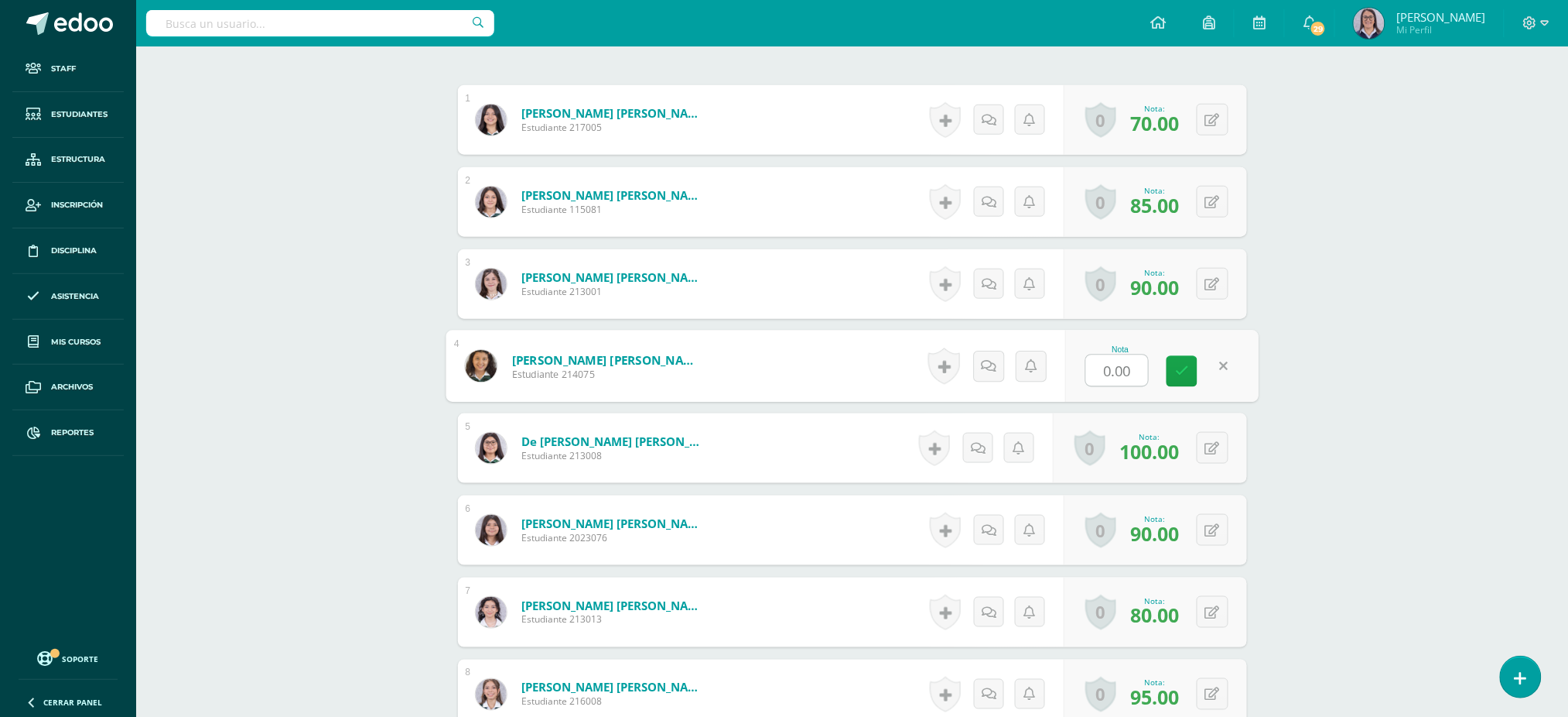
scroll to position [518, 0]
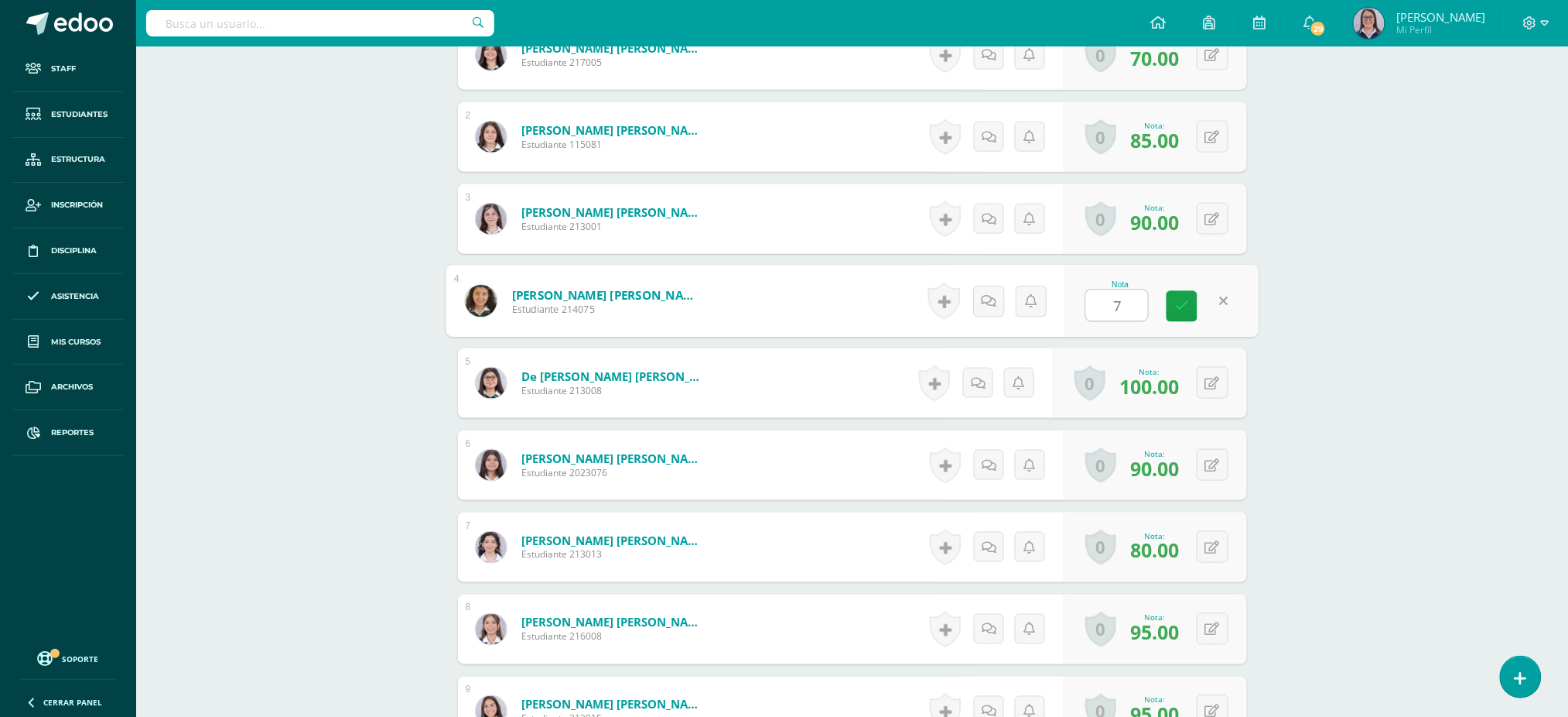
type input "75"
click at [1188, 297] on link at bounding box center [1182, 307] width 31 height 31
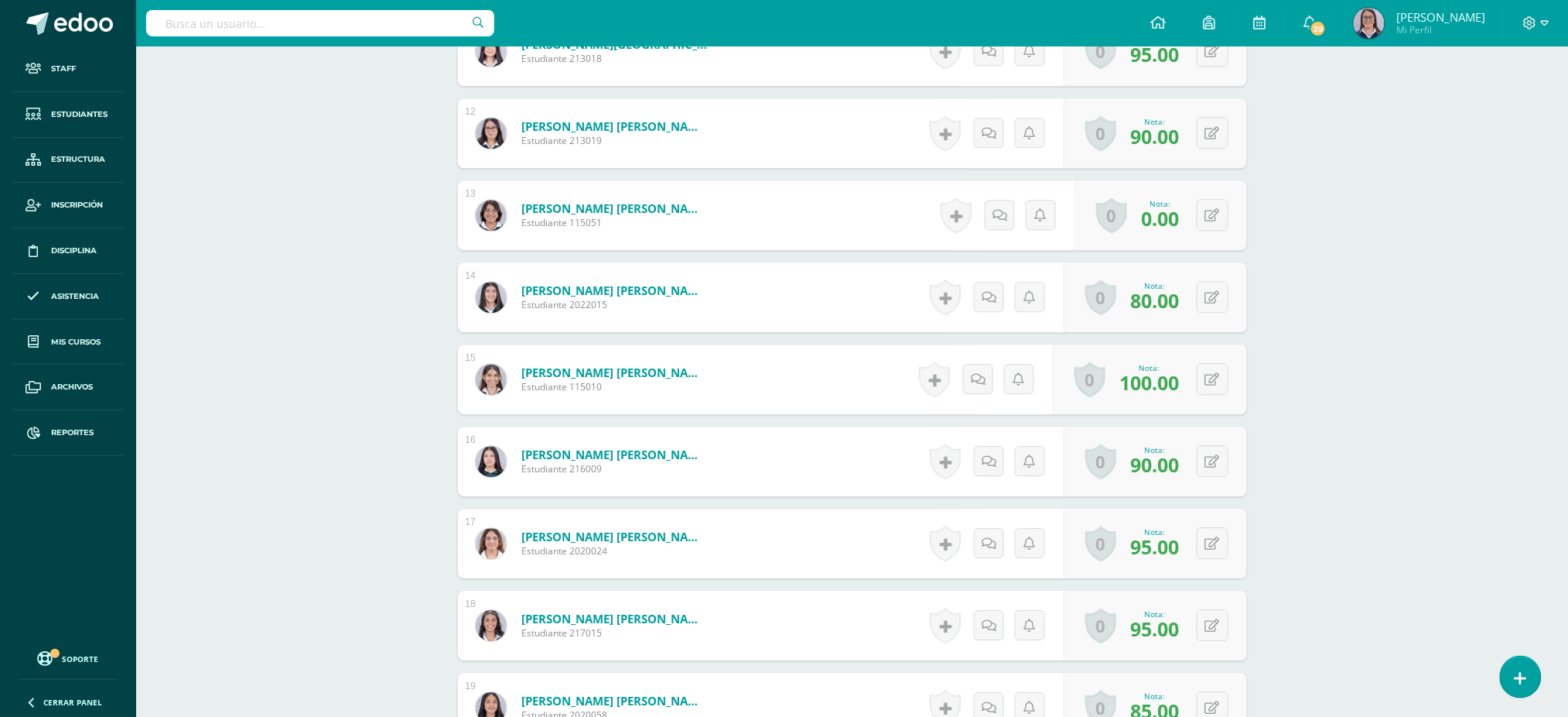
scroll to position [1344, 0]
click at [1218, 213] on icon at bounding box center [1223, 213] width 16 height 13
type input "75"
click at [1178, 215] on icon at bounding box center [1182, 218] width 14 height 13
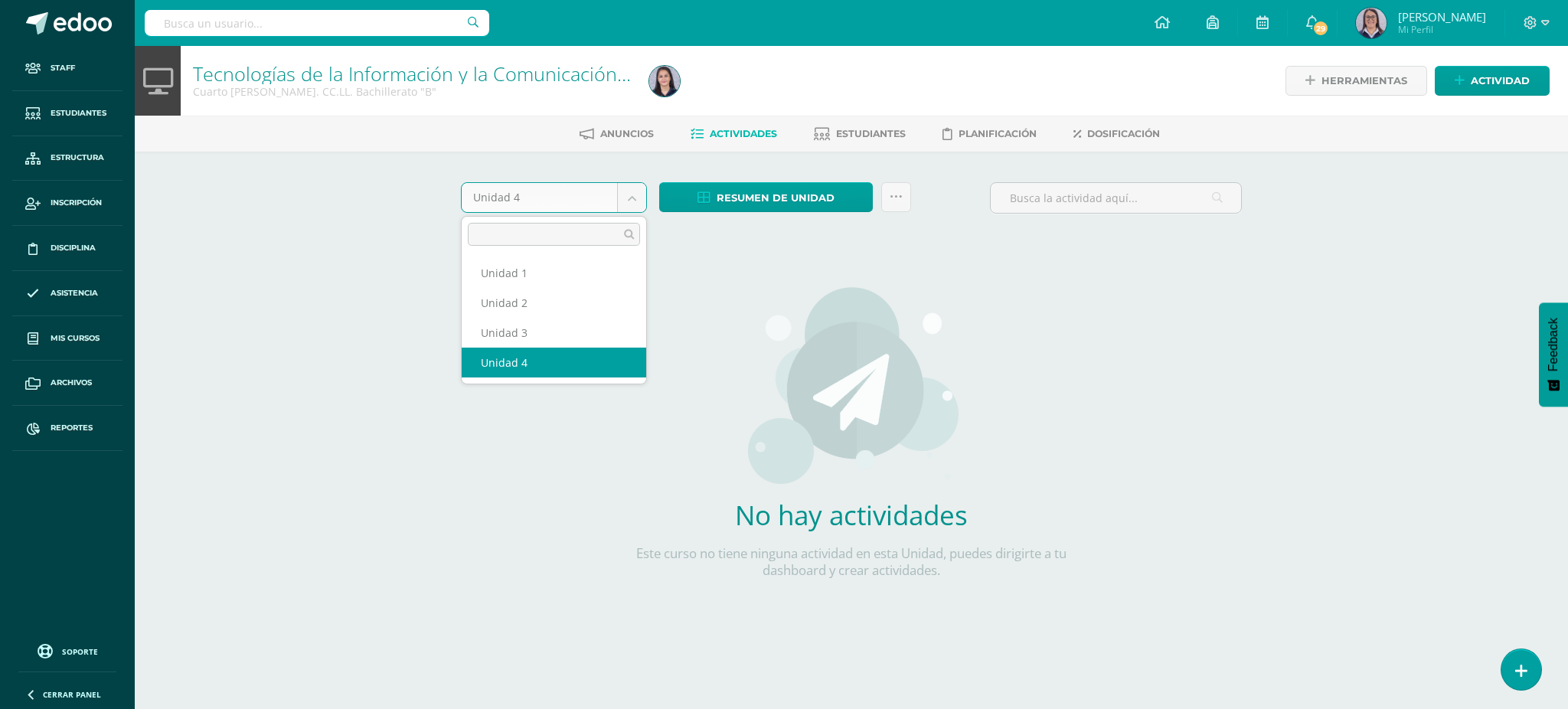
drag, startPoint x: 480, startPoint y: 193, endPoint x: 482, endPoint y: 209, distance: 16.1
click at [480, 192] on body "Staff Estudiantes Estructura Inscripción Disciplina Asistencia Mis cursos Archi…" at bounding box center [784, 328] width 1568 height 658
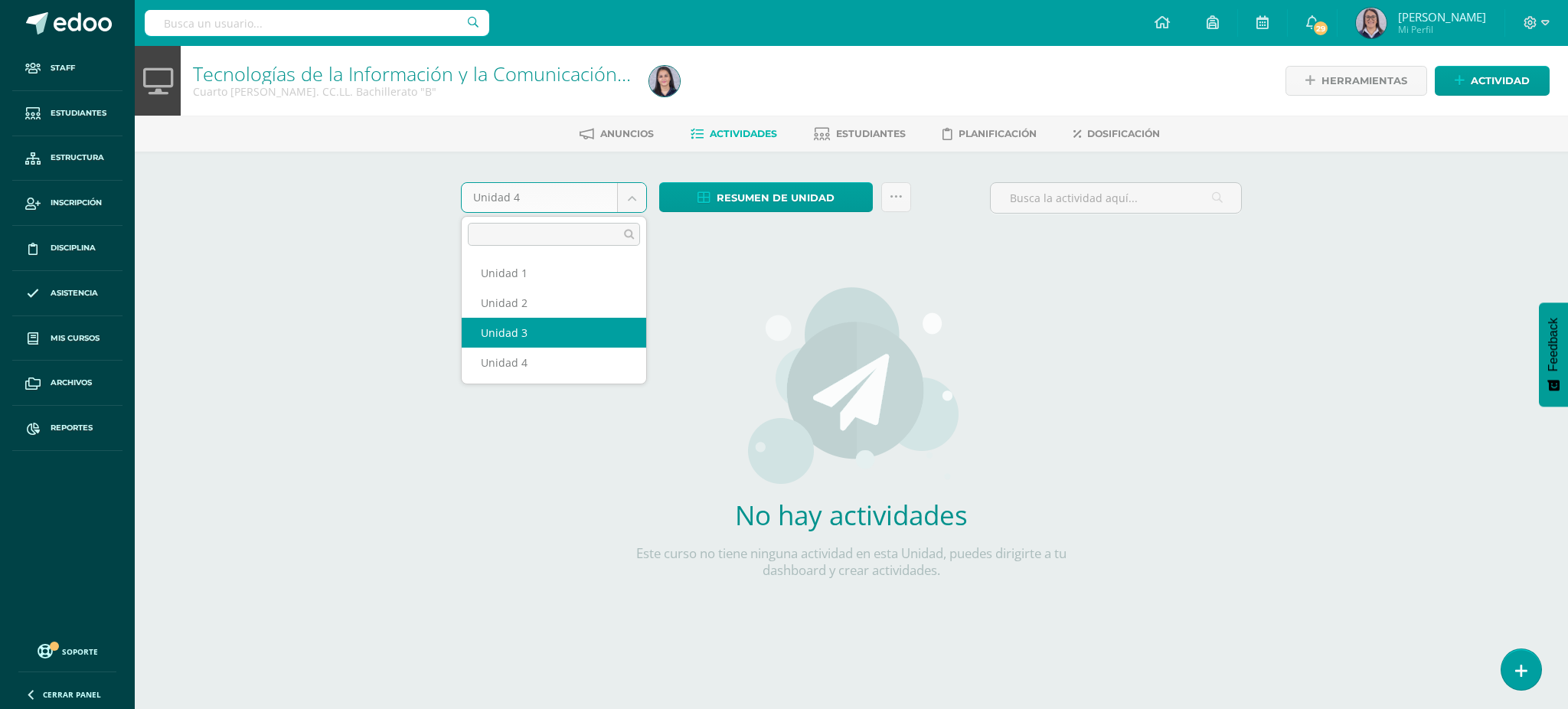
select select "Unidad 3"
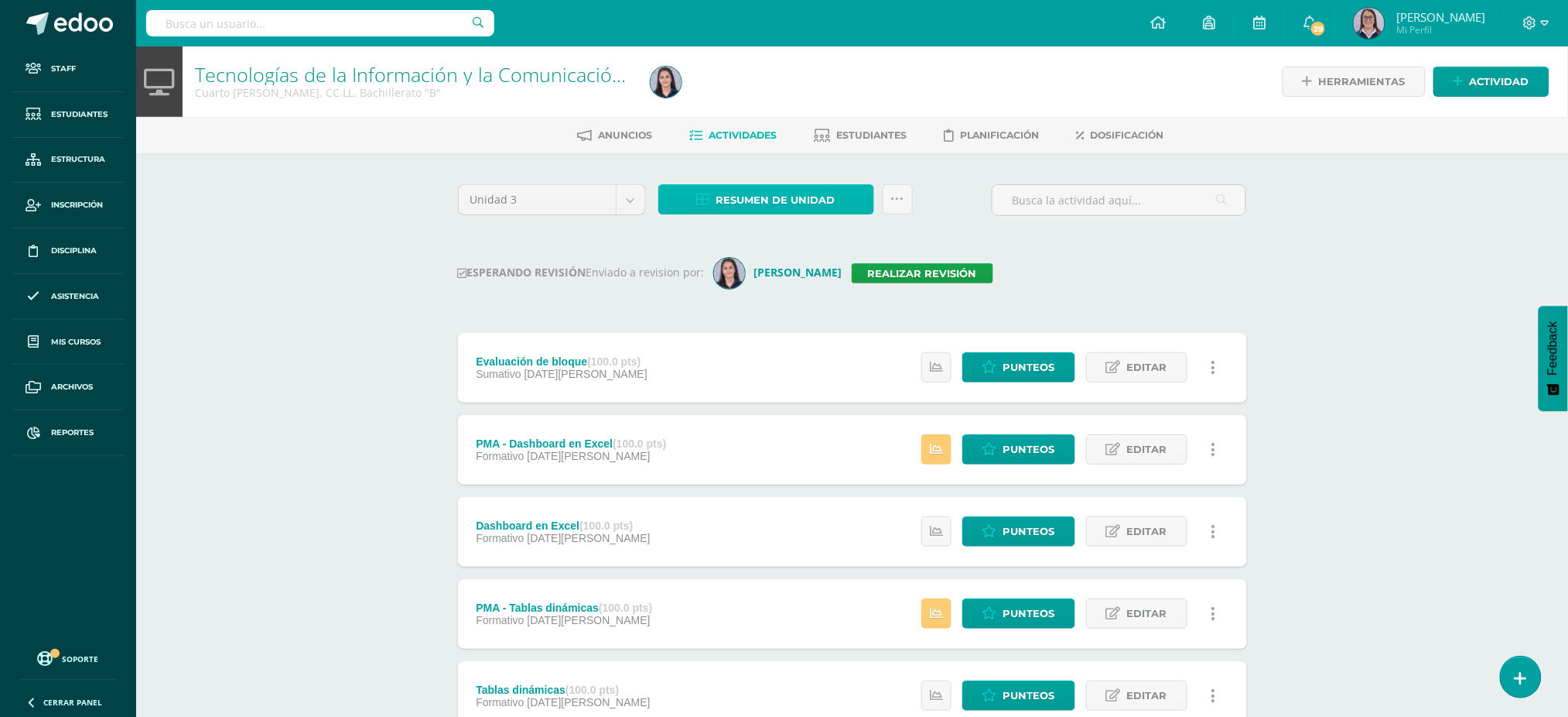
click at [736, 190] on span "Resumen de unidad" at bounding box center [776, 199] width 119 height 29
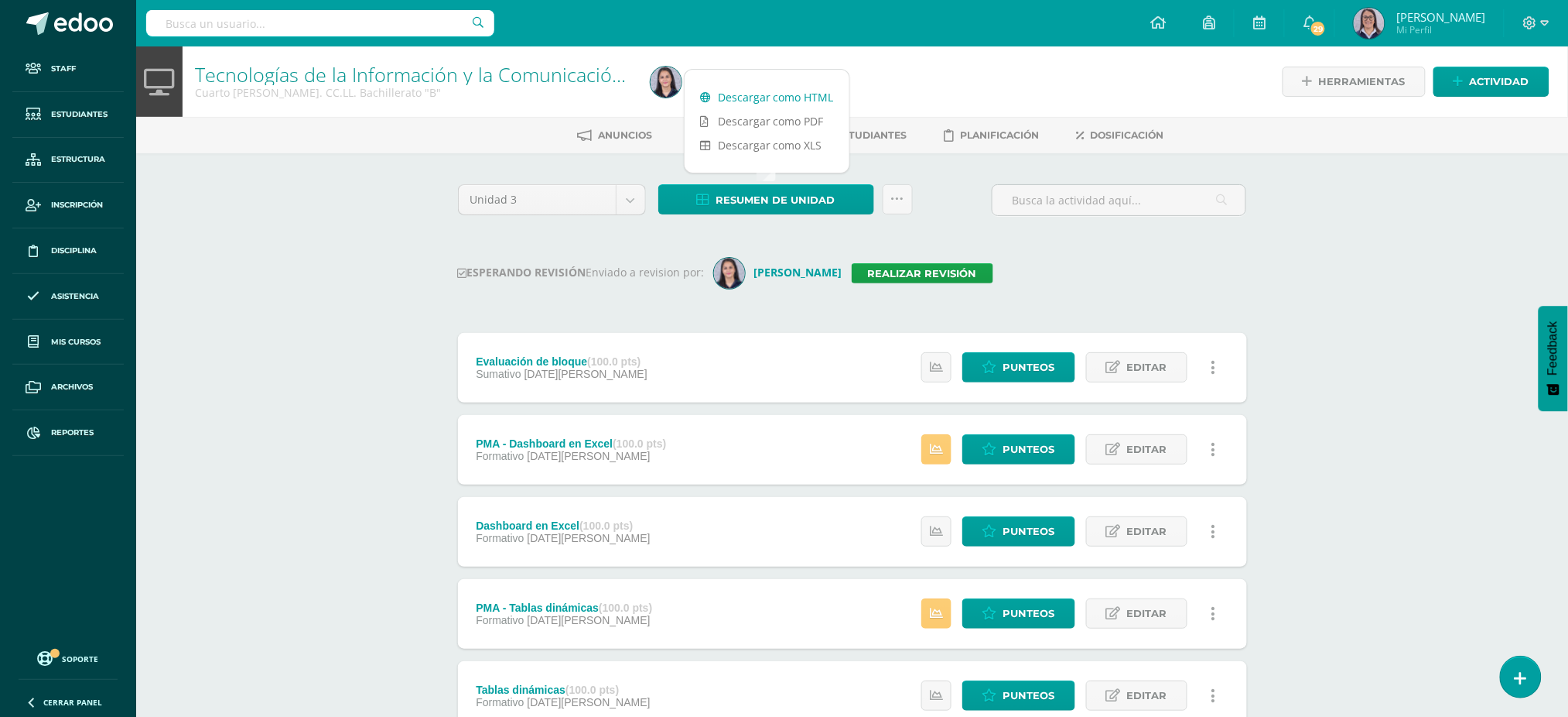
click at [743, 96] on link "Descargar como HTML" at bounding box center [767, 97] width 164 height 24
click at [988, 174] on div "Unidad 3 Unidad 1 Unidad 2 Unidad 3 Unidad 4 Resumen de unidad Subir actividade…" at bounding box center [852, 575] width 851 height 844
click at [376, 206] on div "Tecnologías de la Información y la Comunicación 4 Cuarto Bach. CC.LL. Bachiller…" at bounding box center [852, 522] width 1432 height 951
click at [306, 21] on input "text" at bounding box center [320, 23] width 348 height 26
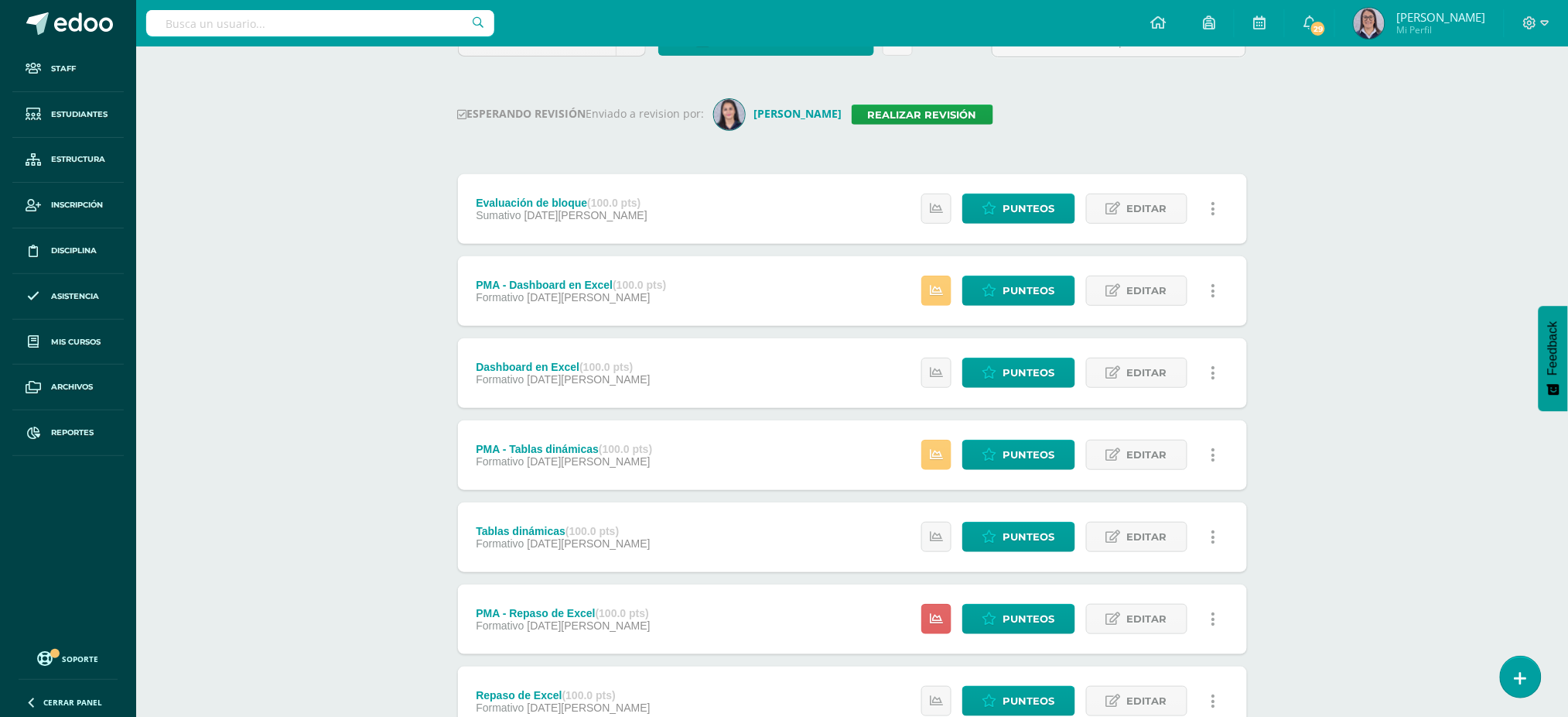
scroll to position [178, 0]
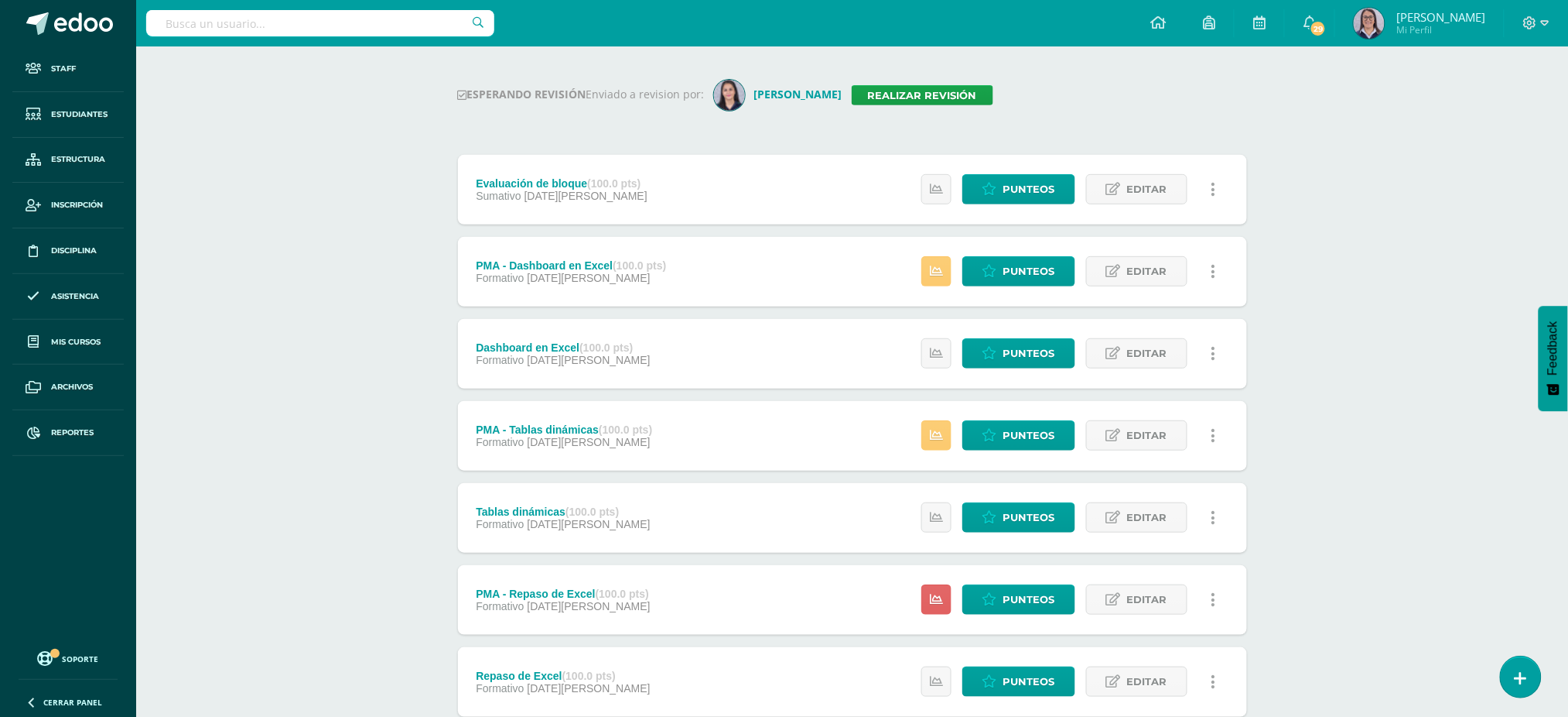
click at [1405, 412] on div "Tecnologías de la Información y la Comunicación 4 Cuarto Bach. CC.LL. Bachiller…" at bounding box center [852, 344] width 1432 height 951
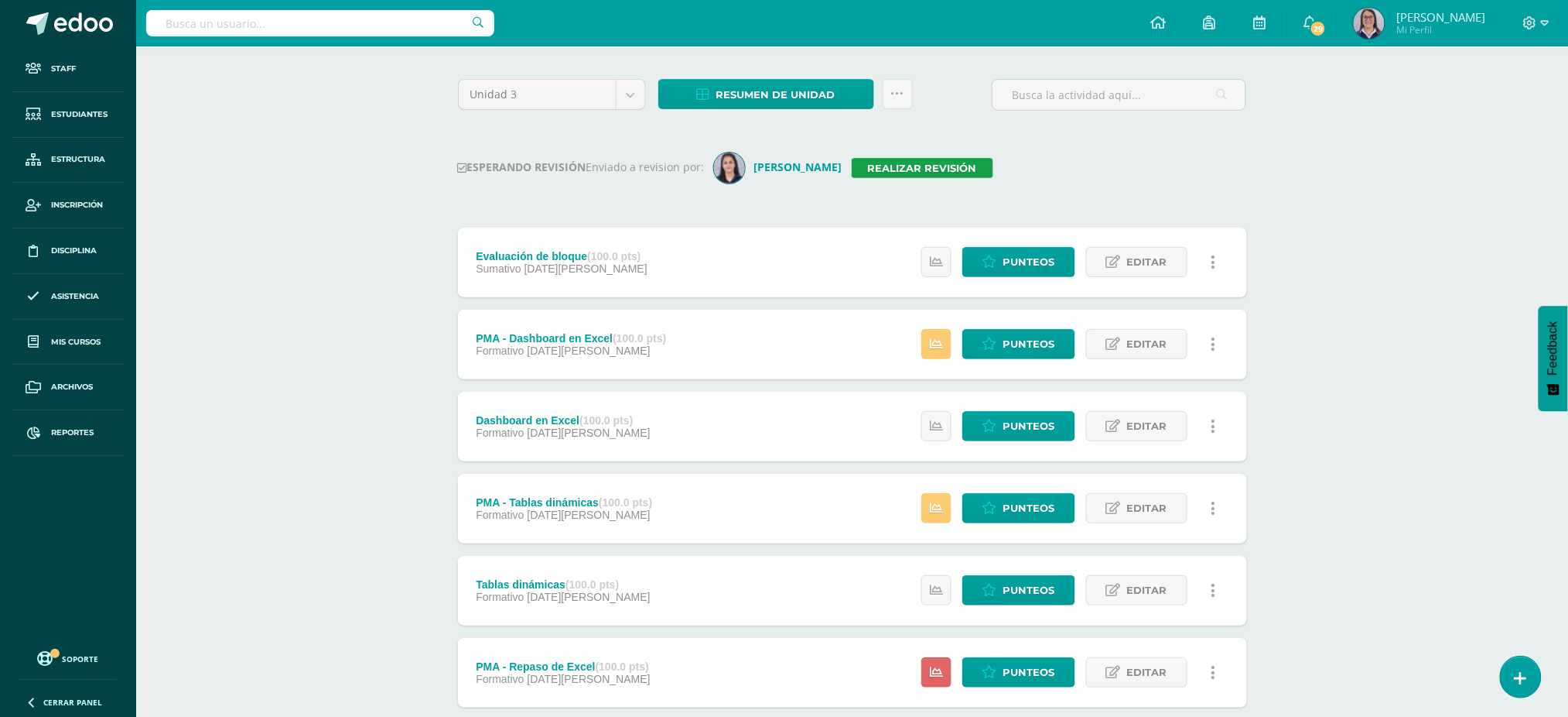
scroll to position [0, 0]
